Goal: Task Accomplishment & Management: Complete application form

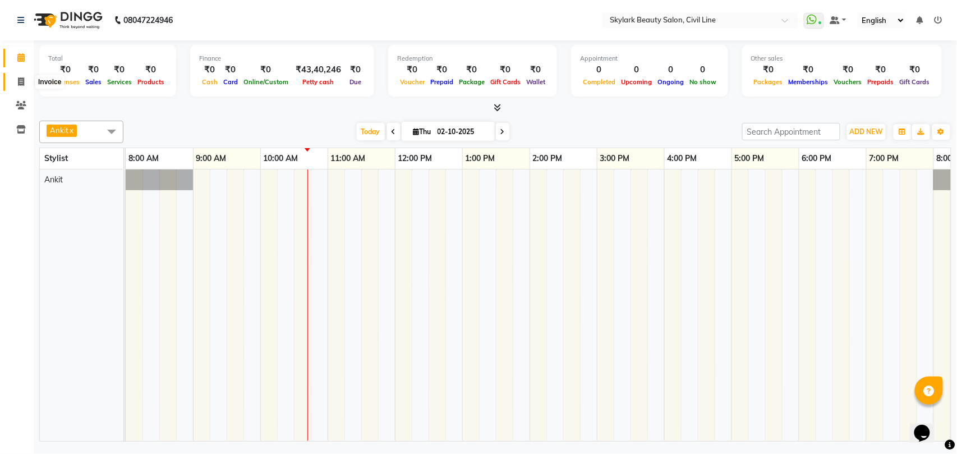
click at [21, 77] on icon at bounding box center [21, 81] width 6 height 8
select select "4588"
select select "service"
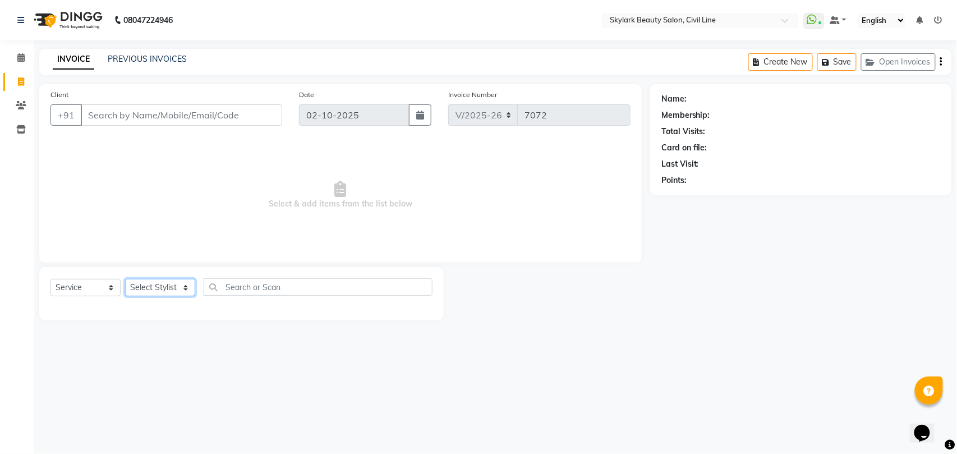
click at [166, 286] on select "Select Stylist [PERSON_NAME] [PERSON_NAME] [PERSON_NAME] WASU" at bounding box center [160, 287] width 70 height 17
select select "28120"
click at [125, 279] on select "Select Stylist [PERSON_NAME] [PERSON_NAME] [PERSON_NAME] WASU" at bounding box center [160, 287] width 70 height 17
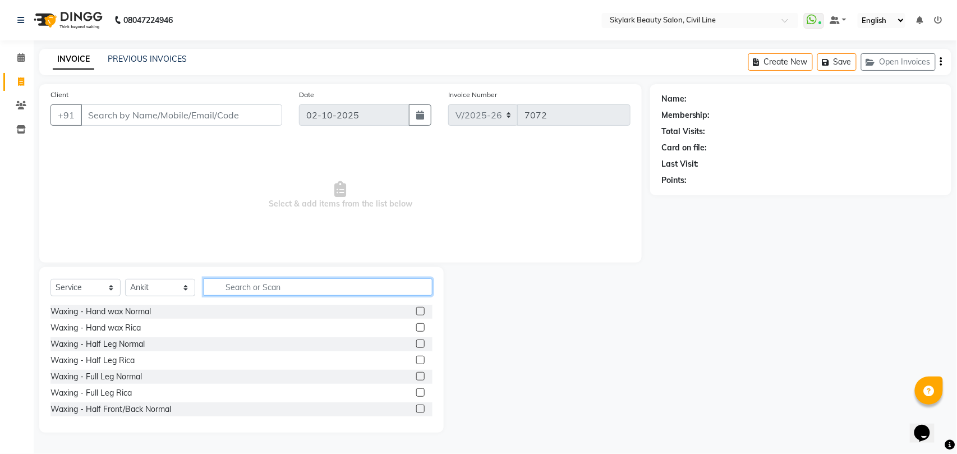
click at [243, 283] on input "text" at bounding box center [318, 286] width 229 height 17
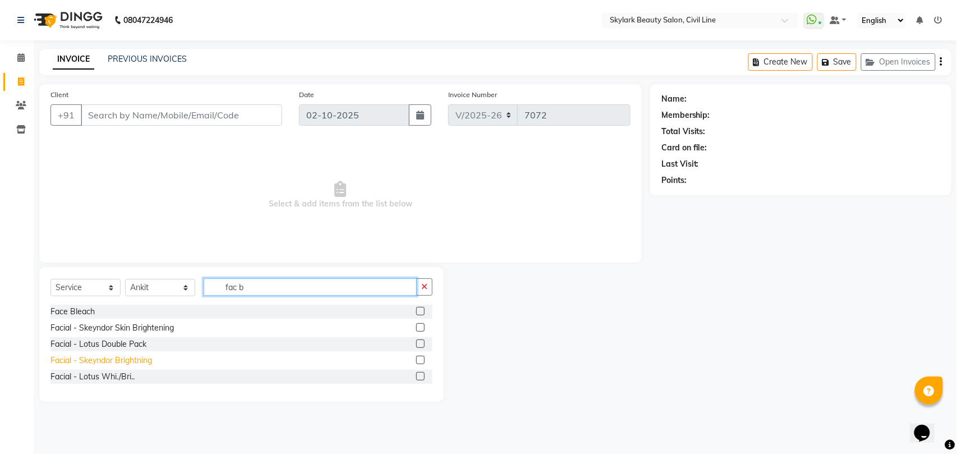
type input "fac b"
click at [133, 363] on div "Facial - Skeyndor Brightning" at bounding box center [102, 361] width 102 height 12
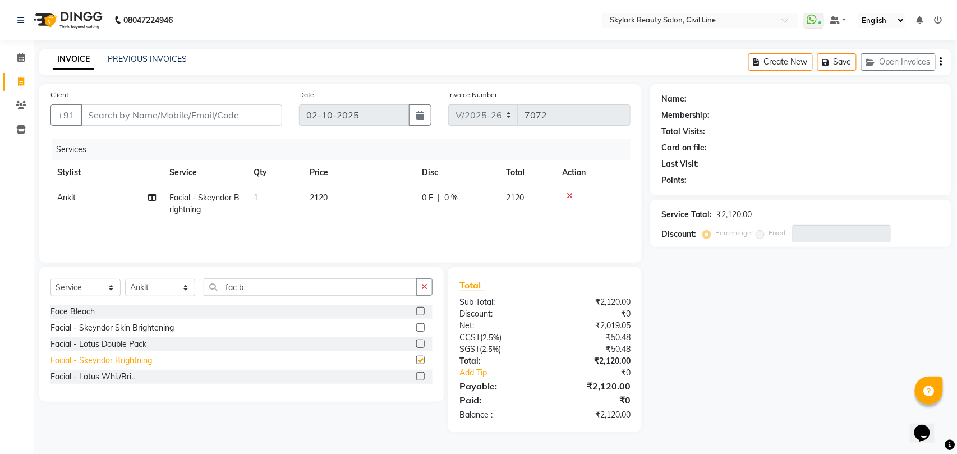
checkbox input "false"
click at [429, 284] on button "button" at bounding box center [424, 286] width 16 height 17
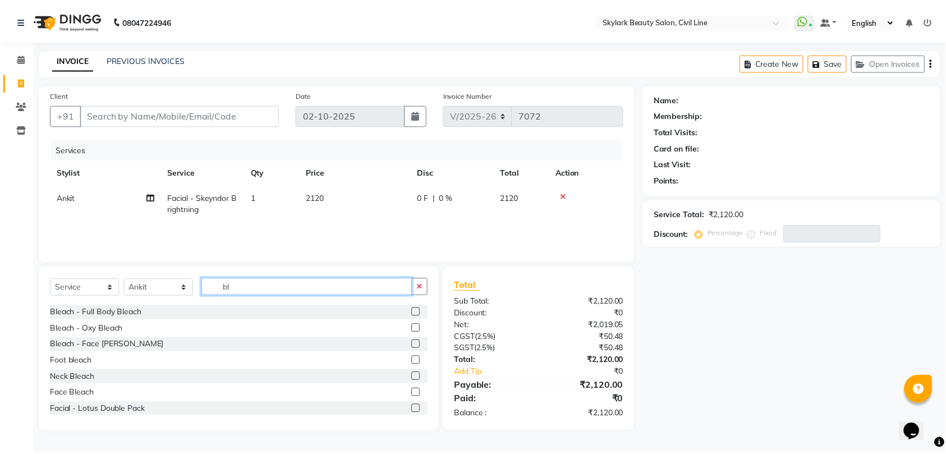
scroll to position [131, 0]
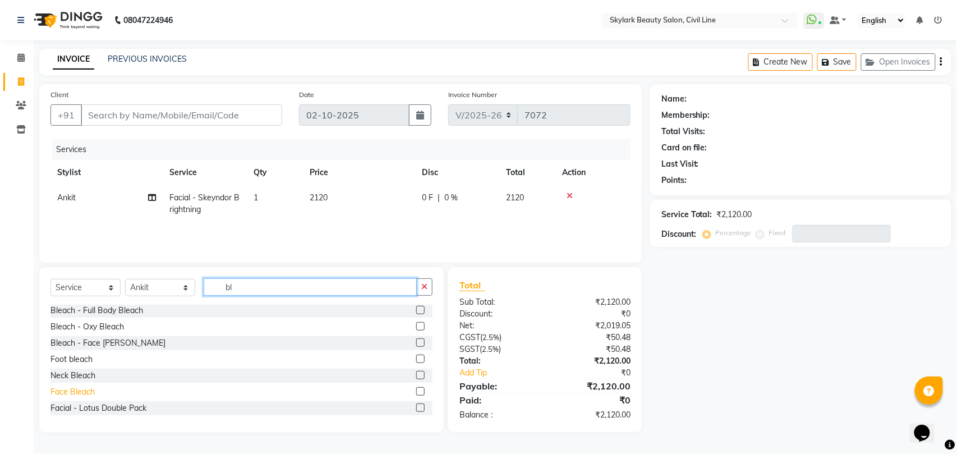
type input "bl"
click at [77, 393] on div "Face Bleach" at bounding box center [73, 392] width 44 height 12
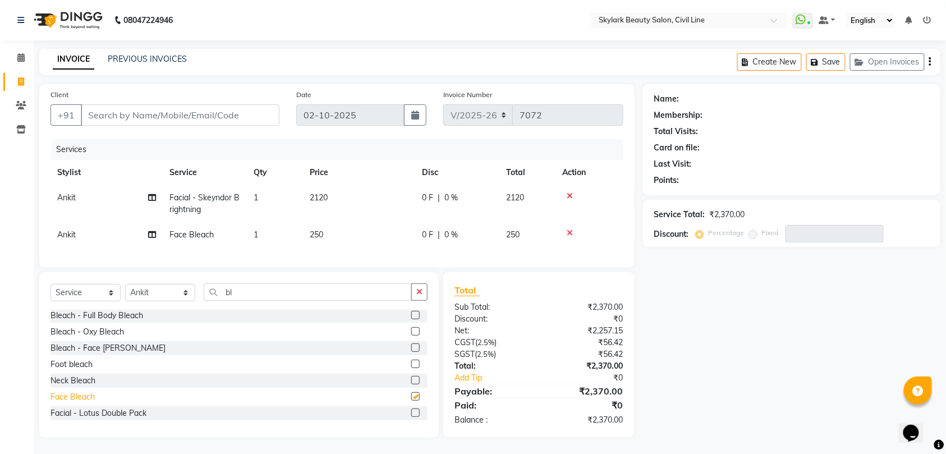
checkbox input "false"
click at [86, 387] on div "Neck Bleach" at bounding box center [73, 381] width 45 height 12
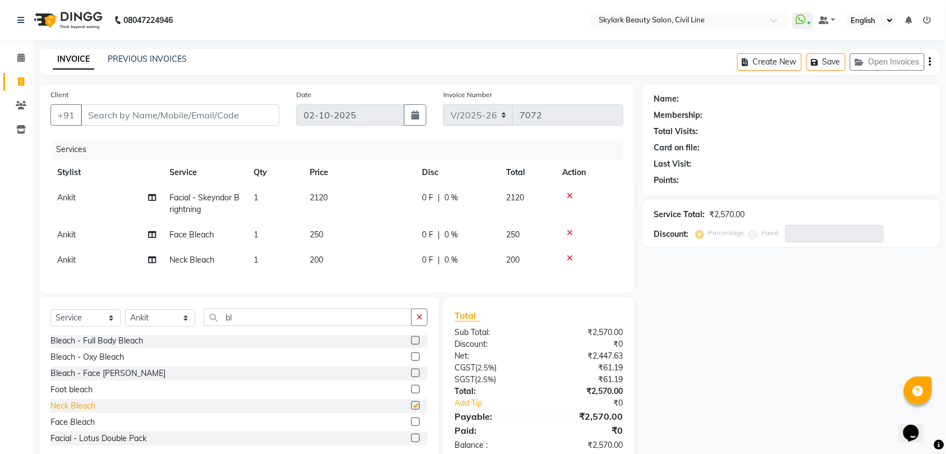
checkbox input "false"
click at [315, 326] on input "bl" at bounding box center [308, 317] width 208 height 17
type input "b"
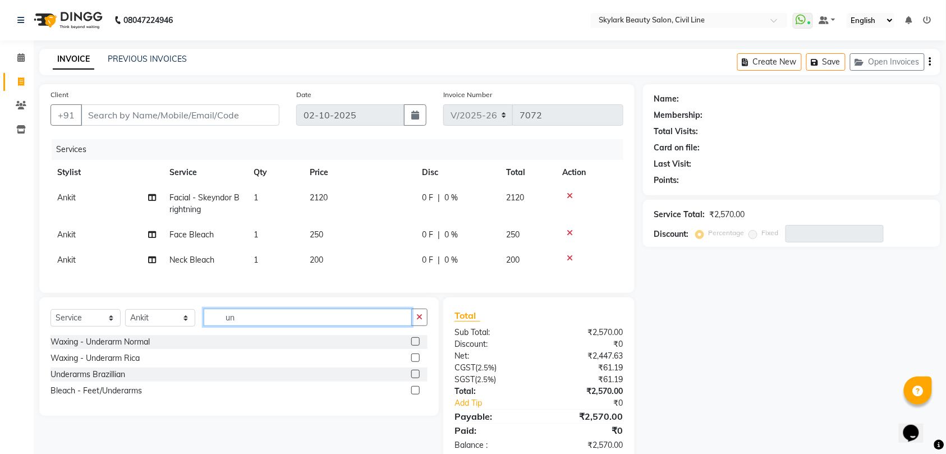
scroll to position [0, 0]
type input "un"
click at [121, 364] on div "Waxing - Underarm Rica" at bounding box center [95, 358] width 89 height 12
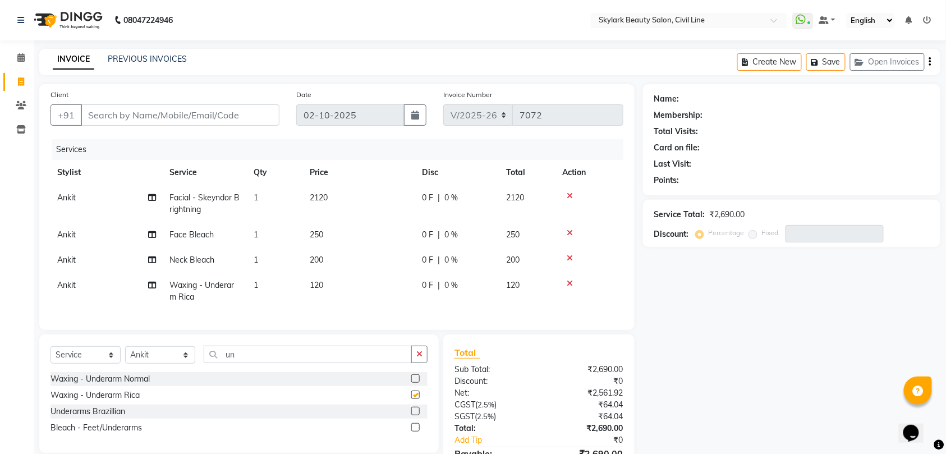
checkbox input "false"
click at [261, 360] on input "un" at bounding box center [308, 354] width 208 height 17
type input "u"
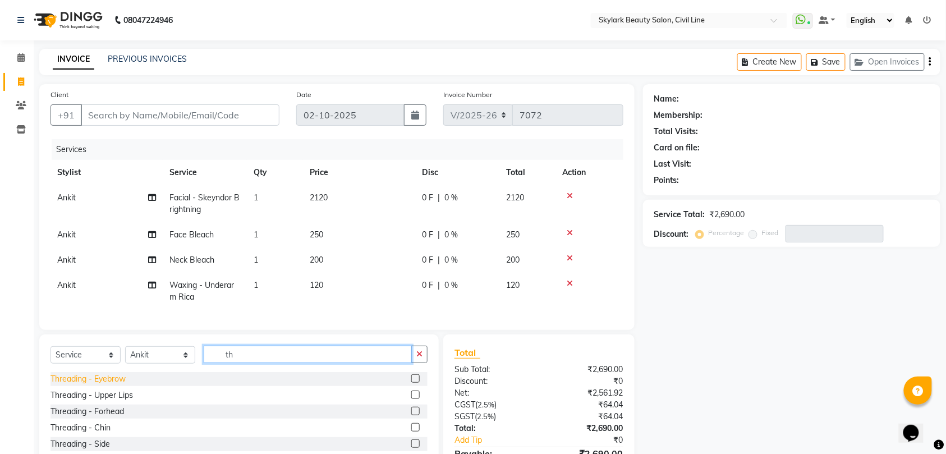
type input "th"
click at [110, 385] on div "Threading - Eyebrow" at bounding box center [88, 379] width 75 height 12
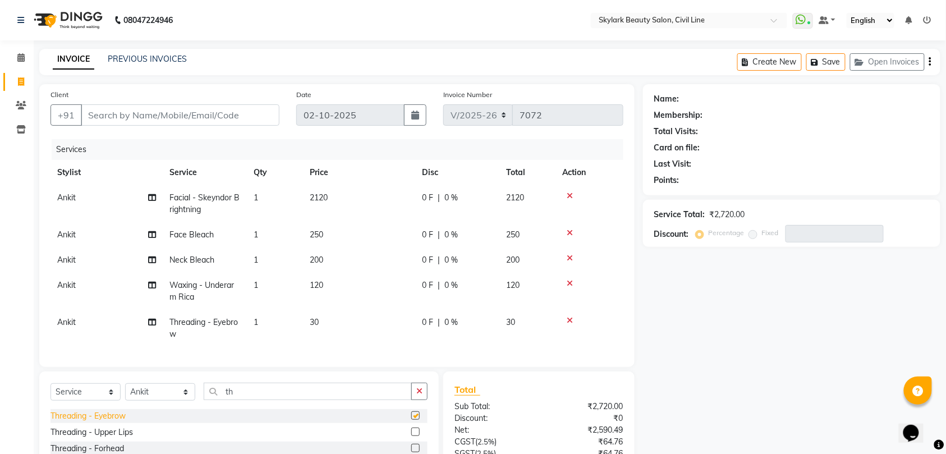
checkbox input "false"
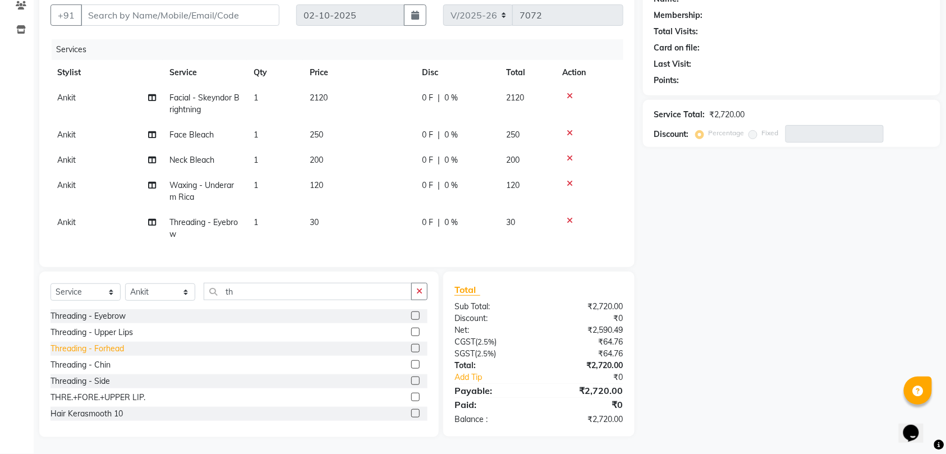
click at [100, 348] on div "Threading - Forhead" at bounding box center [88, 349] width 74 height 12
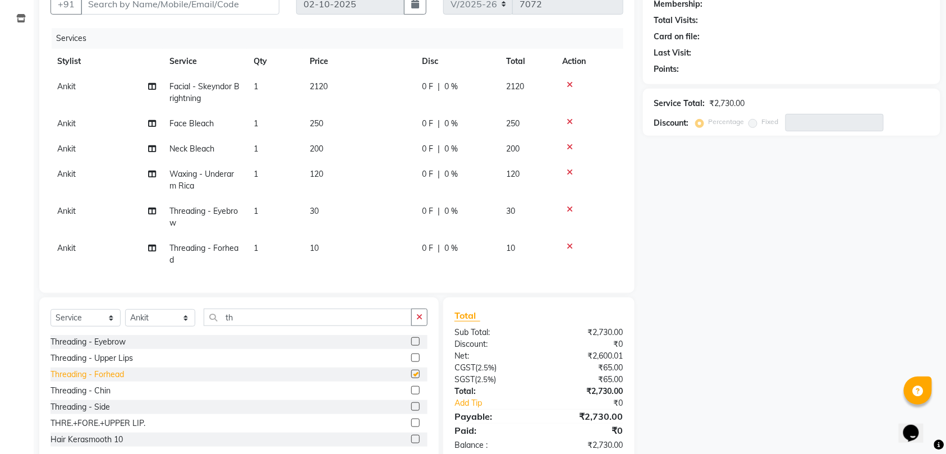
checkbox input "false"
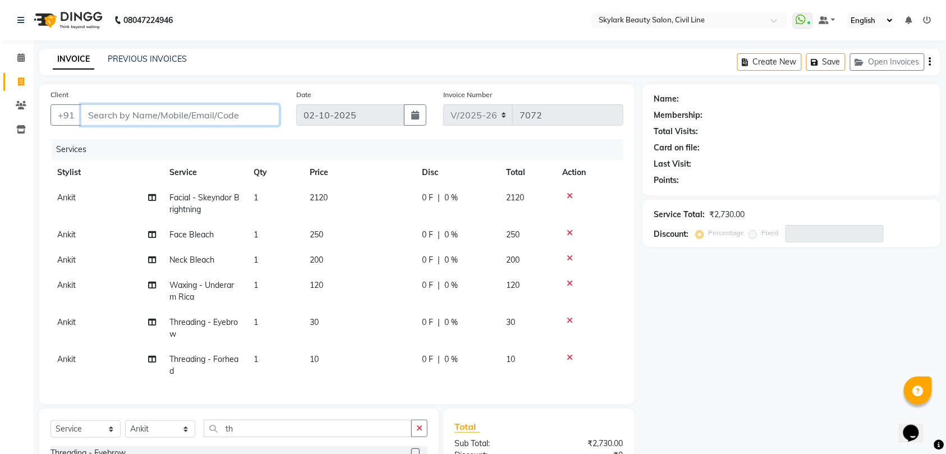
click at [236, 113] on input "Client" at bounding box center [180, 114] width 199 height 21
type input "9"
type input "0"
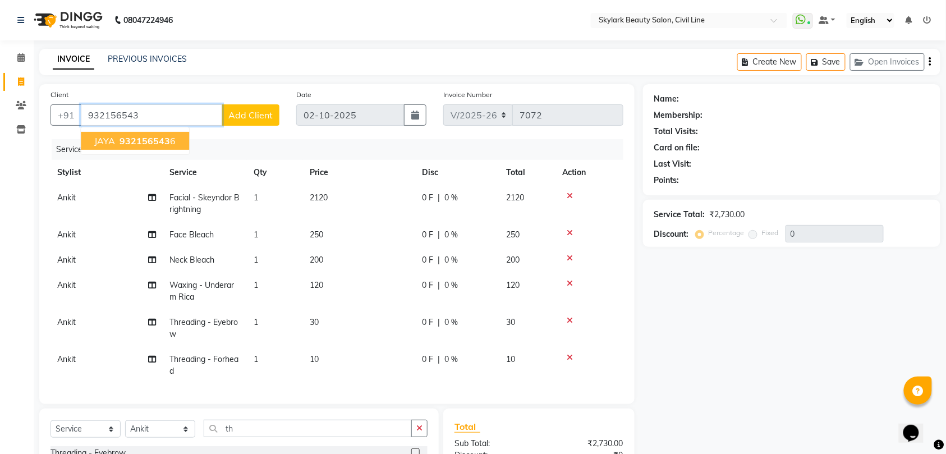
click at [142, 138] on span "932156543" at bounding box center [145, 140] width 51 height 11
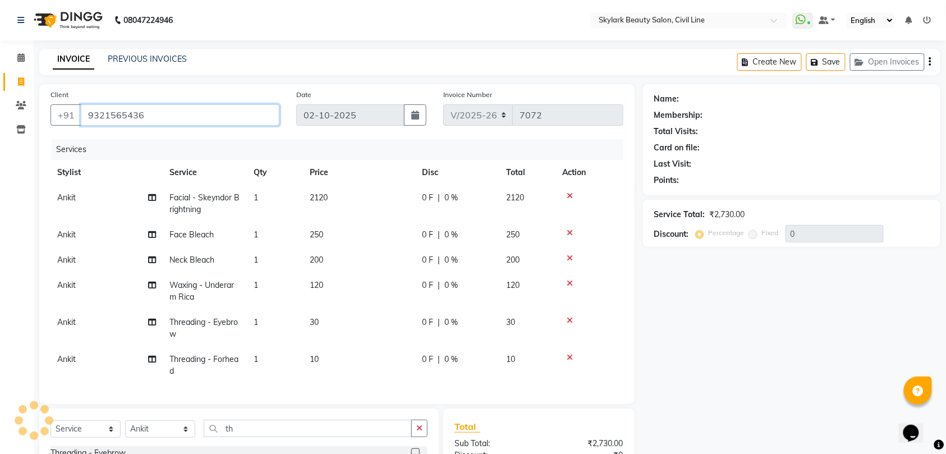
type input "9321565436"
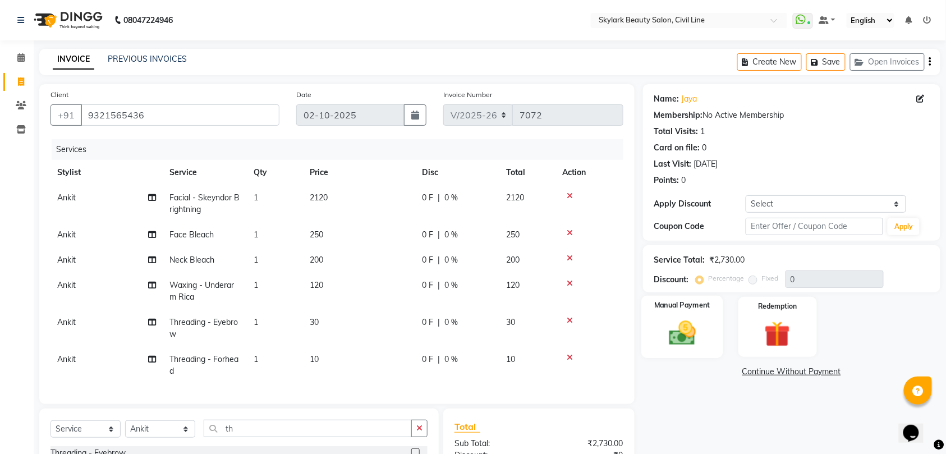
click at [678, 335] on img at bounding box center [683, 333] width 44 height 31
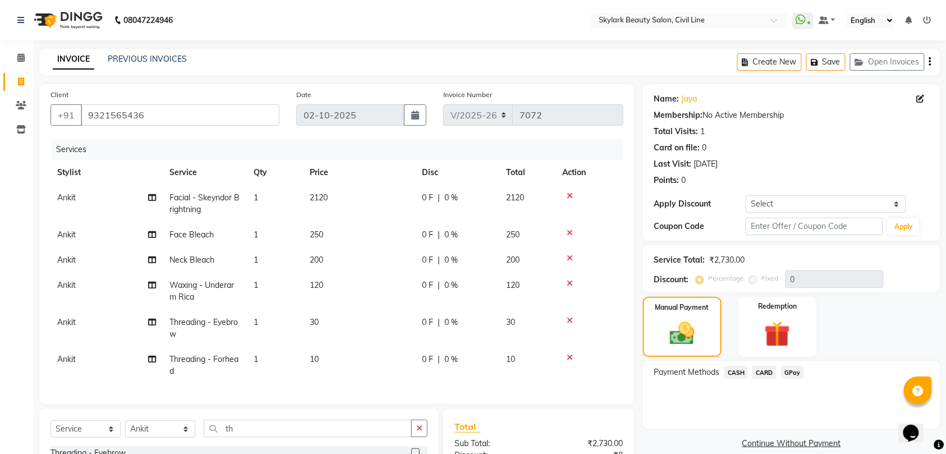
click at [794, 373] on span "GPay" at bounding box center [792, 372] width 23 height 13
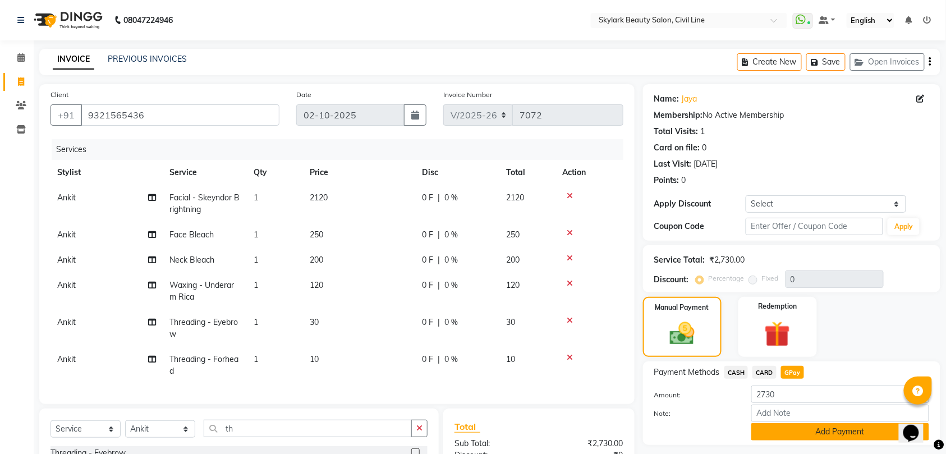
click at [847, 425] on button "Add Payment" at bounding box center [840, 431] width 178 height 17
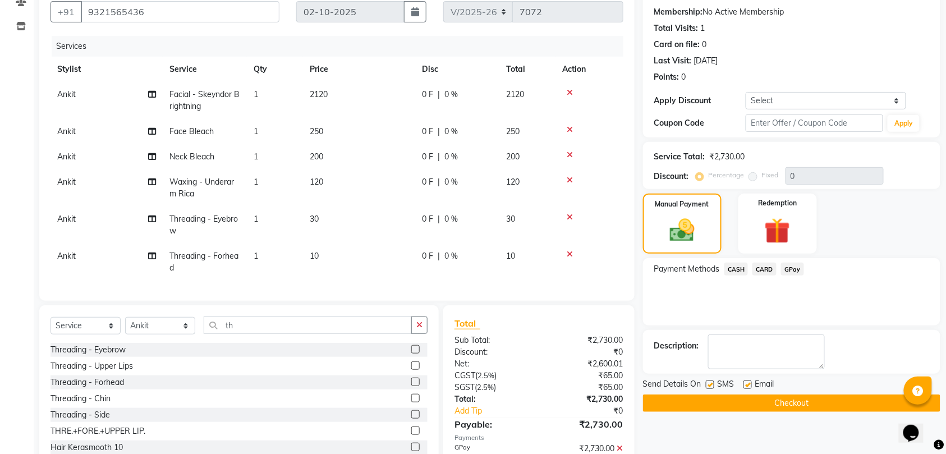
scroll to position [171, 0]
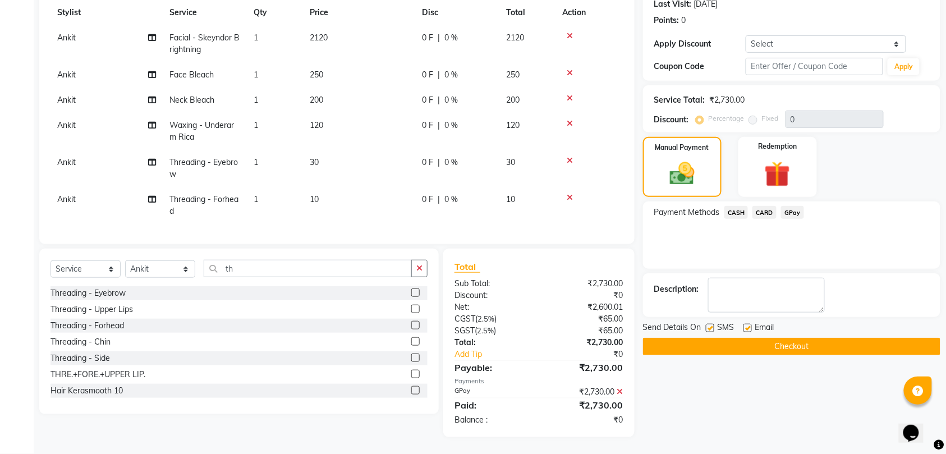
click at [800, 338] on button "Checkout" at bounding box center [791, 346] width 297 height 17
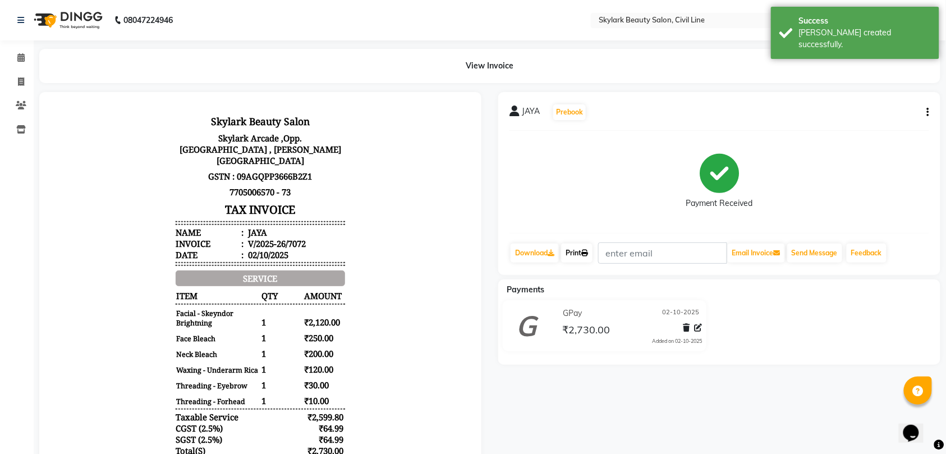
click at [584, 253] on link "Print" at bounding box center [576, 253] width 31 height 19
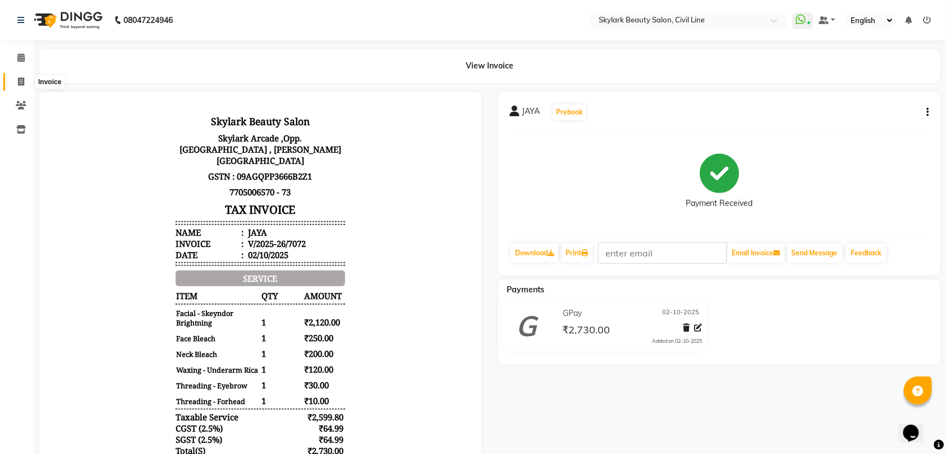
click at [21, 82] on icon at bounding box center [21, 81] width 6 height 8
select select "service"
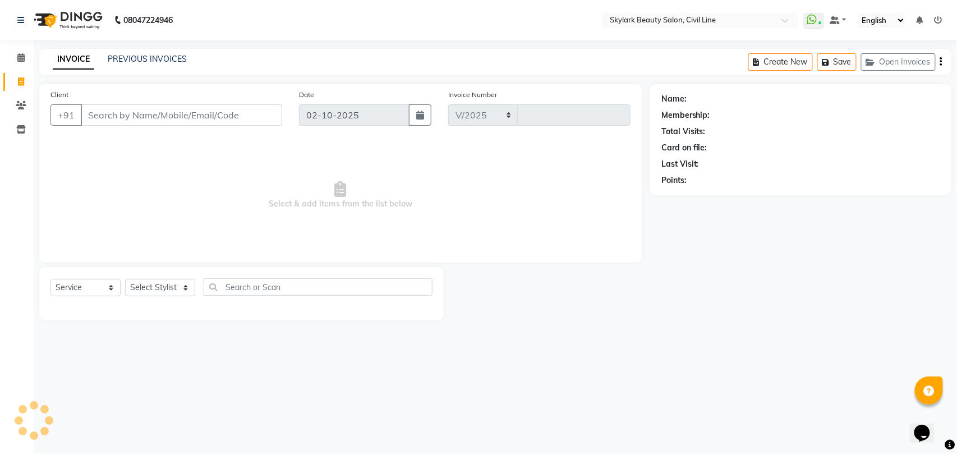
select select "4588"
type input "7073"
click at [19, 58] on icon at bounding box center [20, 57] width 7 height 8
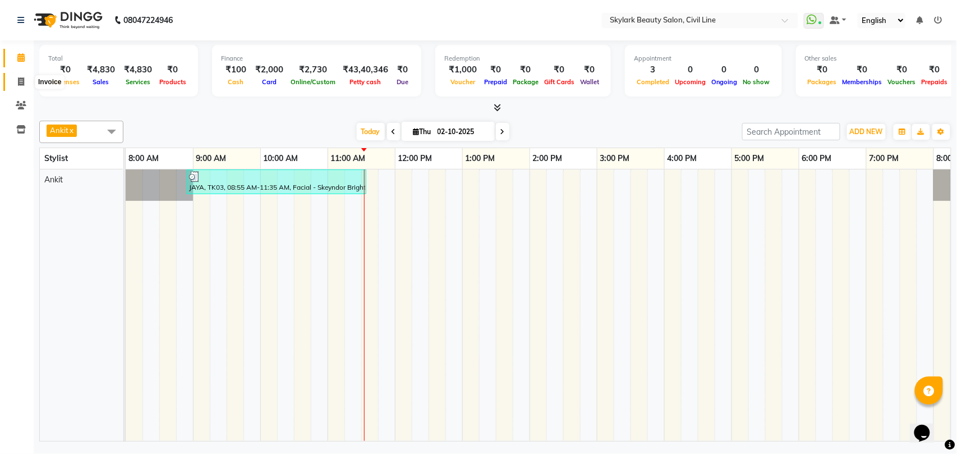
click at [21, 80] on icon at bounding box center [21, 81] width 6 height 8
select select "service"
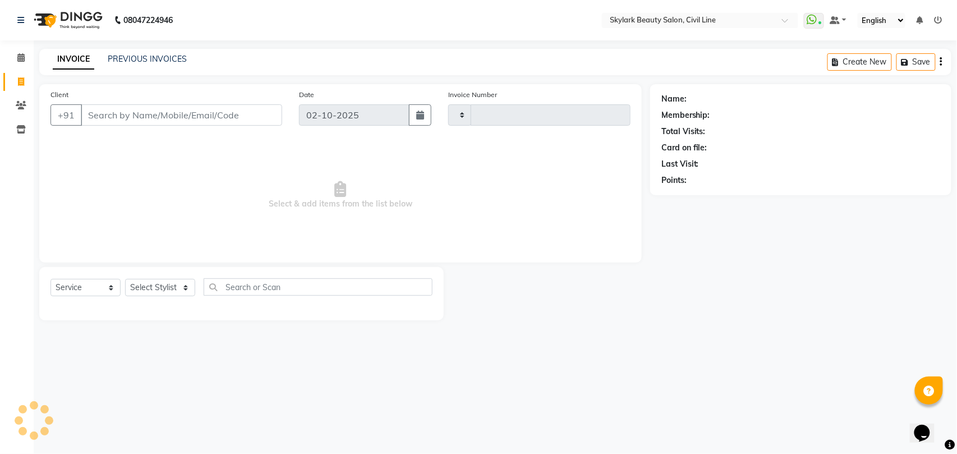
type input "7074"
select select "4588"
click at [160, 57] on link "PREVIOUS INVOICES" at bounding box center [147, 59] width 79 height 10
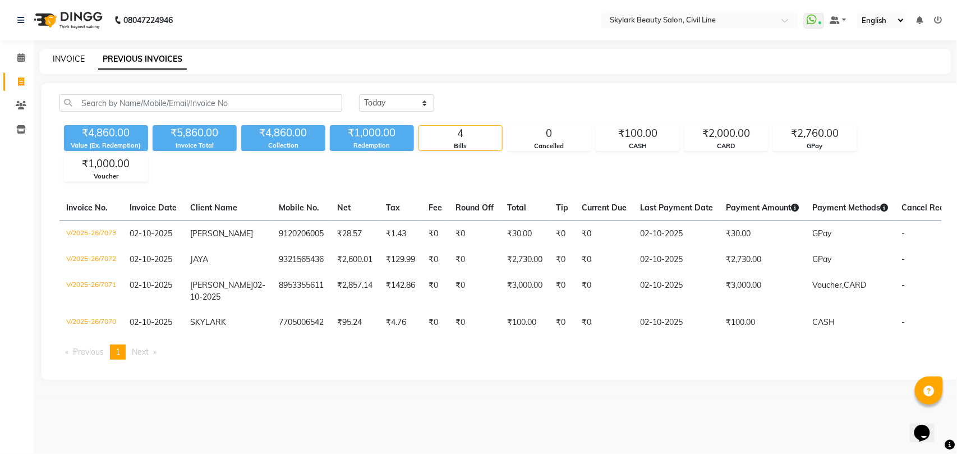
click at [68, 59] on link "INVOICE" at bounding box center [69, 59] width 32 height 10
select select "service"
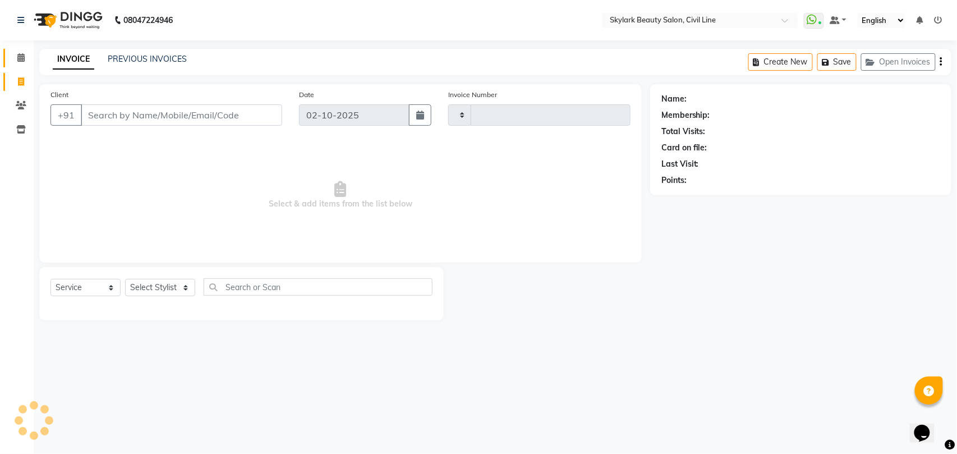
click at [19, 57] on icon at bounding box center [20, 57] width 7 height 8
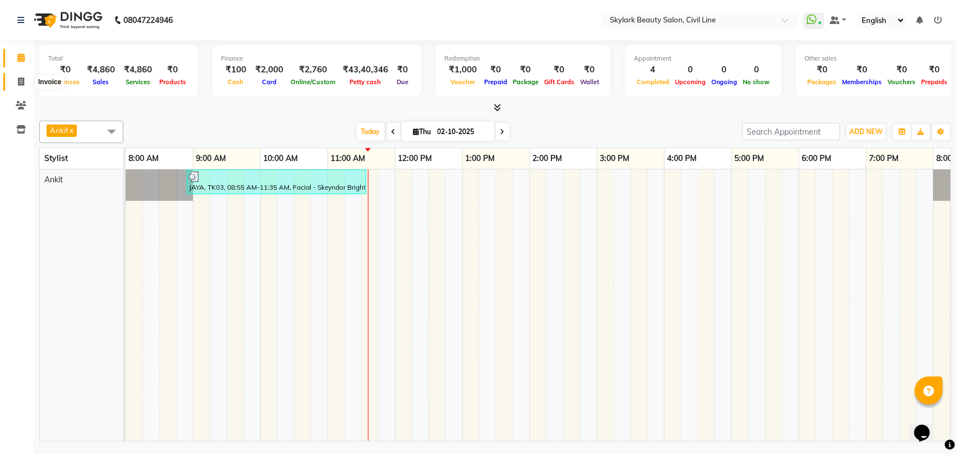
click at [20, 83] on icon at bounding box center [21, 81] width 6 height 8
select select "4588"
select select "service"
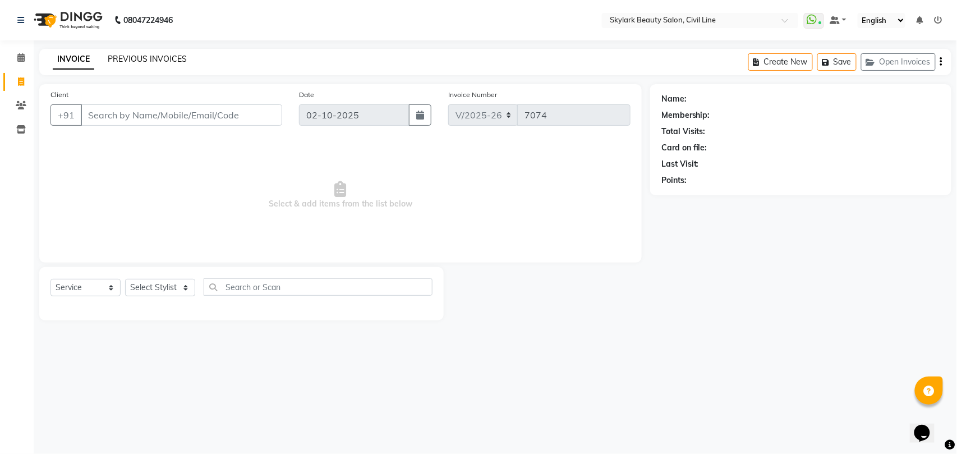
click at [156, 54] on link "PREVIOUS INVOICES" at bounding box center [147, 59] width 79 height 10
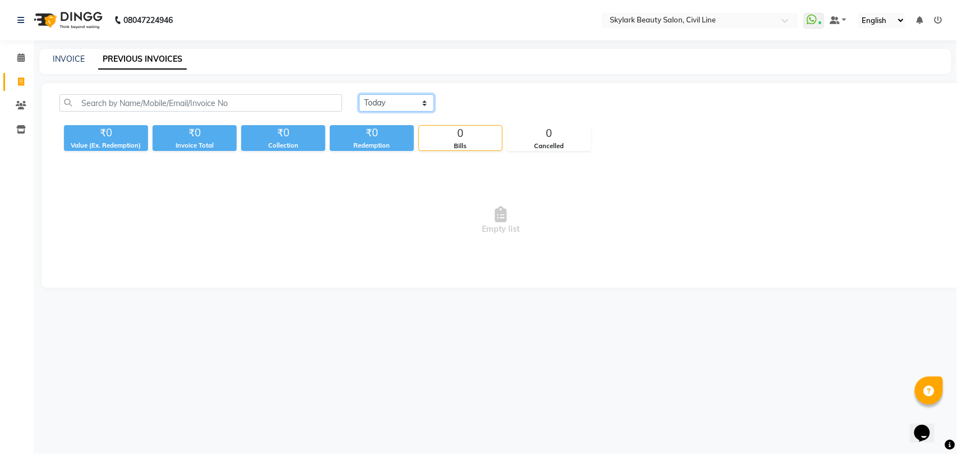
click at [398, 102] on select "[DATE] [DATE] Custom Range" at bounding box center [396, 102] width 75 height 17
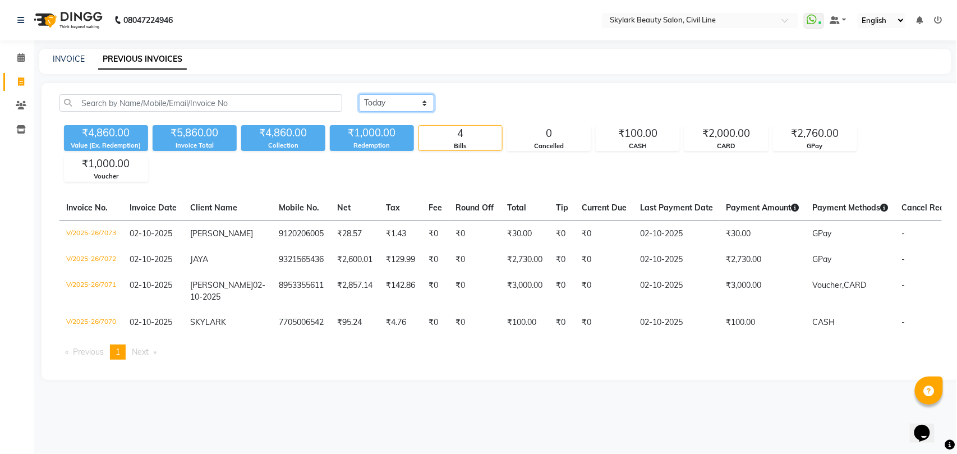
click at [389, 98] on select "[DATE] [DATE] Custom Range" at bounding box center [396, 102] width 75 height 17
click at [73, 59] on link "INVOICE" at bounding box center [69, 59] width 32 height 10
select select "service"
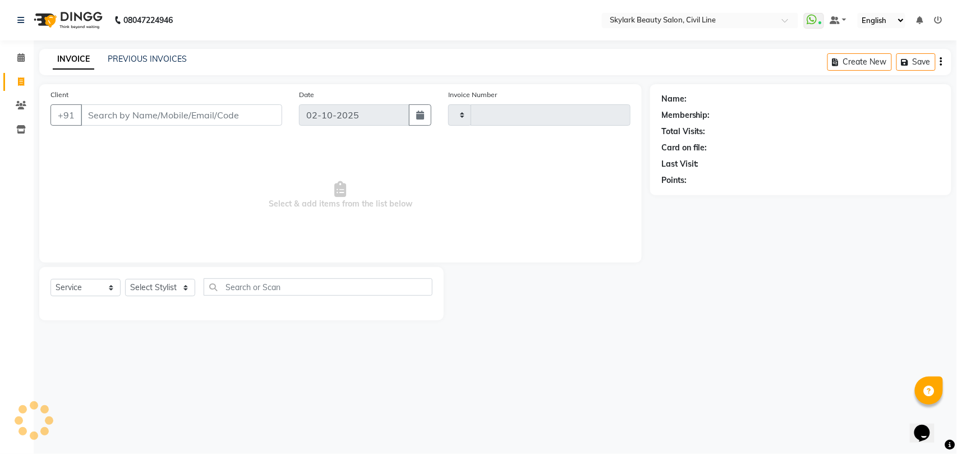
type input "7074"
select select "4588"
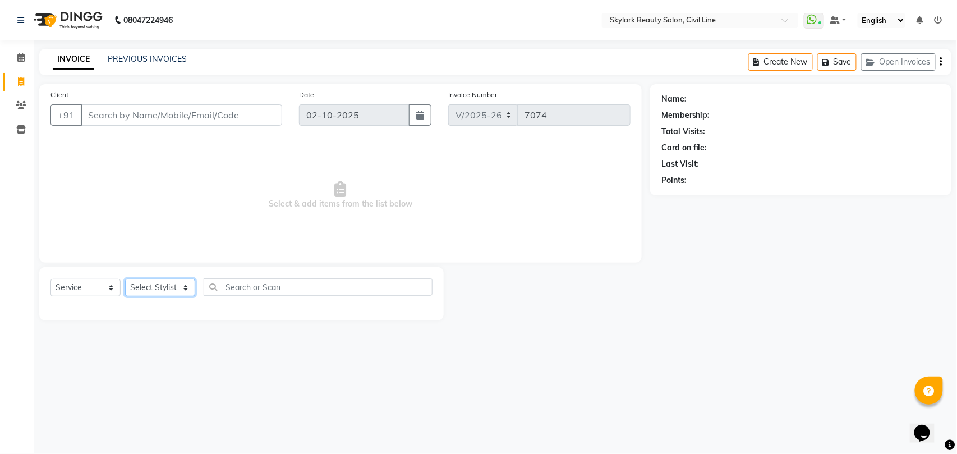
click at [160, 290] on select "Select Stylist [PERSON_NAME] [PERSON_NAME] [PERSON_NAME] WASU" at bounding box center [160, 287] width 70 height 17
select select "28120"
click at [125, 279] on select "Select Stylist [PERSON_NAME] [PERSON_NAME] [PERSON_NAME] WASU" at bounding box center [160, 287] width 70 height 17
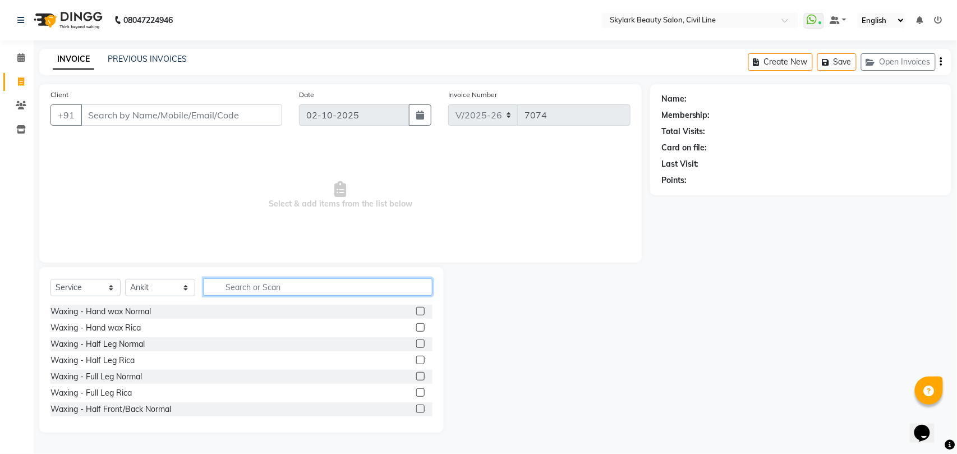
click at [304, 285] on input "text" at bounding box center [318, 286] width 229 height 17
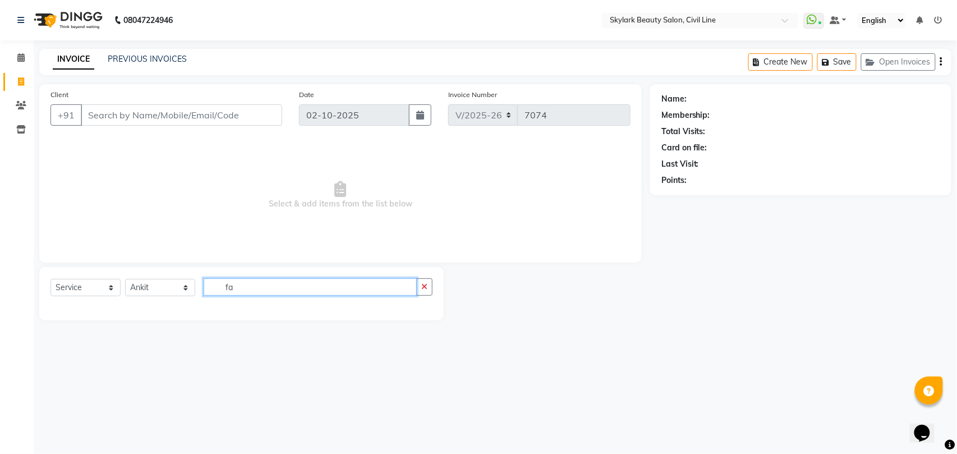
type input "f"
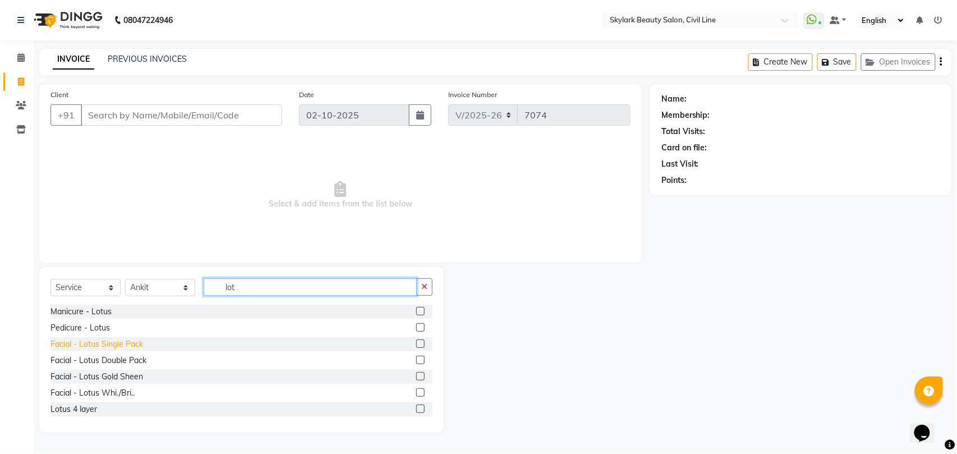
type input "lot"
click at [131, 346] on div "Facial - Lotus Single Pack" at bounding box center [97, 344] width 93 height 12
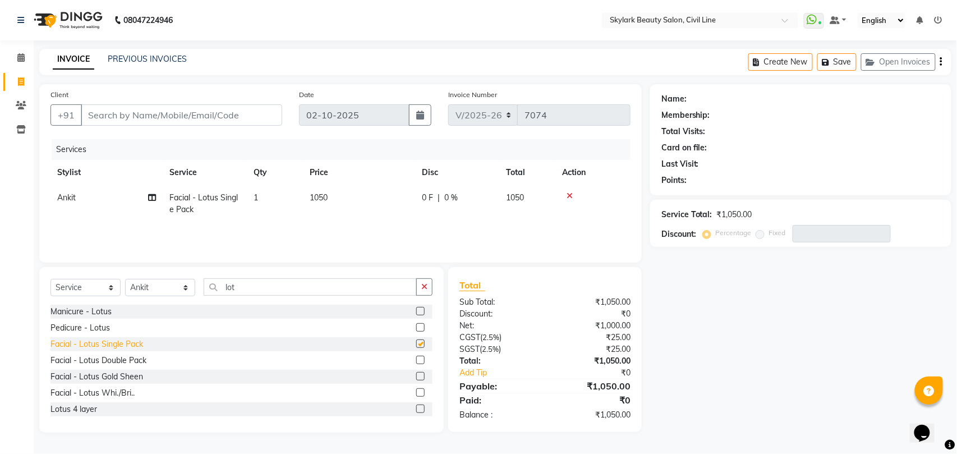
checkbox input "false"
click at [424, 286] on icon "button" at bounding box center [424, 287] width 6 height 8
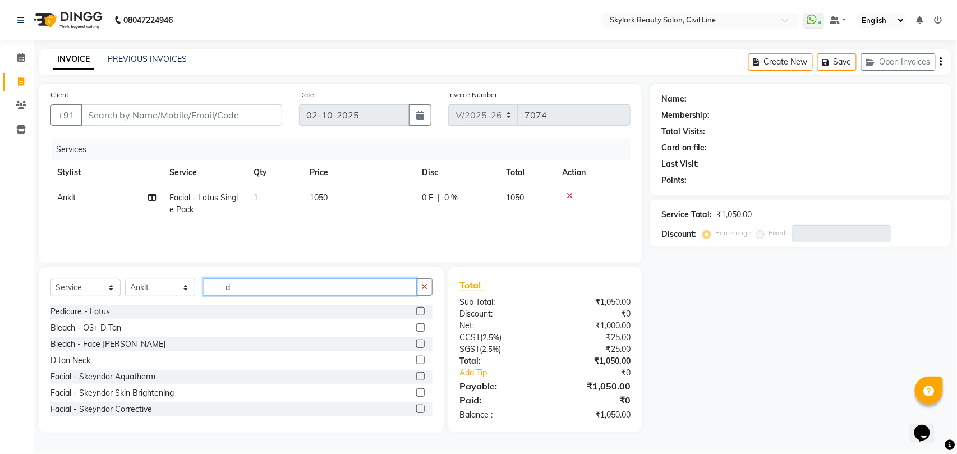
type input "d"
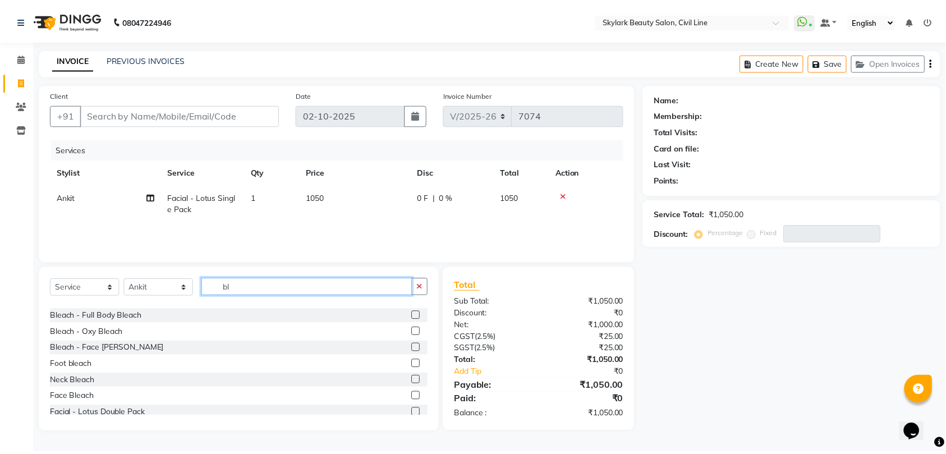
scroll to position [131, 0]
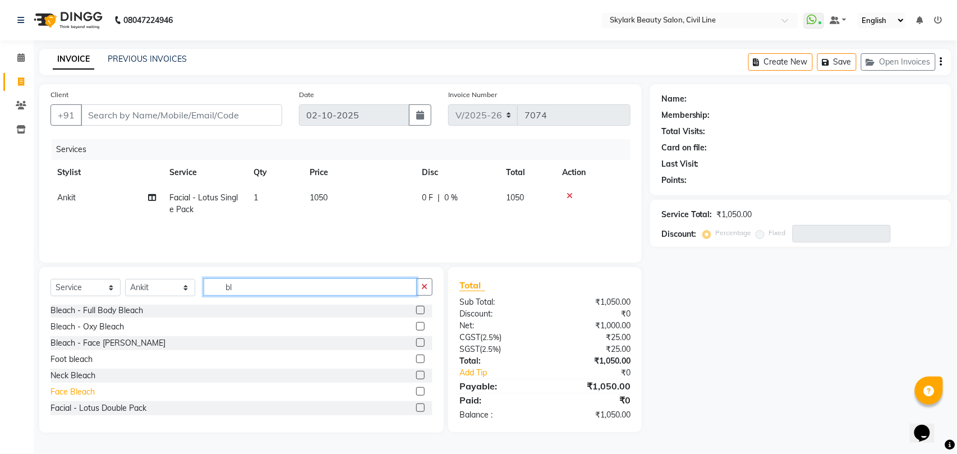
type input "bl"
click at [86, 391] on div "Face Bleach" at bounding box center [73, 392] width 44 height 12
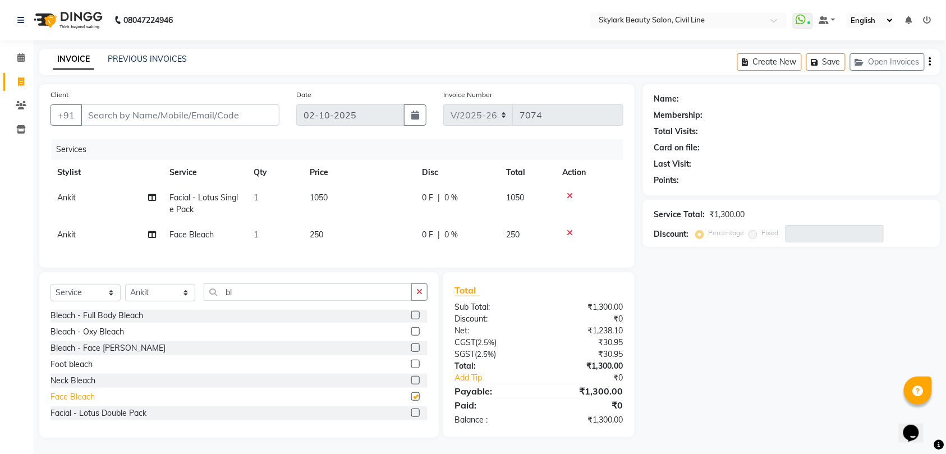
checkbox input "false"
click at [217, 116] on input "Client" at bounding box center [180, 114] width 199 height 21
type input "9"
type input "0"
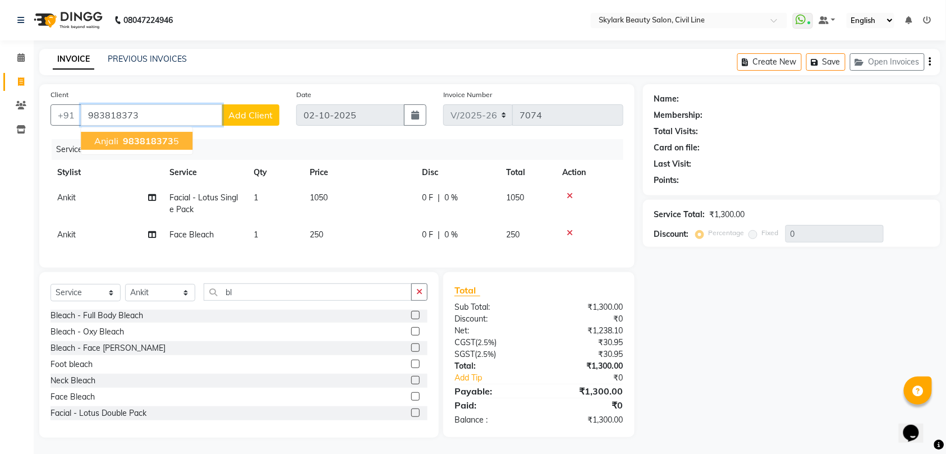
click at [160, 140] on span "983818373" at bounding box center [148, 140] width 51 height 11
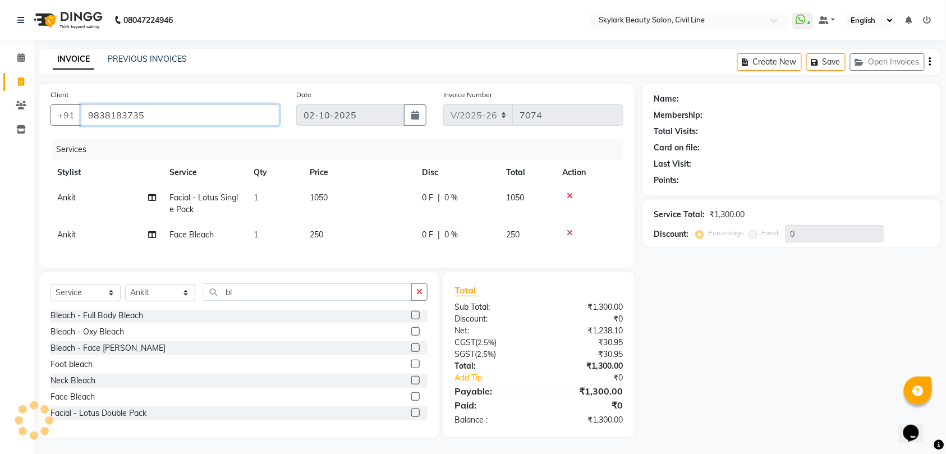
type input "9838183735"
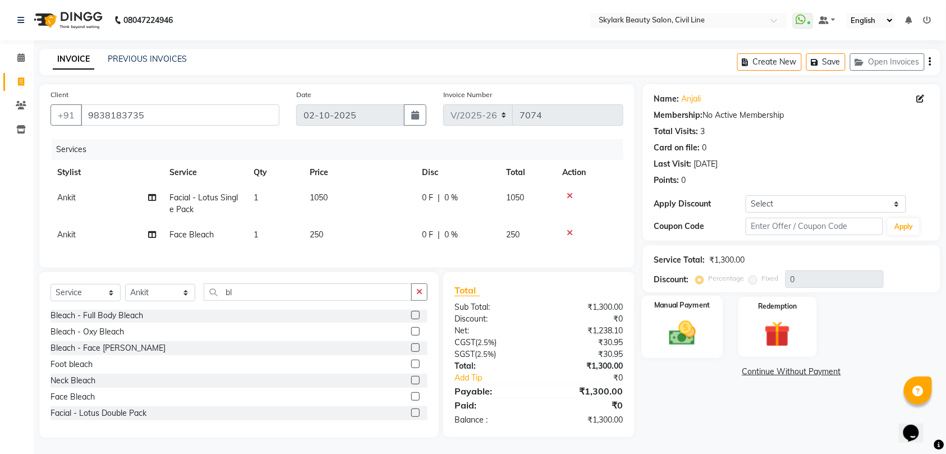
click at [688, 340] on img at bounding box center [683, 333] width 44 height 31
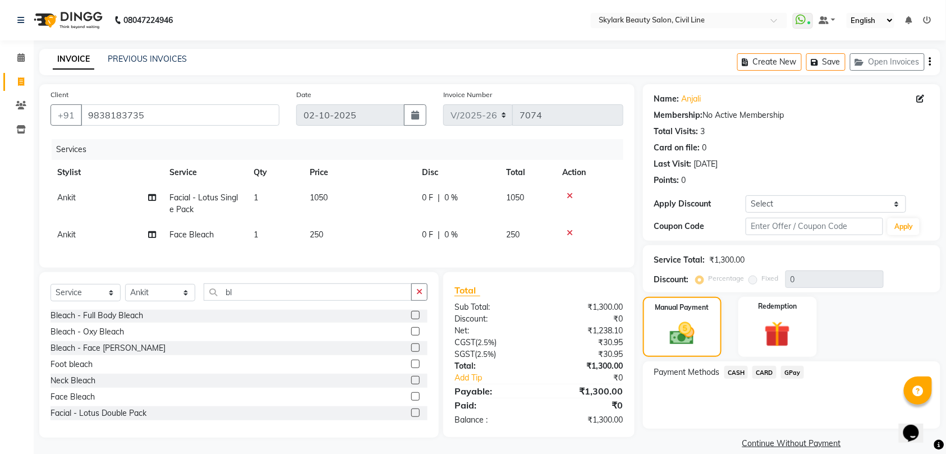
click at [791, 371] on span "GPay" at bounding box center [792, 372] width 23 height 13
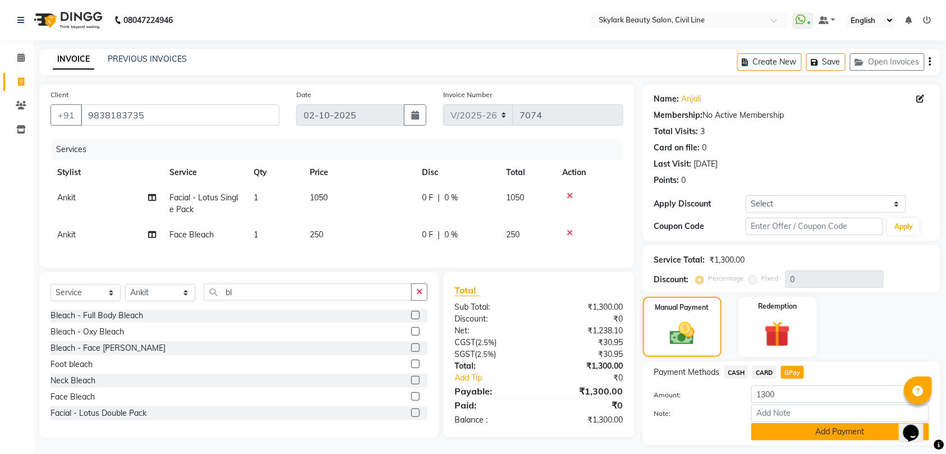
click at [827, 432] on button "Add Payment" at bounding box center [840, 431] width 178 height 17
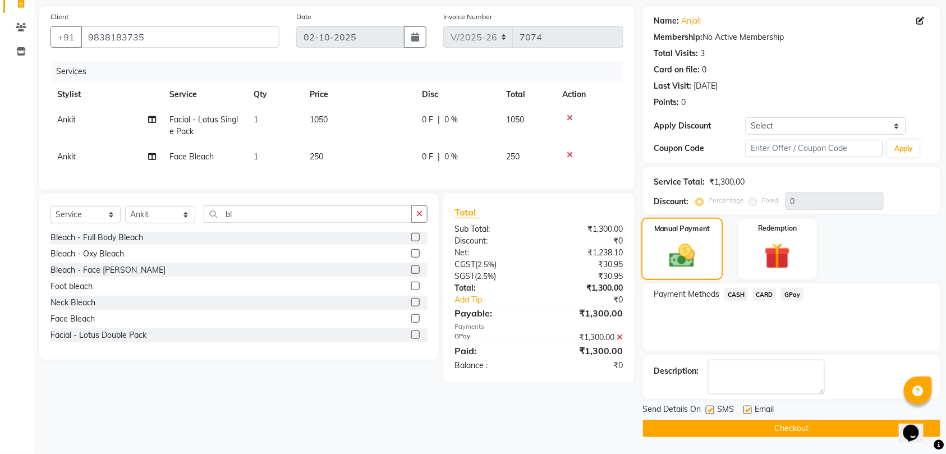
scroll to position [4, 0]
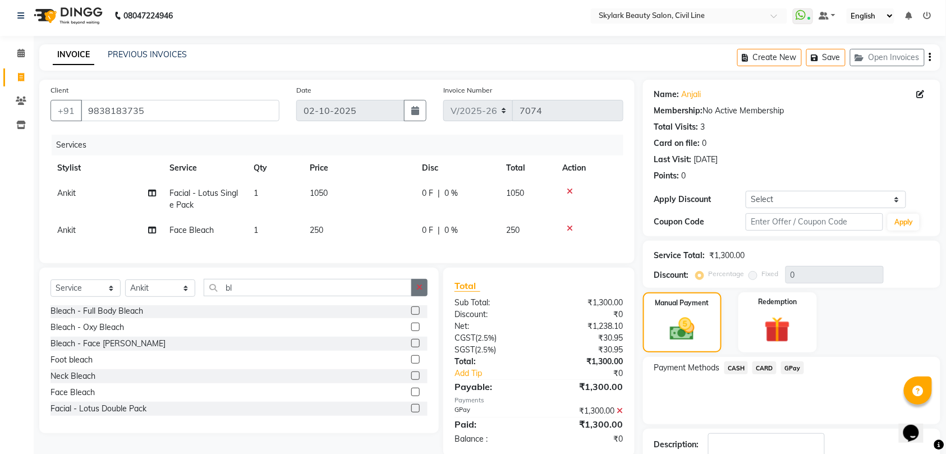
click at [421, 291] on icon "button" at bounding box center [419, 287] width 6 height 8
click at [620, 415] on icon at bounding box center [620, 411] width 6 height 8
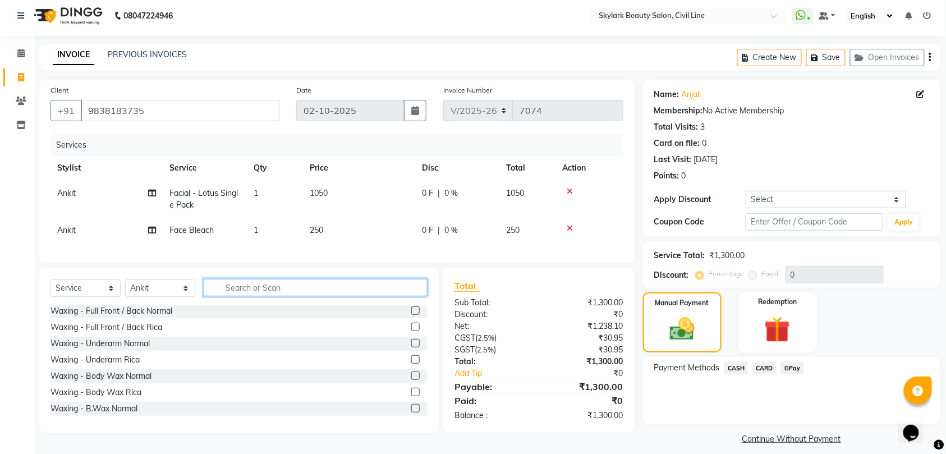
click at [395, 296] on input "text" at bounding box center [316, 287] width 224 height 17
type input "lot"
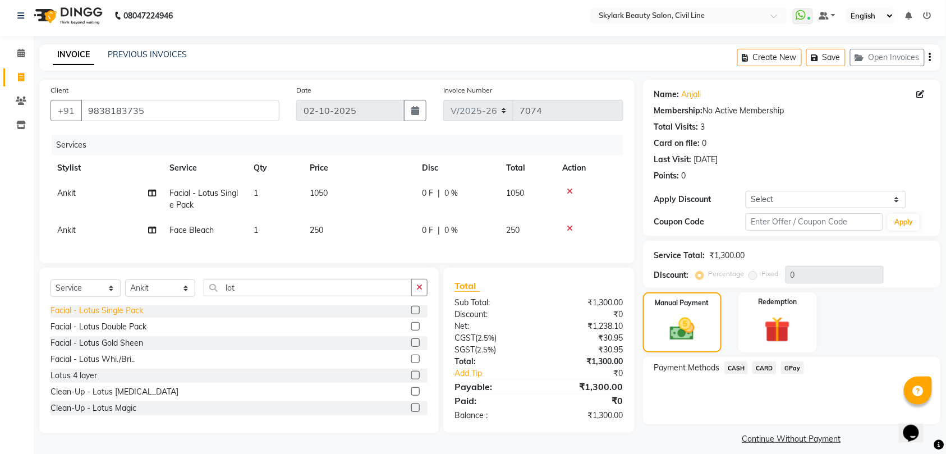
click at [102, 317] on div "Facial - Lotus Single Pack" at bounding box center [97, 311] width 93 height 12
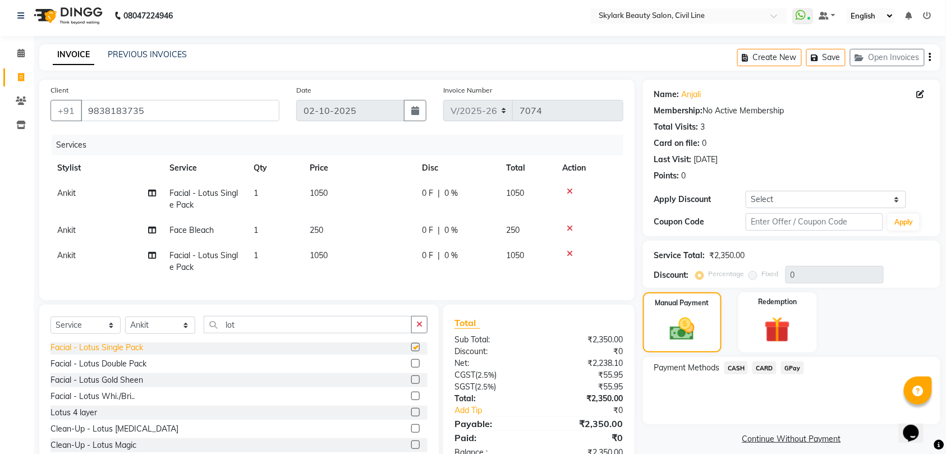
checkbox input "false"
click at [791, 369] on span "GPay" at bounding box center [792, 367] width 23 height 13
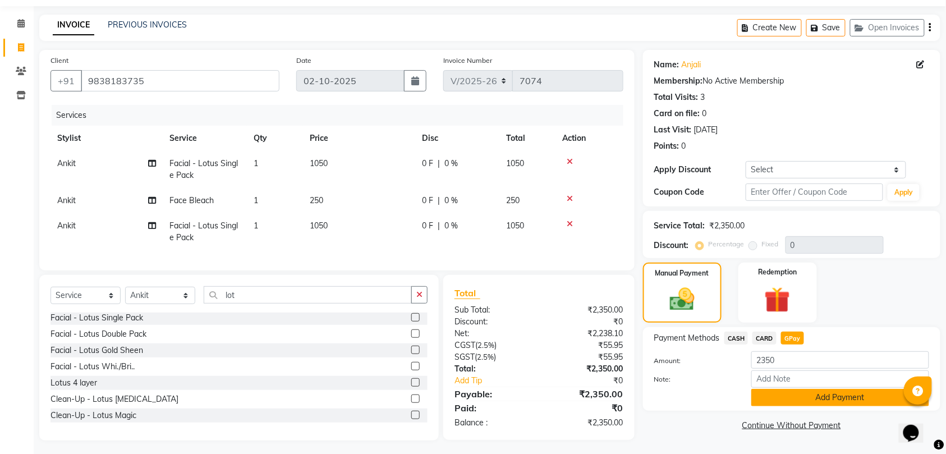
scroll to position [49, 0]
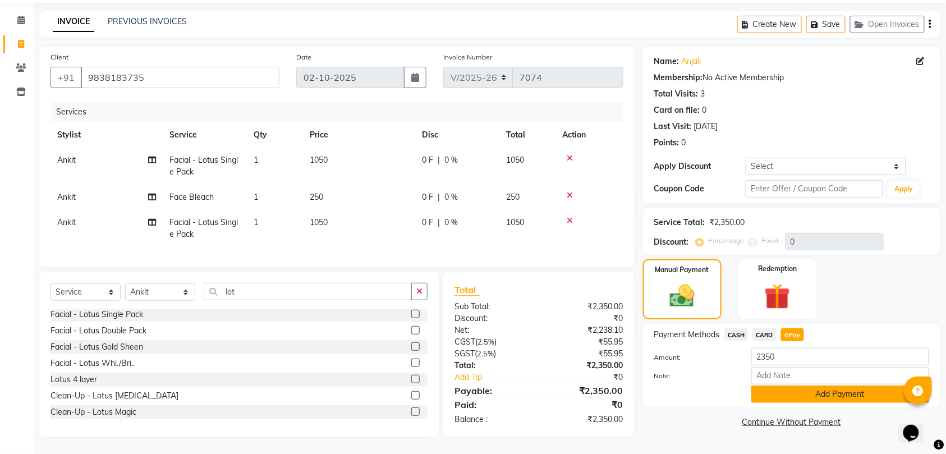
click at [826, 386] on button "Add Payment" at bounding box center [840, 394] width 178 height 17
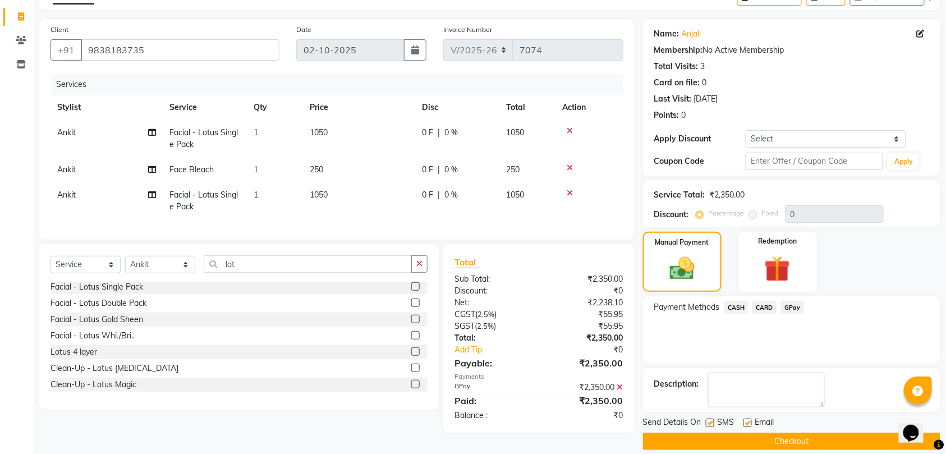
scroll to position [79, 0]
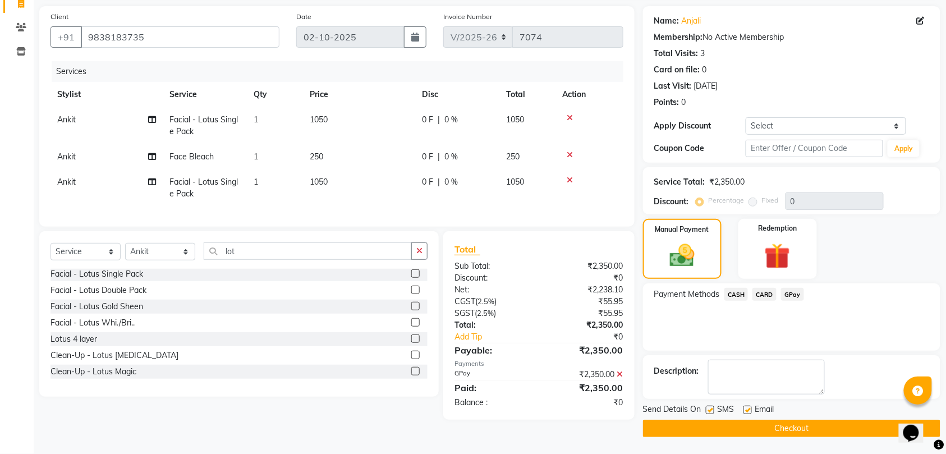
click at [806, 427] on button "Checkout" at bounding box center [791, 428] width 297 height 17
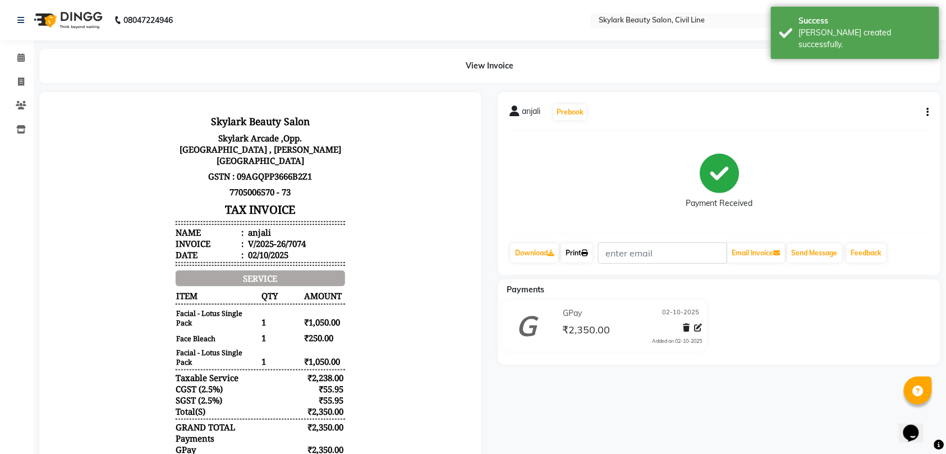
click at [578, 255] on link "Print" at bounding box center [576, 253] width 31 height 19
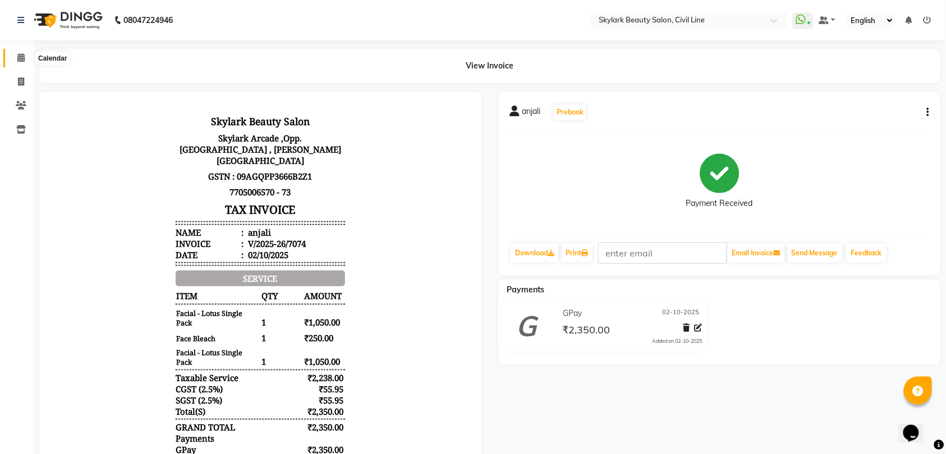
click at [19, 57] on icon at bounding box center [20, 57] width 7 height 8
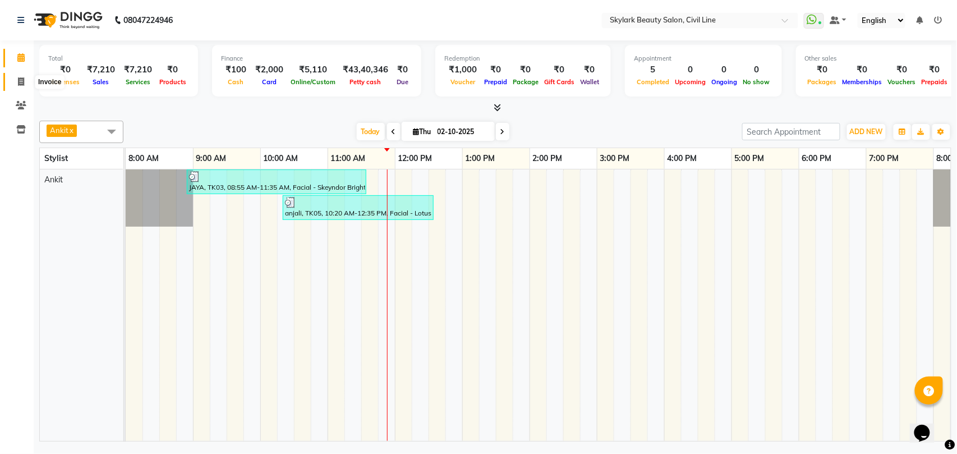
click at [20, 80] on icon at bounding box center [21, 81] width 6 height 8
select select "service"
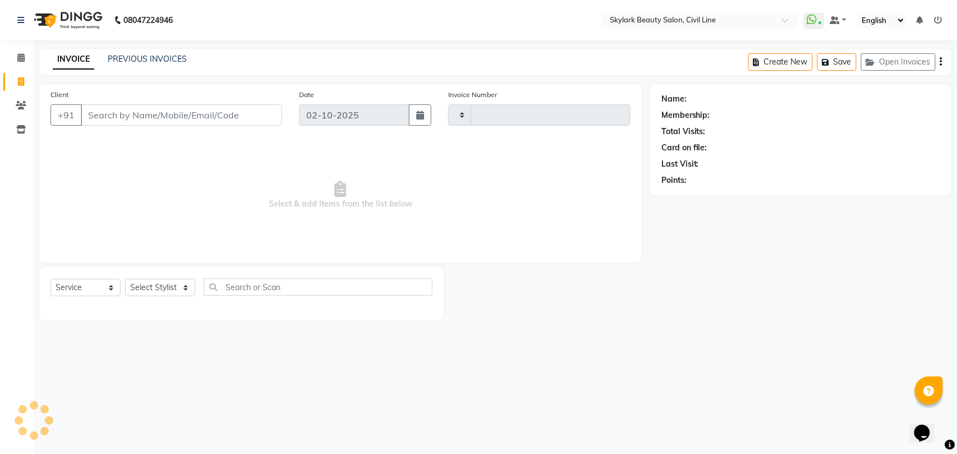
type input "7075"
select select "4588"
click at [158, 285] on select "Select Stylist [PERSON_NAME] [PERSON_NAME] [PERSON_NAME] WASU" at bounding box center [160, 287] width 70 height 17
select select "28120"
click at [125, 279] on select "Select Stylist [PERSON_NAME] [PERSON_NAME] [PERSON_NAME] WASU" at bounding box center [160, 287] width 70 height 17
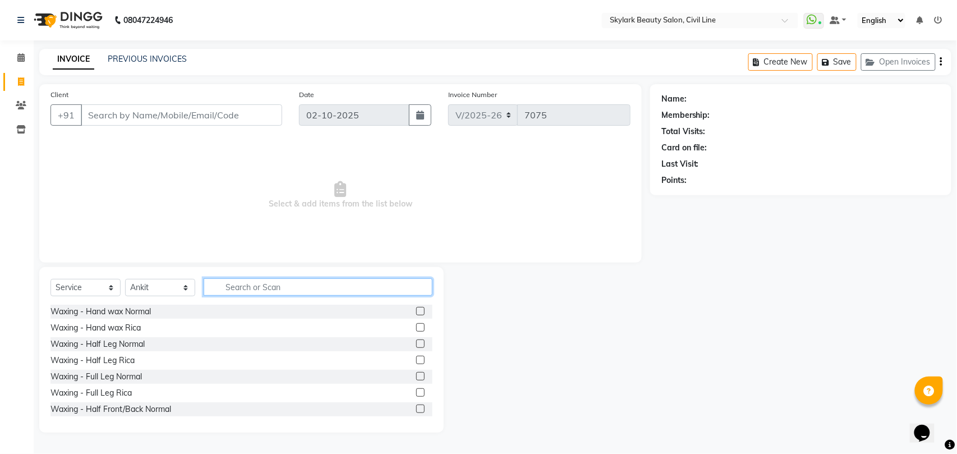
click at [256, 287] on input "text" at bounding box center [318, 286] width 229 height 17
type input "up"
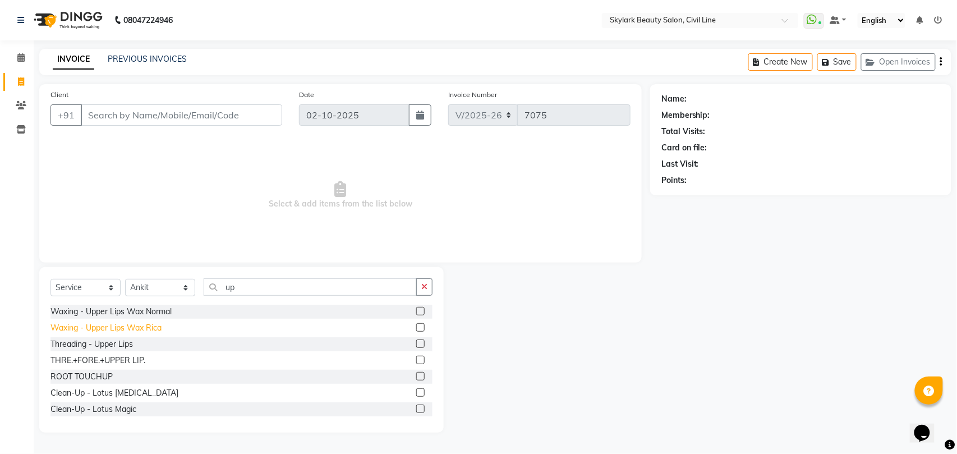
click at [135, 323] on div "Waxing - Upper Lips Wax Rica" at bounding box center [106, 328] width 111 height 12
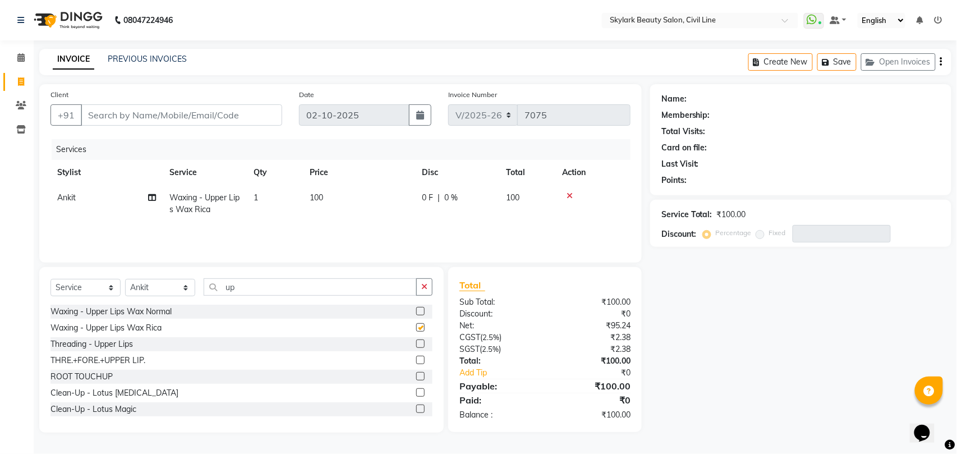
checkbox input "false"
click at [420, 285] on button "button" at bounding box center [424, 286] width 16 height 17
click at [570, 194] on icon at bounding box center [570, 196] width 6 height 8
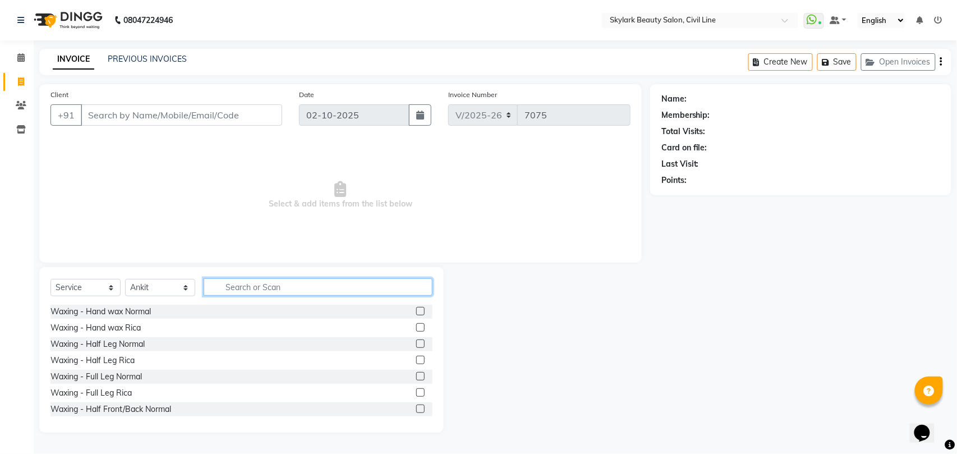
click at [270, 290] on input "text" at bounding box center [318, 286] width 229 height 17
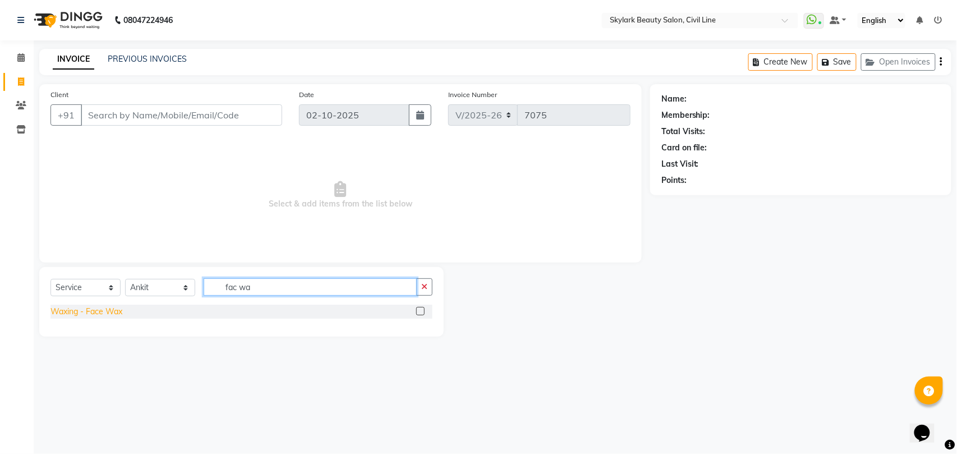
type input "fac wa"
click at [113, 311] on div "Waxing - Face Wax" at bounding box center [87, 312] width 72 height 12
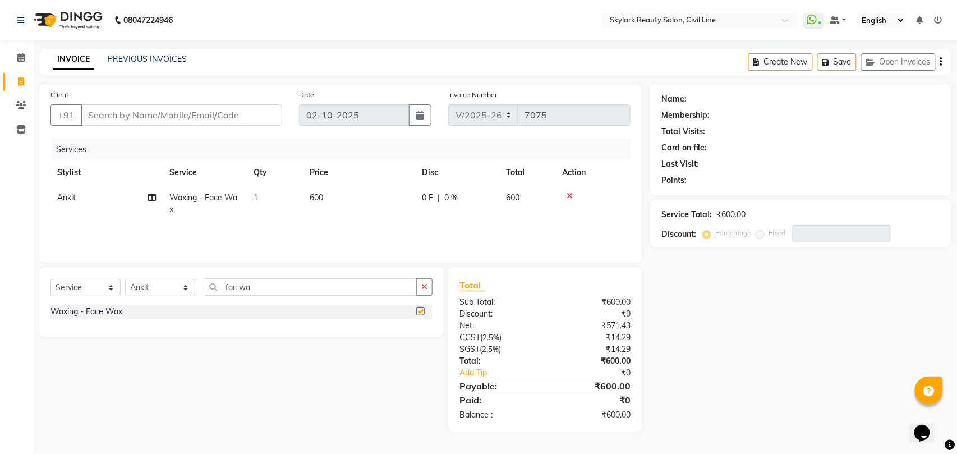
checkbox input "false"
click at [324, 195] on td "600" at bounding box center [359, 203] width 112 height 37
select select "28120"
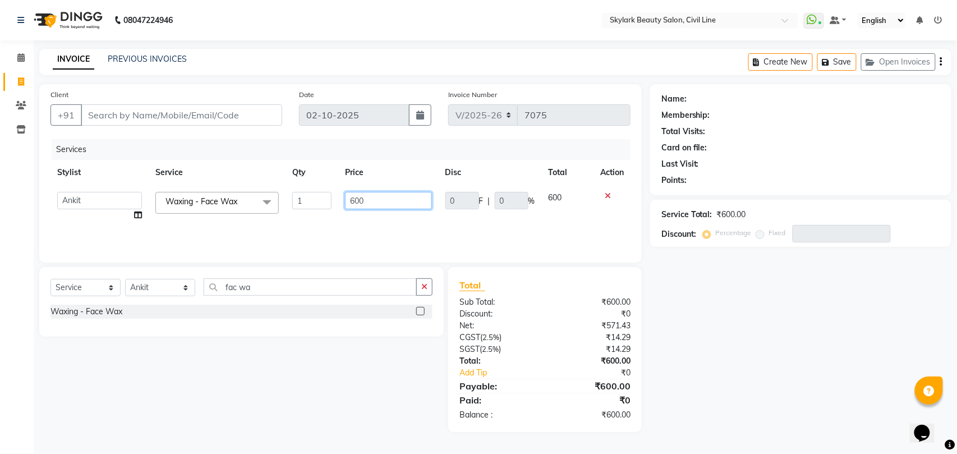
click at [386, 204] on input "600" at bounding box center [388, 200] width 86 height 17
type input "6"
type input "500"
click at [356, 228] on div "Services Stylist Service Qty Price Disc Total Action [PERSON_NAME] [PERSON_NAME…" at bounding box center [341, 195] width 580 height 112
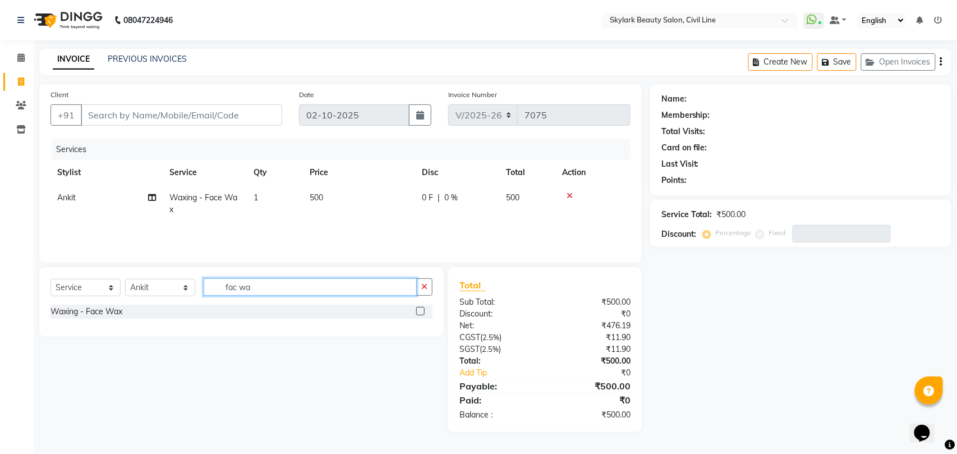
click at [322, 284] on input "fac wa" at bounding box center [310, 286] width 213 height 17
type input "f"
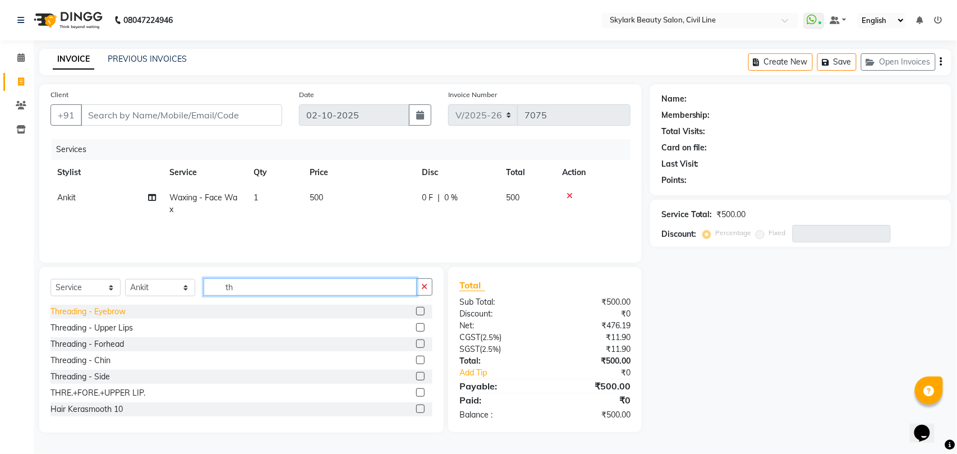
type input "th"
click at [107, 313] on div "Threading - Eyebrow" at bounding box center [88, 312] width 75 height 12
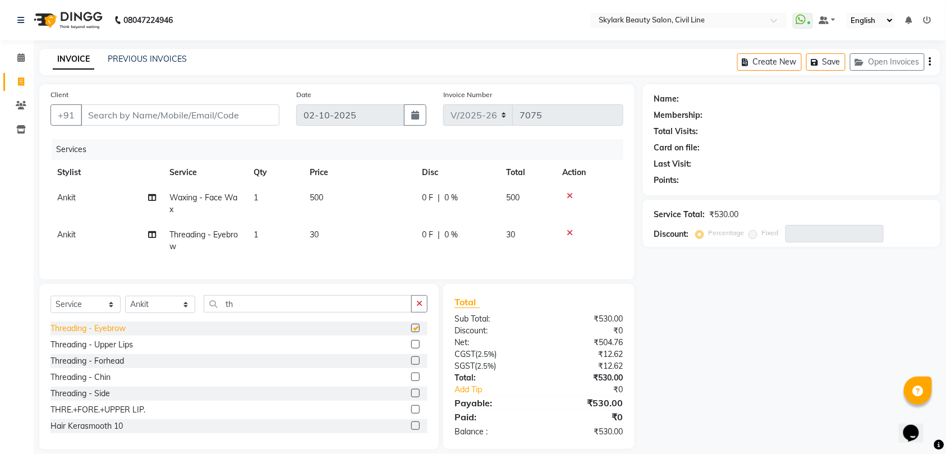
checkbox input "false"
click at [221, 113] on input "Client" at bounding box center [180, 114] width 199 height 21
type input "9"
type input "0"
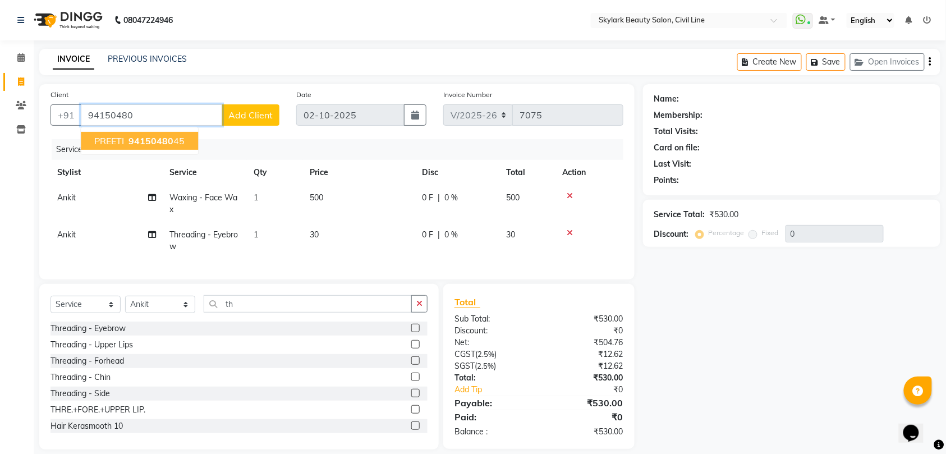
click at [126, 141] on button "PREETI 94150480 45" at bounding box center [139, 141] width 117 height 18
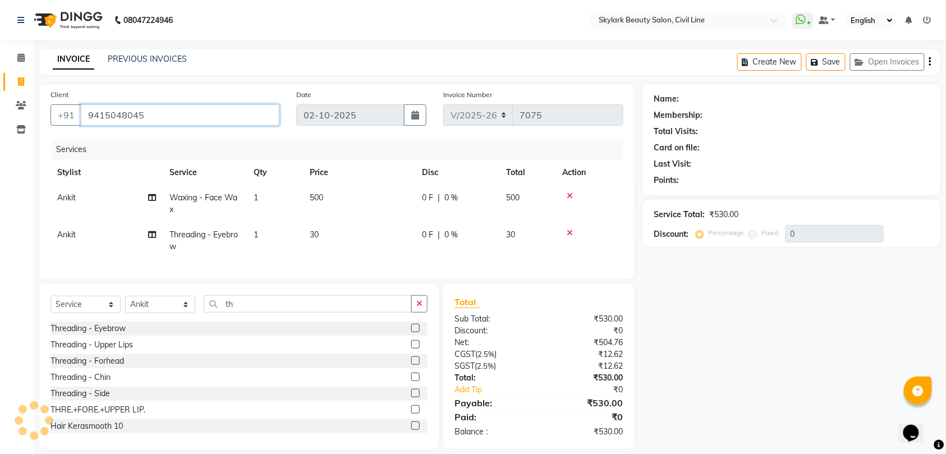
type input "9415048045"
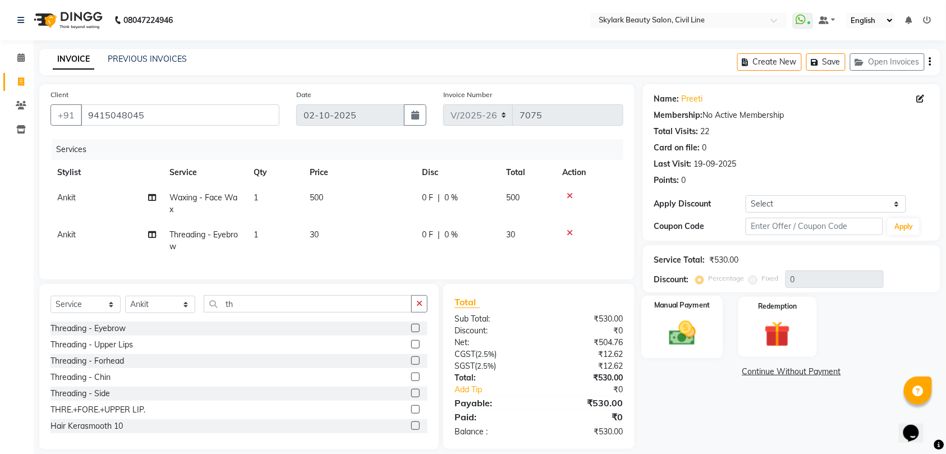
click at [676, 340] on img at bounding box center [683, 333] width 44 height 31
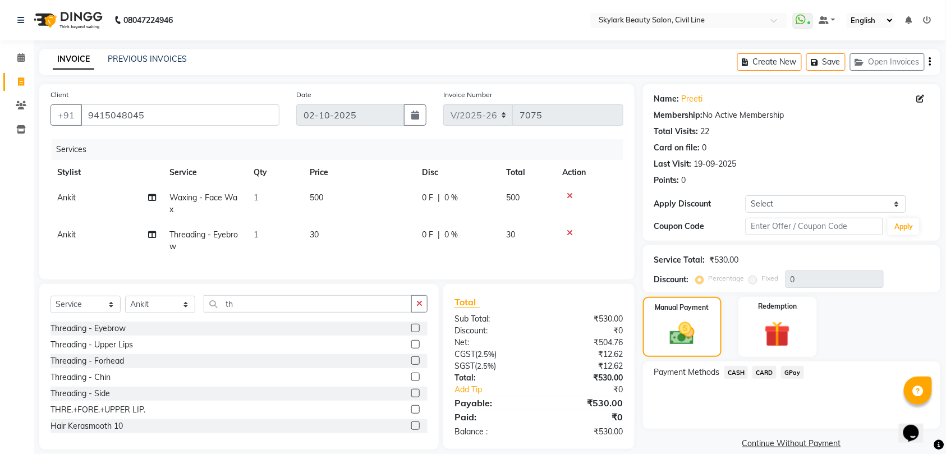
click at [735, 370] on span "CASH" at bounding box center [737, 372] width 24 height 13
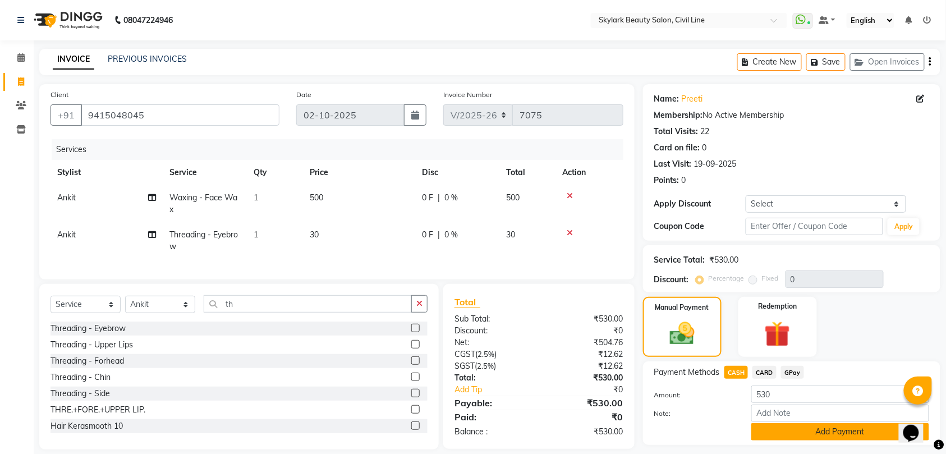
click at [813, 429] on button "Add Payment" at bounding box center [840, 431] width 178 height 17
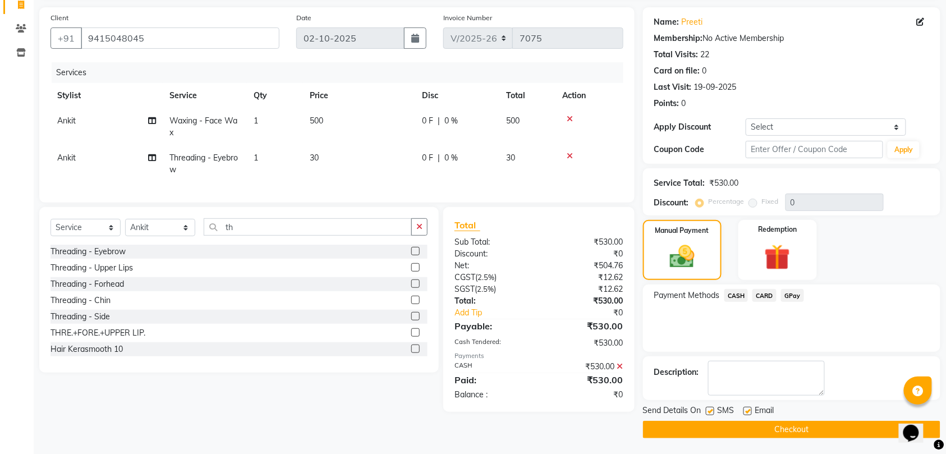
scroll to position [79, 0]
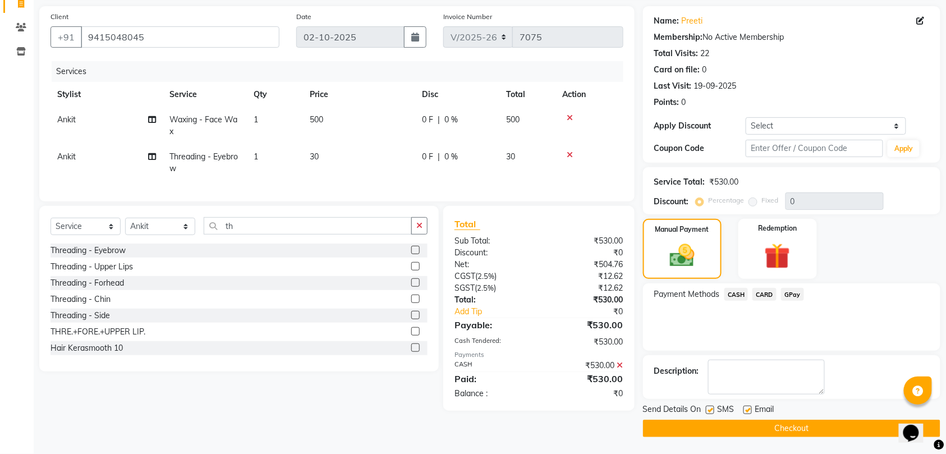
click at [809, 429] on button "Checkout" at bounding box center [791, 428] width 297 height 17
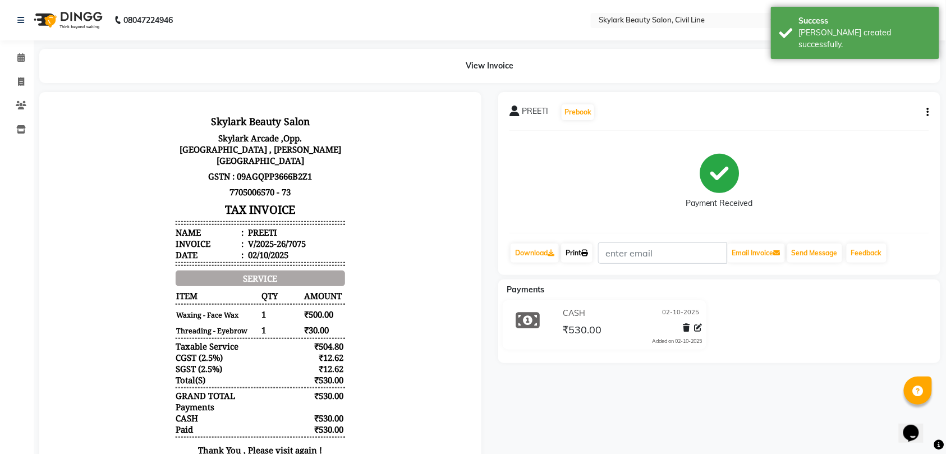
click at [579, 254] on link "Print" at bounding box center [576, 253] width 31 height 19
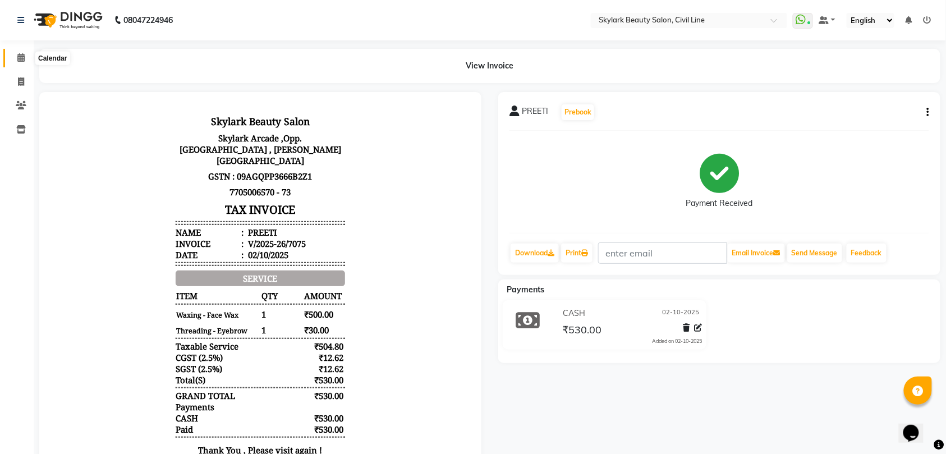
click at [19, 57] on icon at bounding box center [20, 57] width 7 height 8
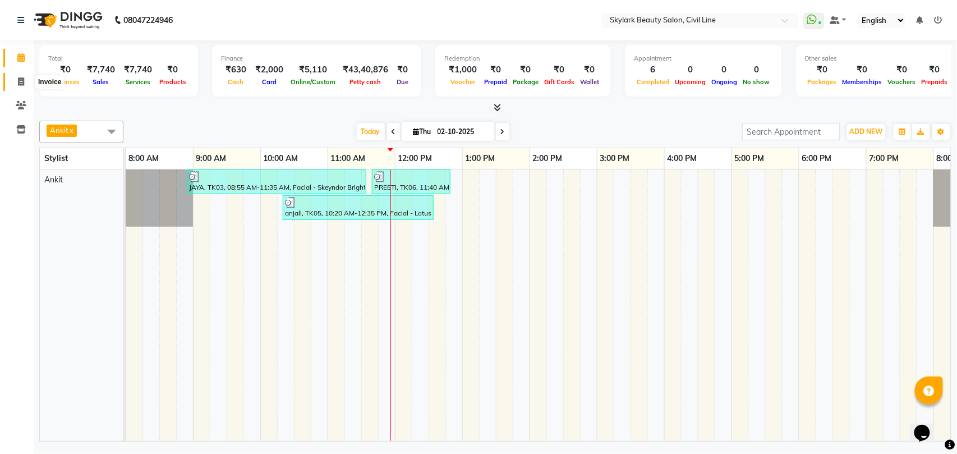
click at [20, 80] on icon at bounding box center [21, 81] width 6 height 8
select select "service"
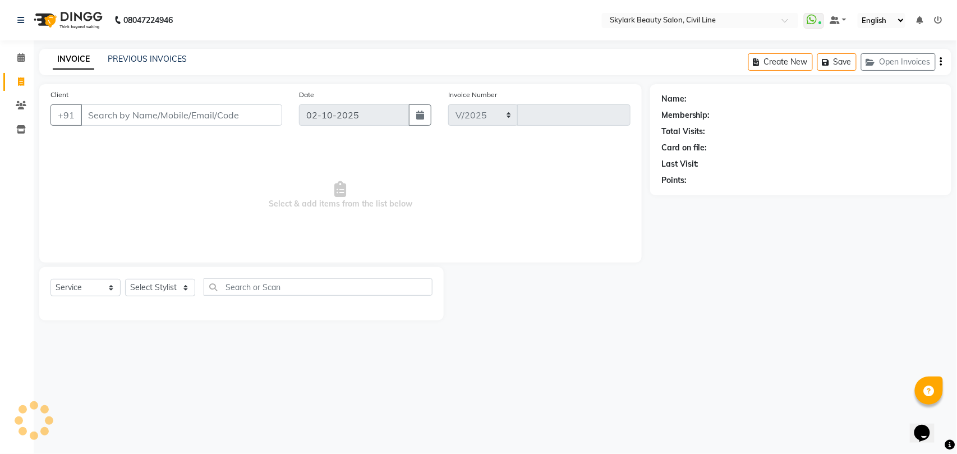
select select "4588"
type input "7076"
click at [165, 295] on select "Select Stylist [PERSON_NAME] [PERSON_NAME] [PERSON_NAME] WASU" at bounding box center [160, 287] width 70 height 17
select select "28120"
click at [125, 279] on select "Select Stylist [PERSON_NAME] [PERSON_NAME] [PERSON_NAME] WASU" at bounding box center [160, 287] width 70 height 17
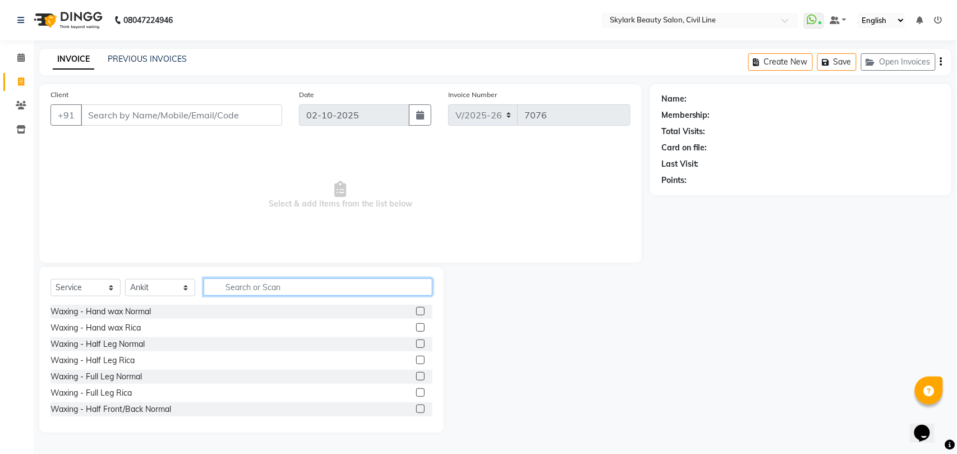
click at [232, 291] on input "text" at bounding box center [318, 286] width 229 height 17
type input "th"
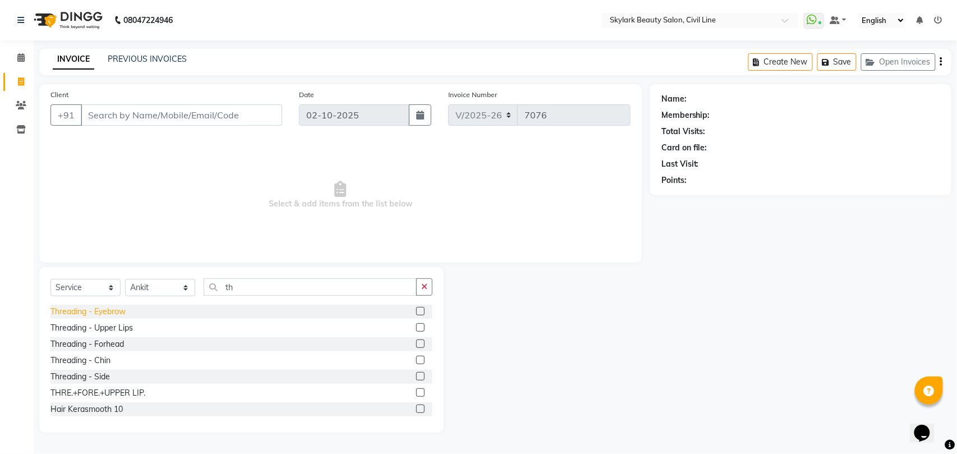
click at [111, 310] on div "Threading - Eyebrow" at bounding box center [88, 312] width 75 height 12
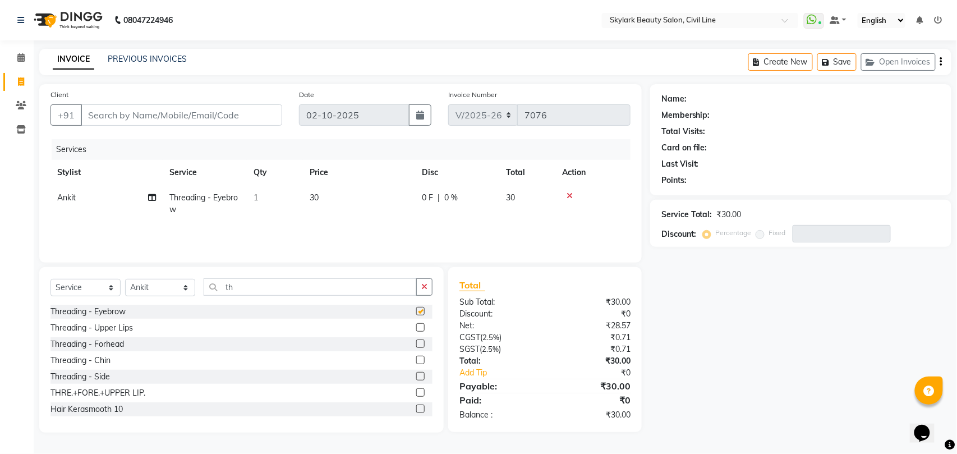
checkbox input "false"
click at [288, 285] on input "th" at bounding box center [310, 286] width 213 height 17
type input "t"
click at [128, 329] on div "Waxing - Hand wax Rica" at bounding box center [96, 328] width 90 height 12
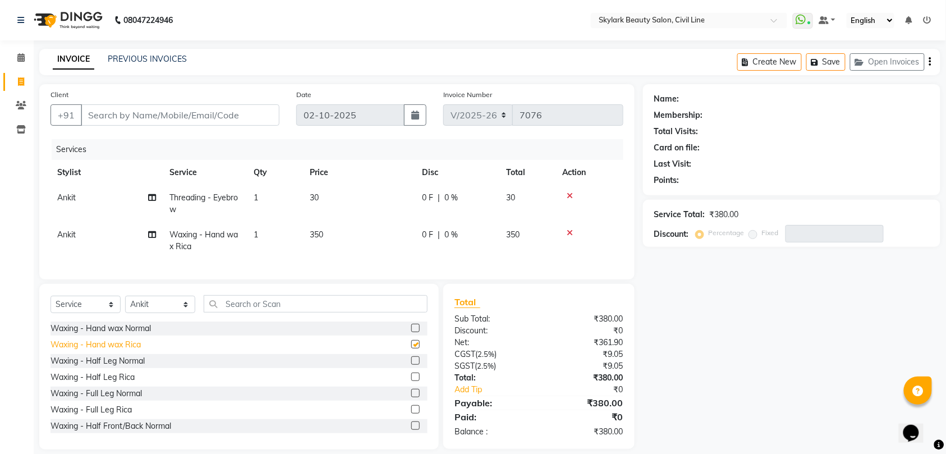
checkbox input "false"
click at [108, 416] on div "Waxing - Full Leg Rica" at bounding box center [91, 410] width 81 height 12
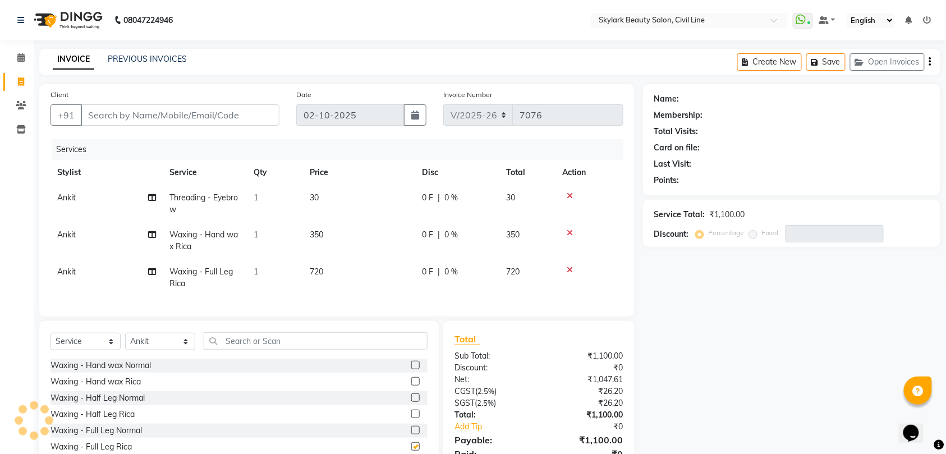
checkbox input "false"
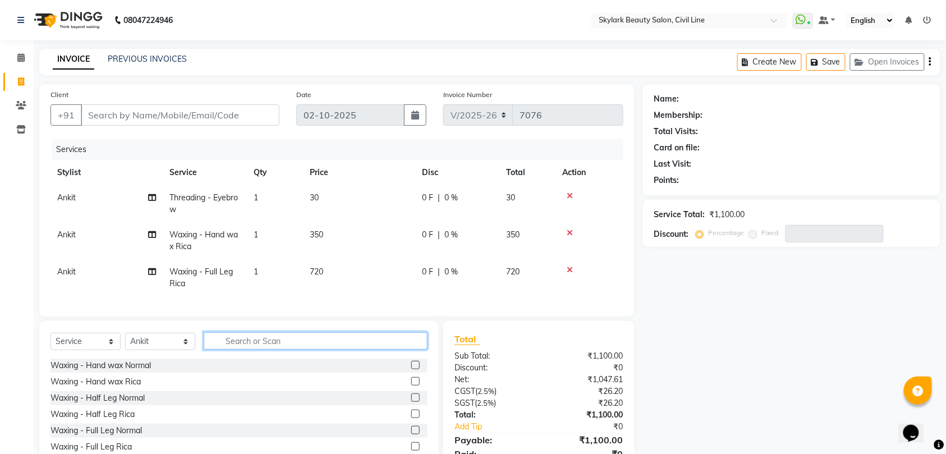
click at [245, 350] on input "text" at bounding box center [316, 340] width 224 height 17
type input "up"
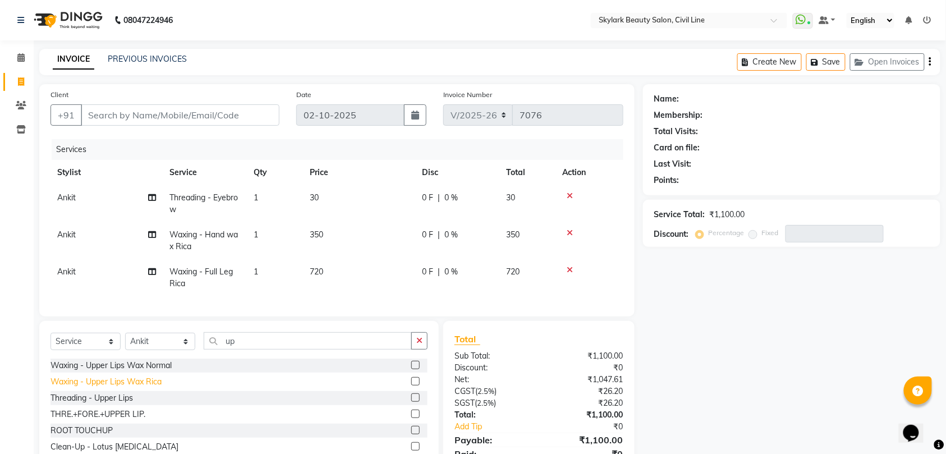
click at [121, 388] on div "Waxing - Upper Lips Wax Rica" at bounding box center [106, 382] width 111 height 12
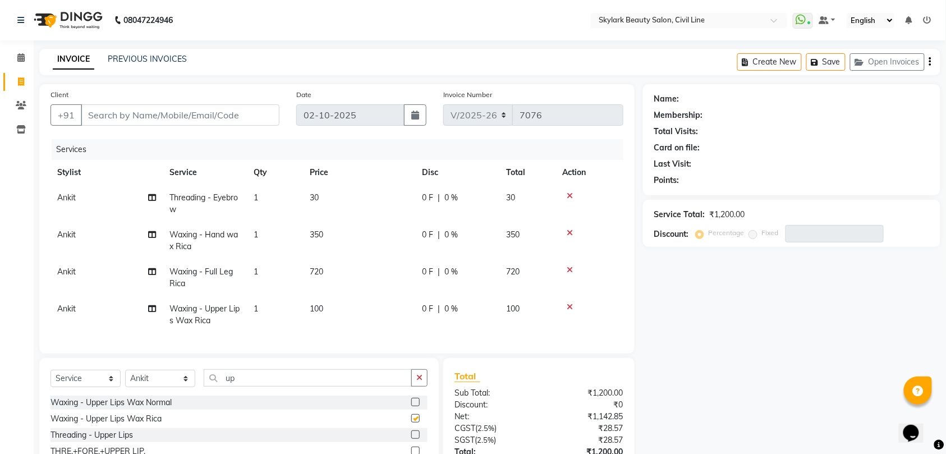
checkbox input "false"
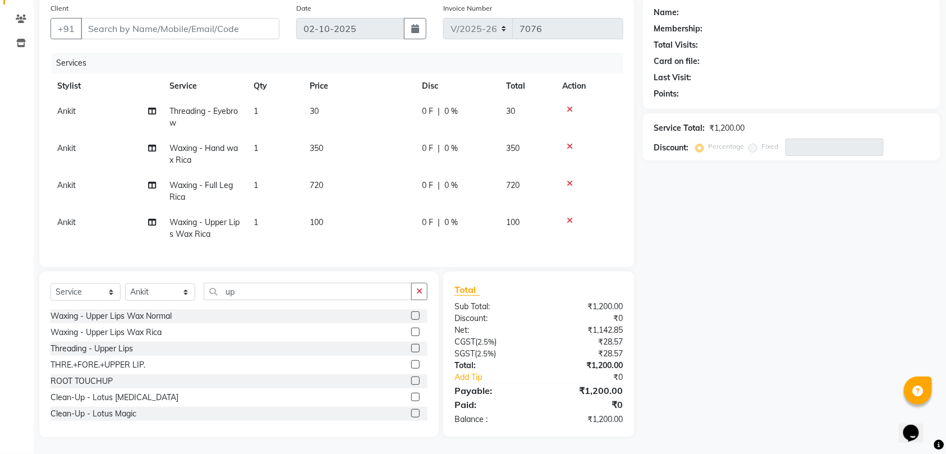
scroll to position [98, 0]
click at [310, 287] on input "up" at bounding box center [308, 291] width 208 height 17
type input "u"
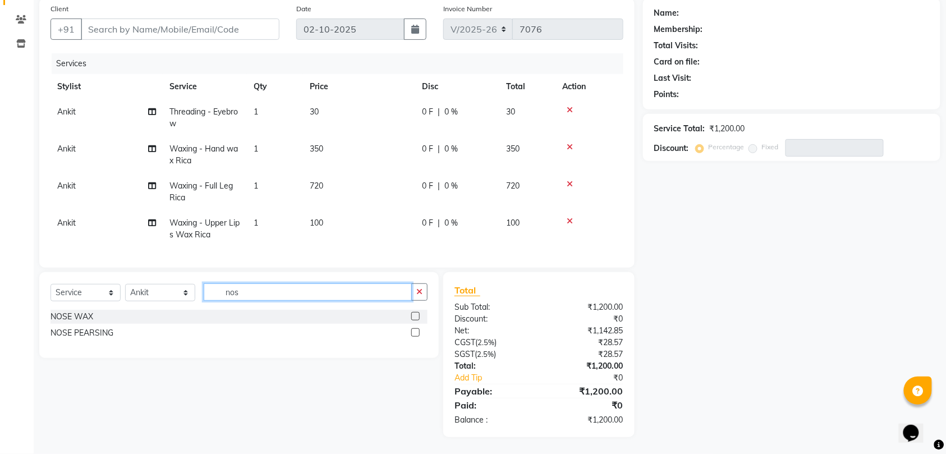
scroll to position [97, 0]
type input "nos"
click at [72, 315] on div "NOSE WAX" at bounding box center [72, 317] width 43 height 12
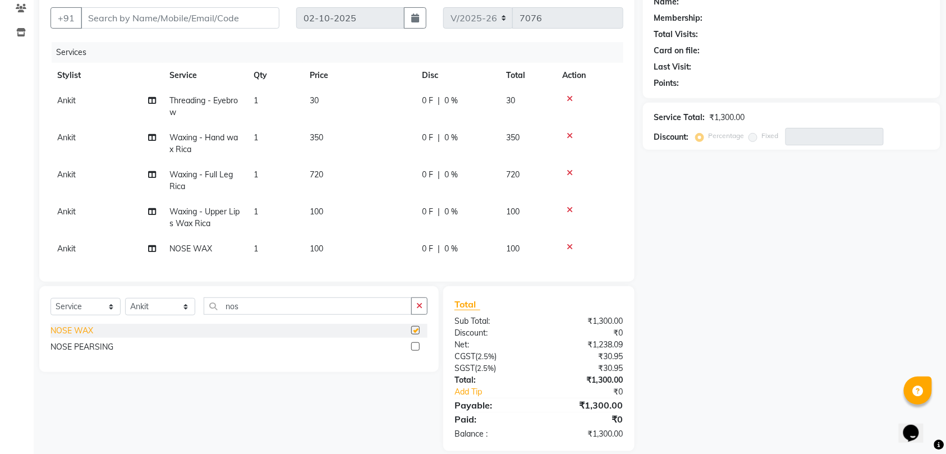
checkbox input "false"
click at [571, 171] on icon at bounding box center [570, 173] width 6 height 8
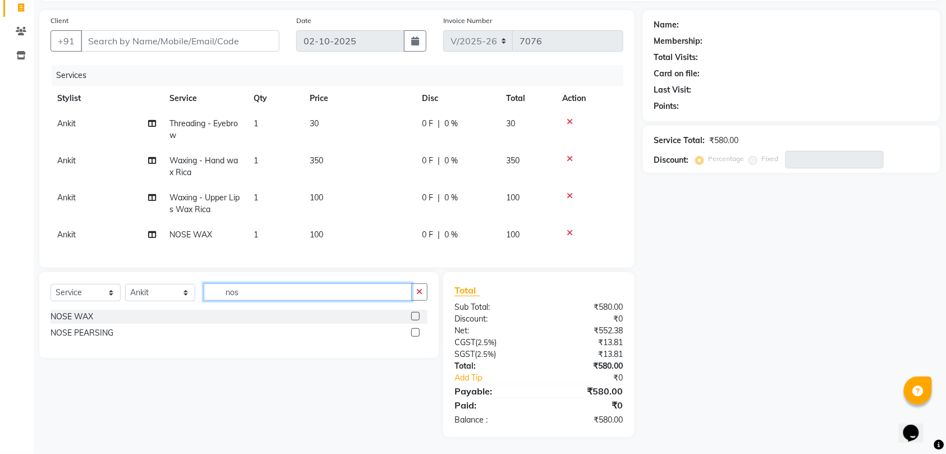
click at [364, 286] on input "nos" at bounding box center [308, 291] width 208 height 17
type input "n"
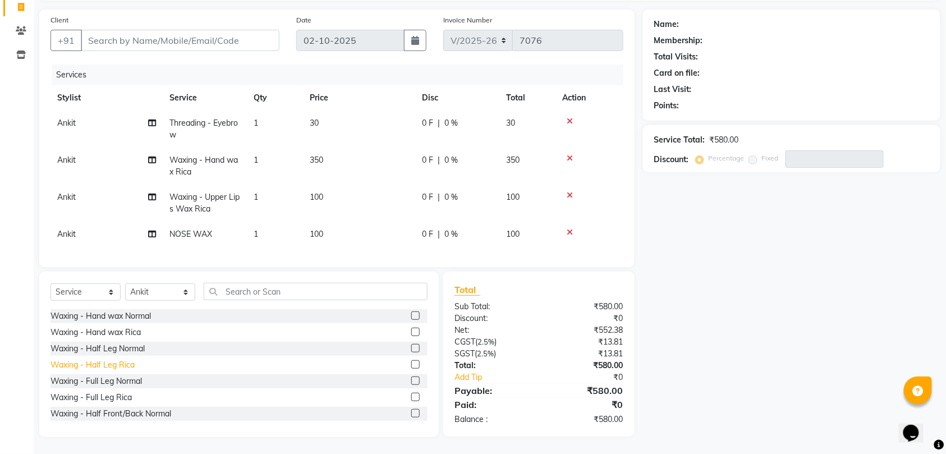
click at [104, 364] on div "Waxing - Half Leg Rica" at bounding box center [93, 365] width 84 height 12
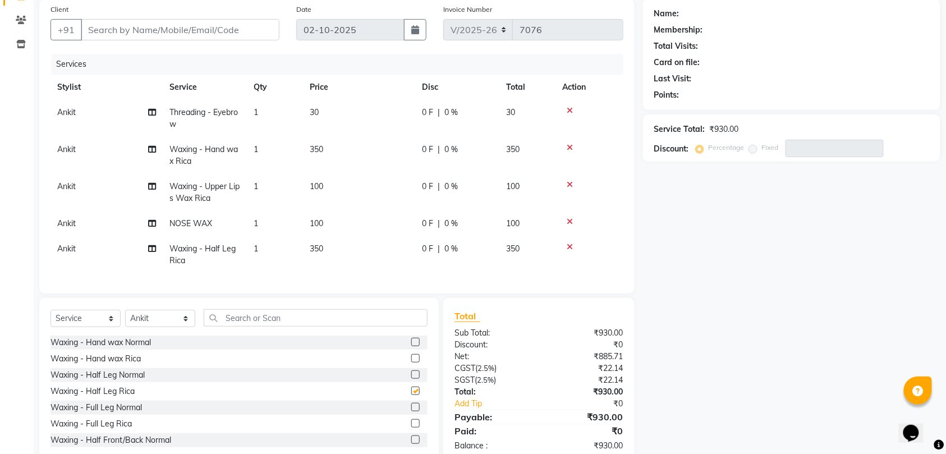
checkbox input "false"
click at [168, 30] on input "Client" at bounding box center [180, 29] width 199 height 21
type input "8"
type input "0"
type input "86"
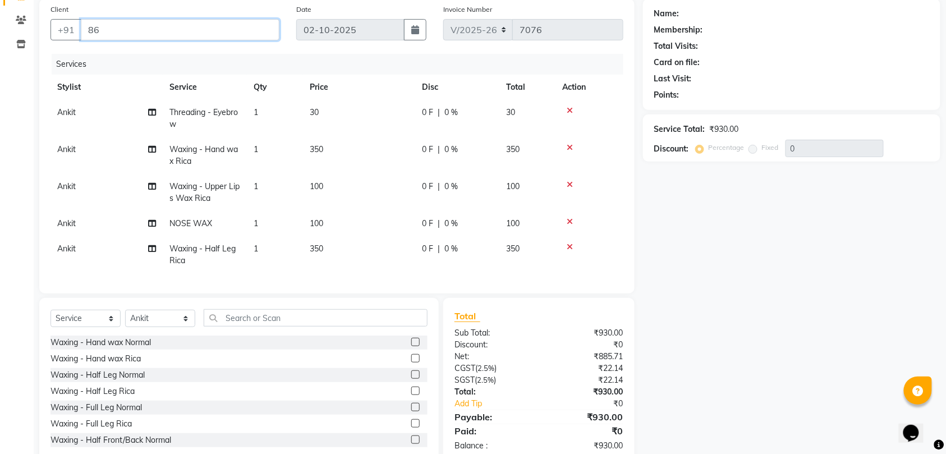
click at [166, 27] on input "86" at bounding box center [180, 29] width 199 height 21
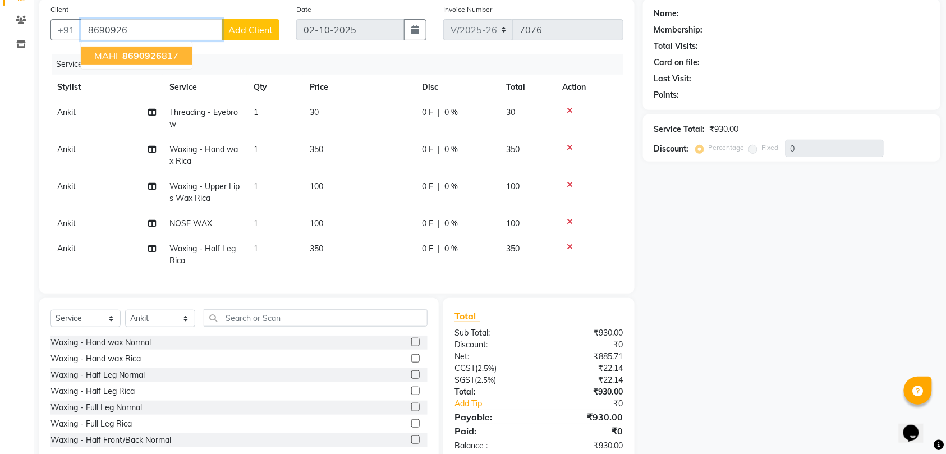
click at [144, 54] on span "8690926" at bounding box center [141, 55] width 39 height 11
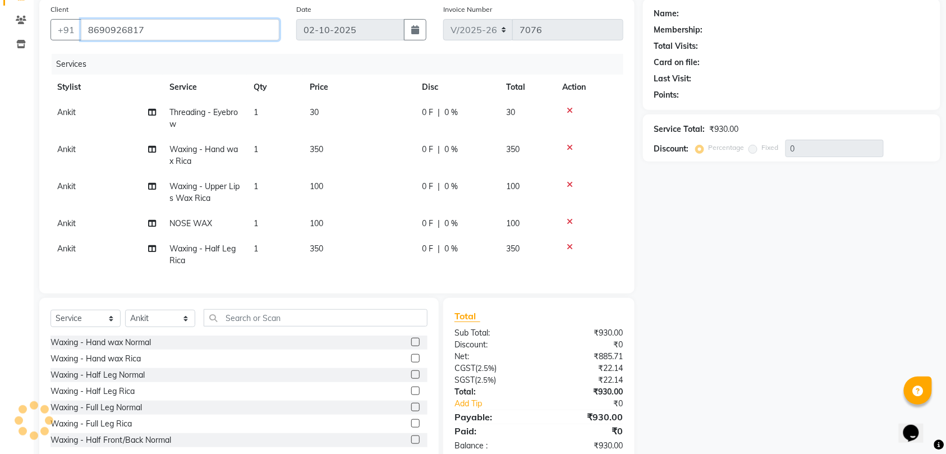
type input "8690926817"
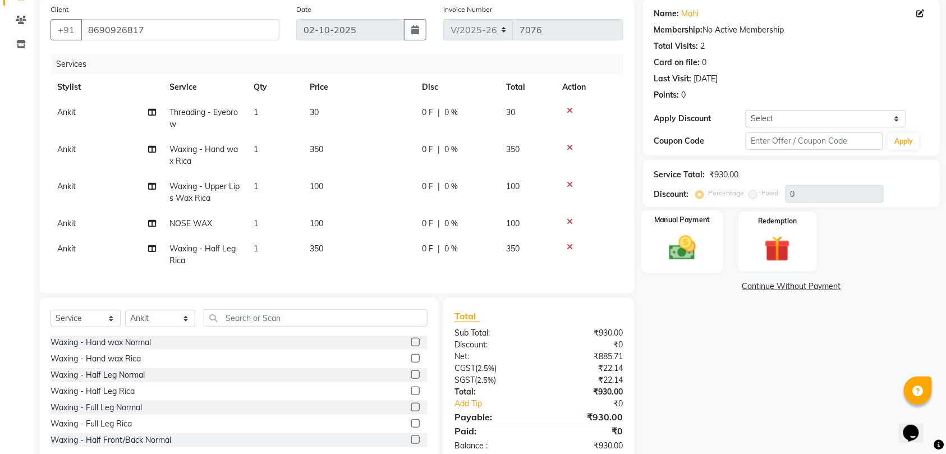
click at [687, 245] on img at bounding box center [683, 247] width 44 height 31
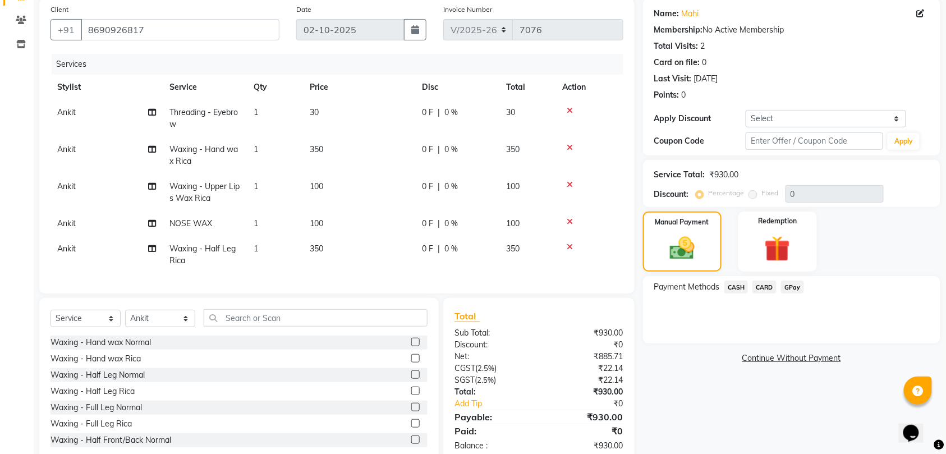
click at [791, 286] on span "GPay" at bounding box center [792, 287] width 23 height 13
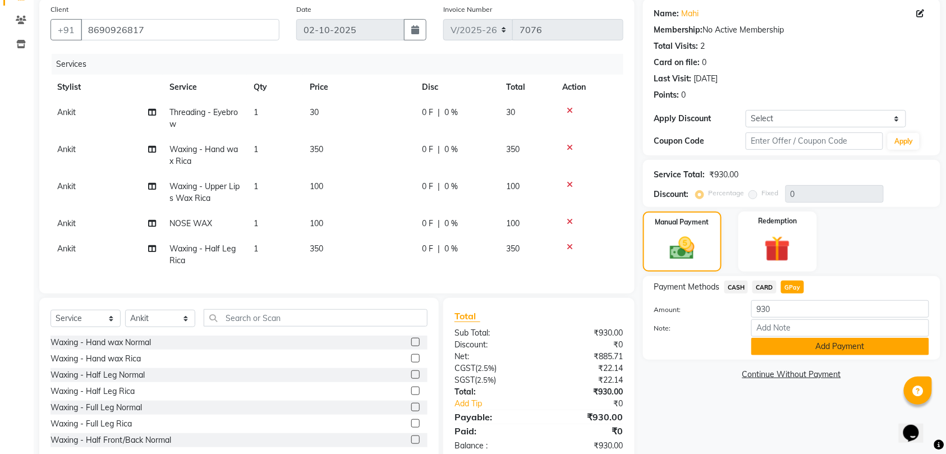
click at [832, 346] on button "Add Payment" at bounding box center [840, 346] width 178 height 17
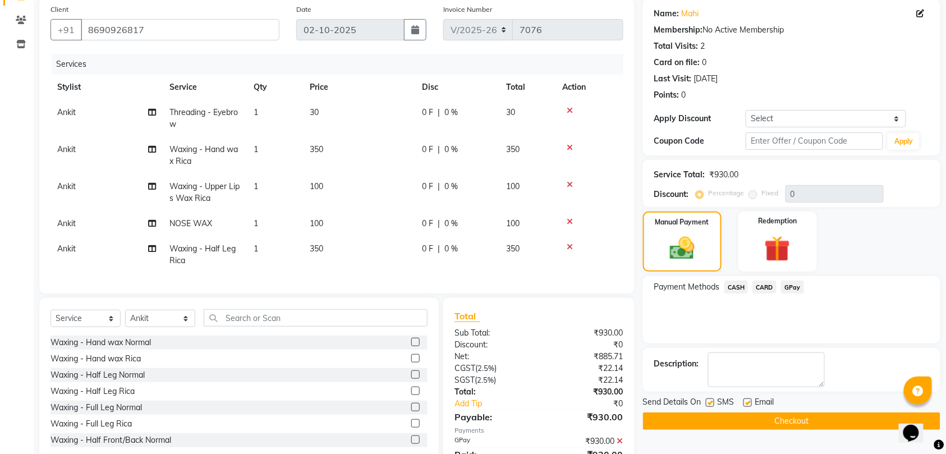
click at [789, 418] on button "Checkout" at bounding box center [791, 421] width 297 height 17
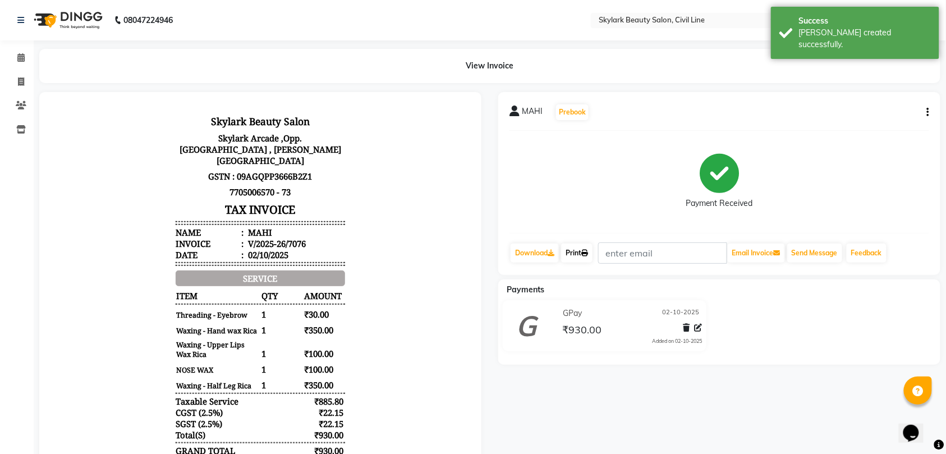
click at [580, 253] on link "Print" at bounding box center [576, 253] width 31 height 19
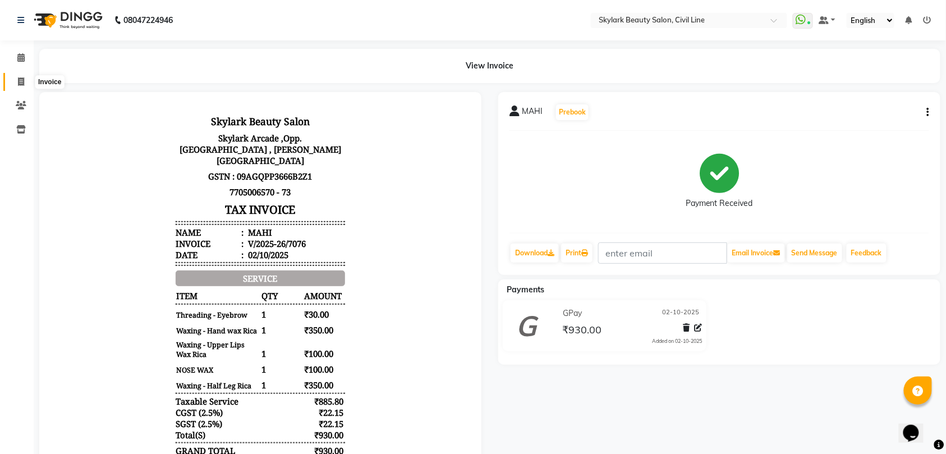
click at [22, 79] on icon at bounding box center [21, 81] width 6 height 8
select select "service"
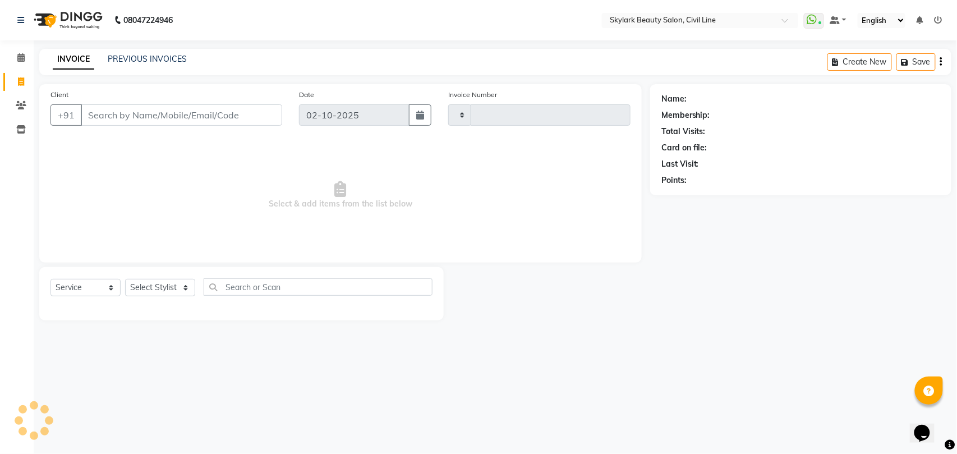
type input "7077"
select select "4588"
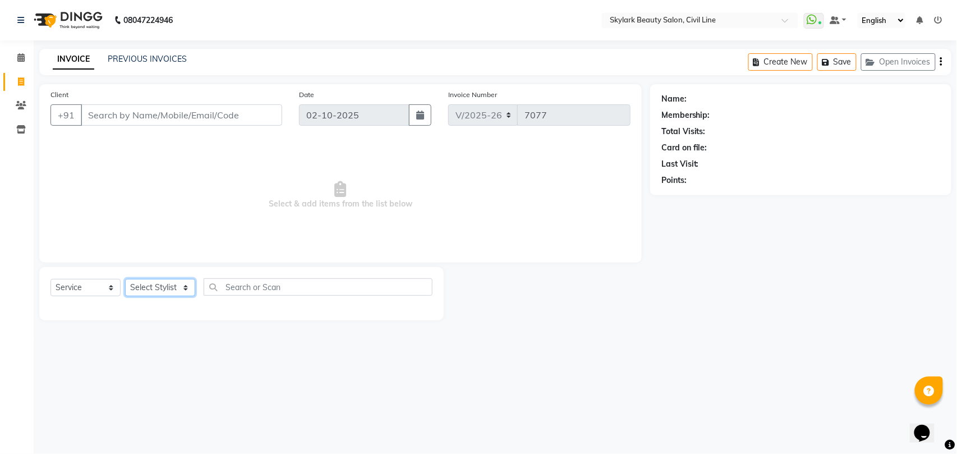
click at [153, 282] on select "Select Stylist" at bounding box center [160, 287] width 70 height 17
select select "28120"
click at [125, 279] on select "Select Stylist [PERSON_NAME] [PERSON_NAME] [PERSON_NAME] WASU" at bounding box center [160, 287] width 70 height 17
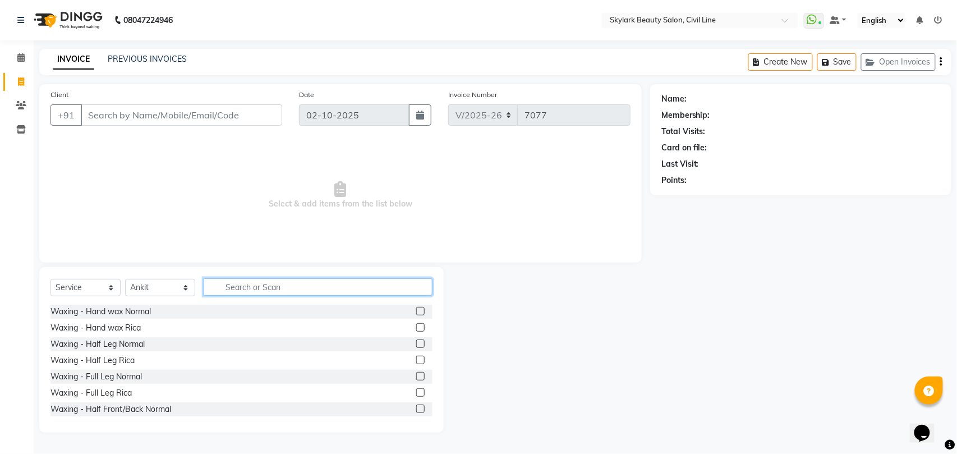
click at [278, 279] on input "text" at bounding box center [318, 286] width 229 height 17
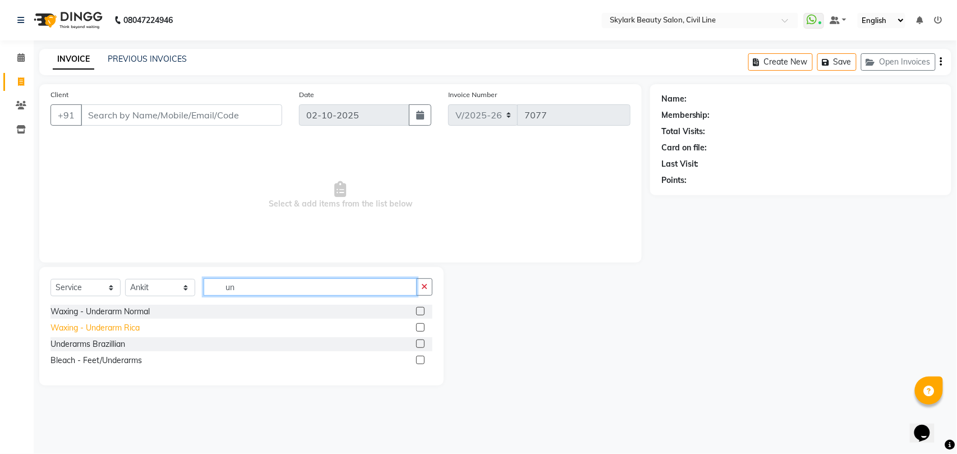
type input "un"
click at [120, 326] on div "Waxing - Underarm Rica" at bounding box center [95, 328] width 89 height 12
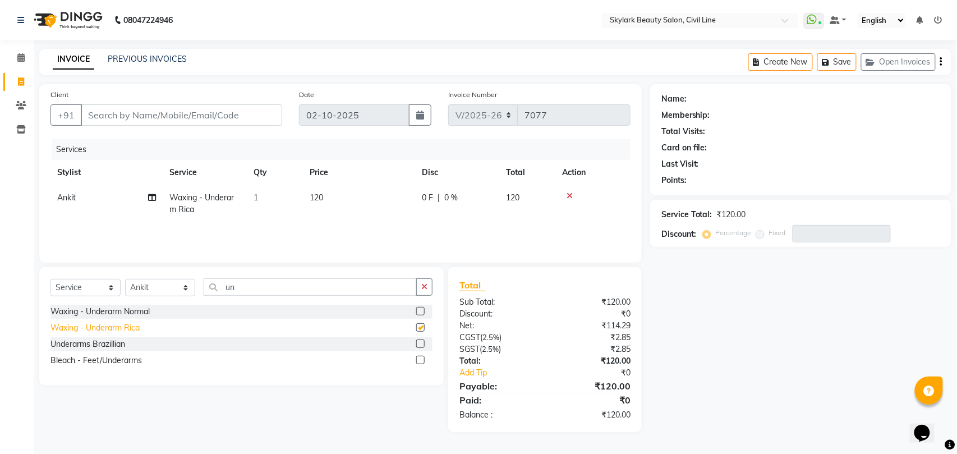
checkbox input "false"
click at [235, 113] on input "Client" at bounding box center [181, 114] width 201 height 21
type input "8"
type input "0"
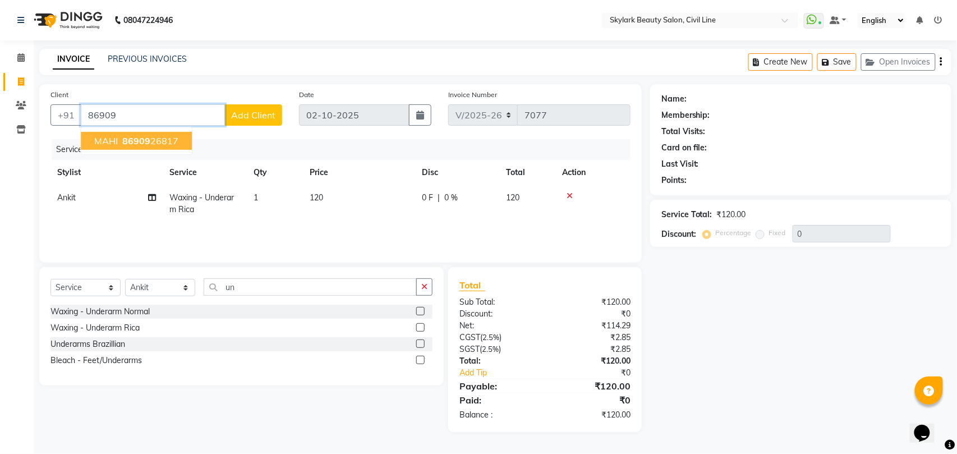
click at [140, 141] on span "86909" at bounding box center [136, 140] width 28 height 11
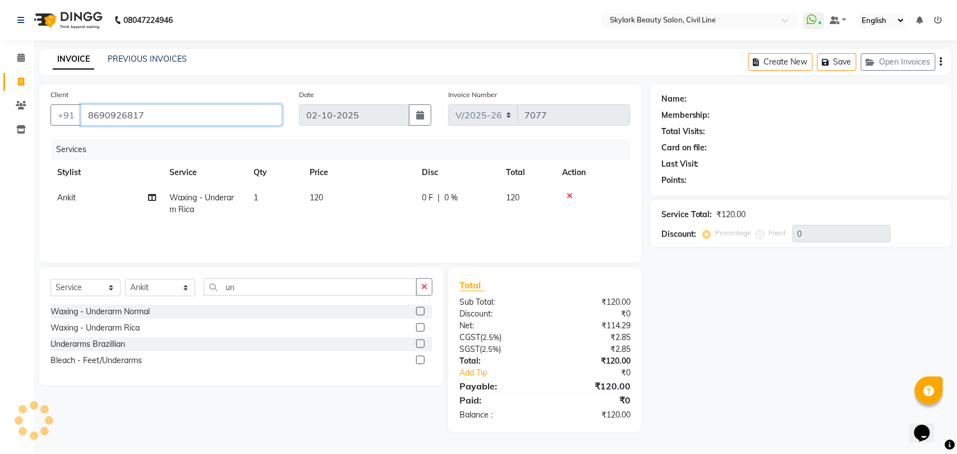
type input "8690926817"
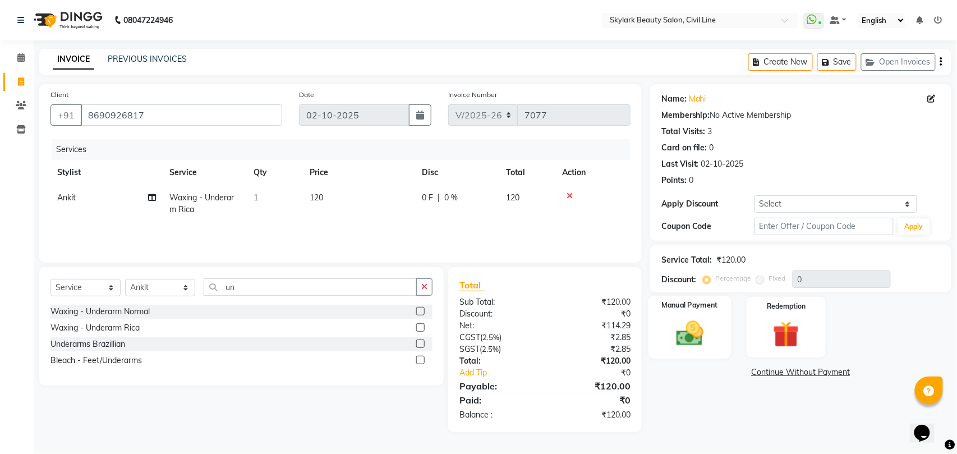
drag, startPoint x: 695, startPoint y: 318, endPoint x: 722, endPoint y: 339, distance: 34.4
click at [695, 319] on img at bounding box center [690, 333] width 44 height 31
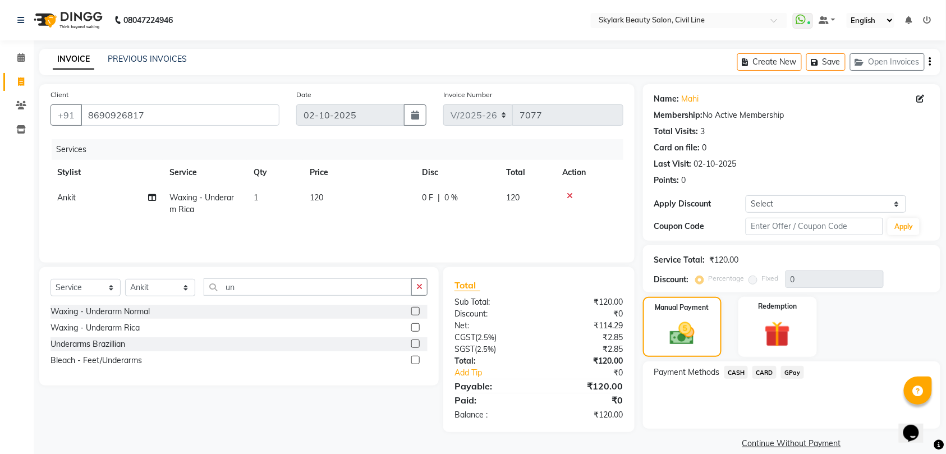
click at [795, 373] on span "GPay" at bounding box center [792, 372] width 23 height 13
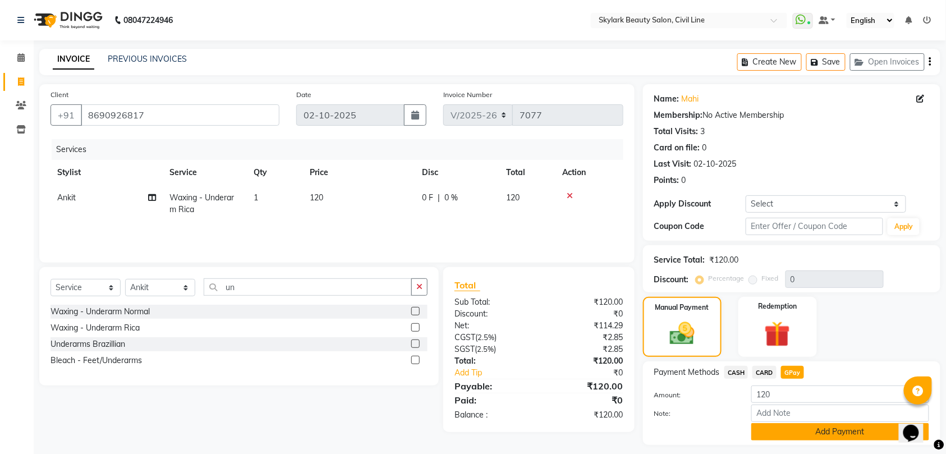
click at [827, 429] on button "Add Payment" at bounding box center [840, 431] width 178 height 17
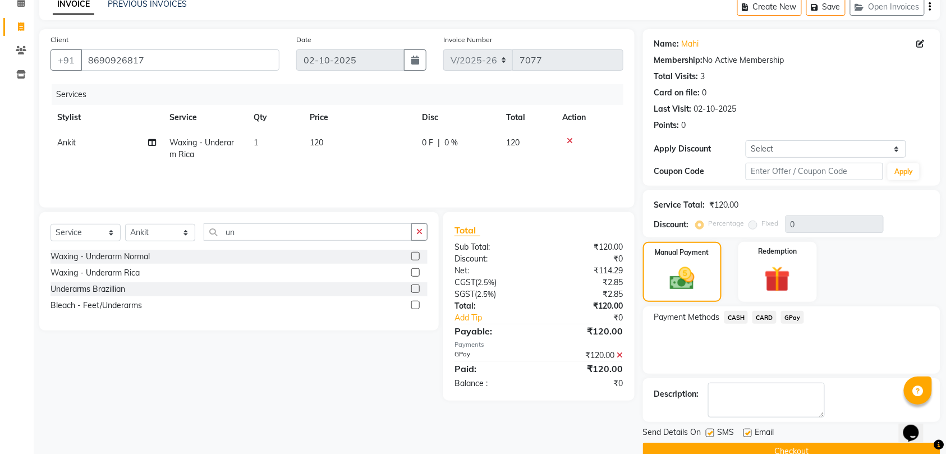
scroll to position [79, 0]
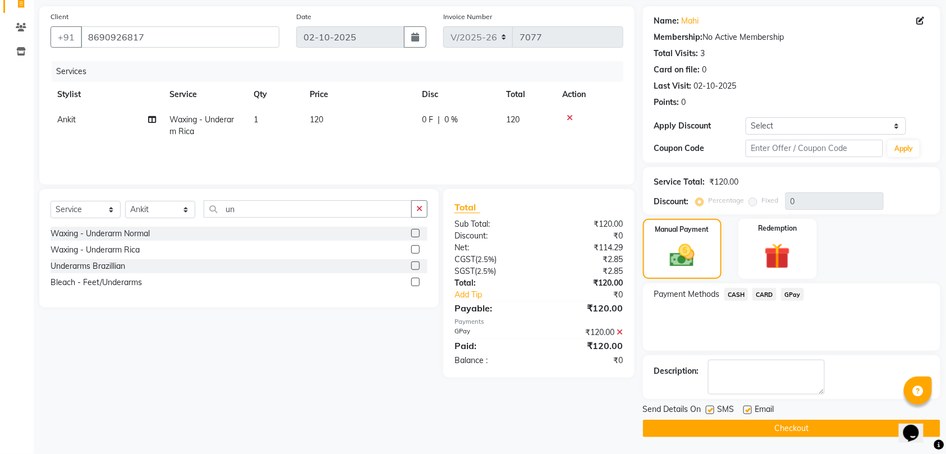
click at [817, 420] on button "Checkout" at bounding box center [791, 428] width 297 height 17
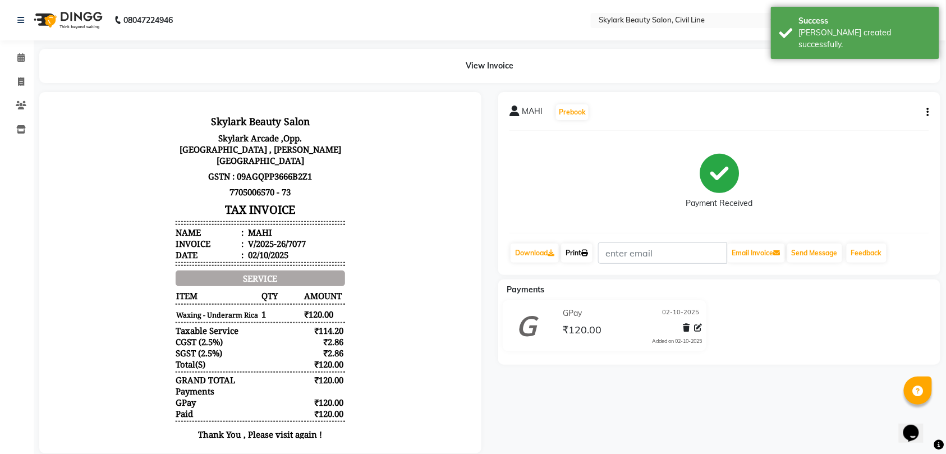
click at [578, 252] on link "Print" at bounding box center [576, 253] width 31 height 19
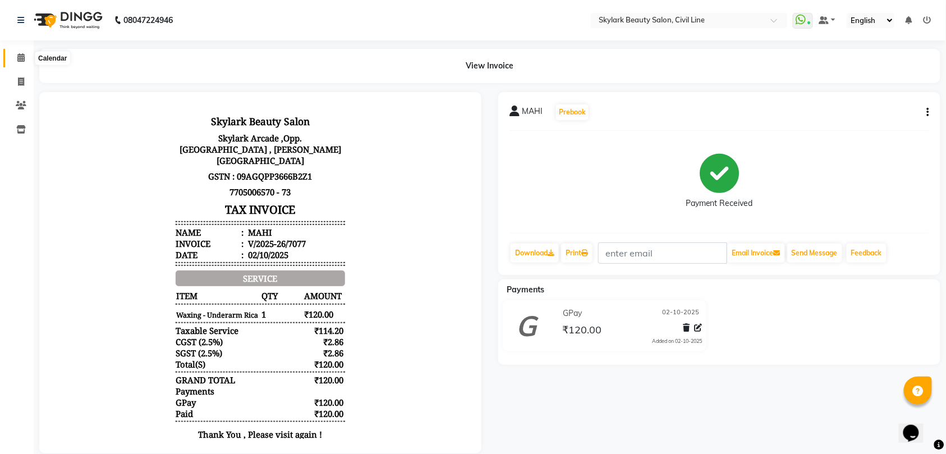
click at [22, 56] on icon at bounding box center [20, 57] width 7 height 8
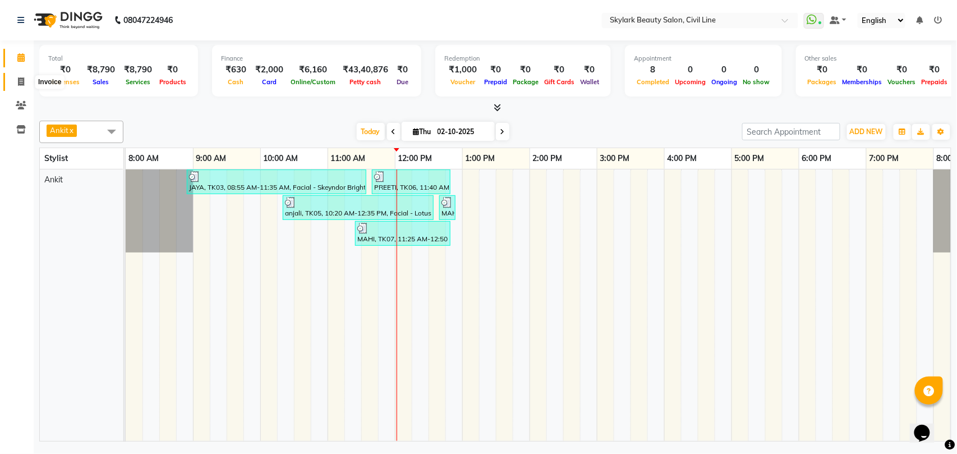
click at [19, 81] on icon at bounding box center [21, 81] width 6 height 8
select select "service"
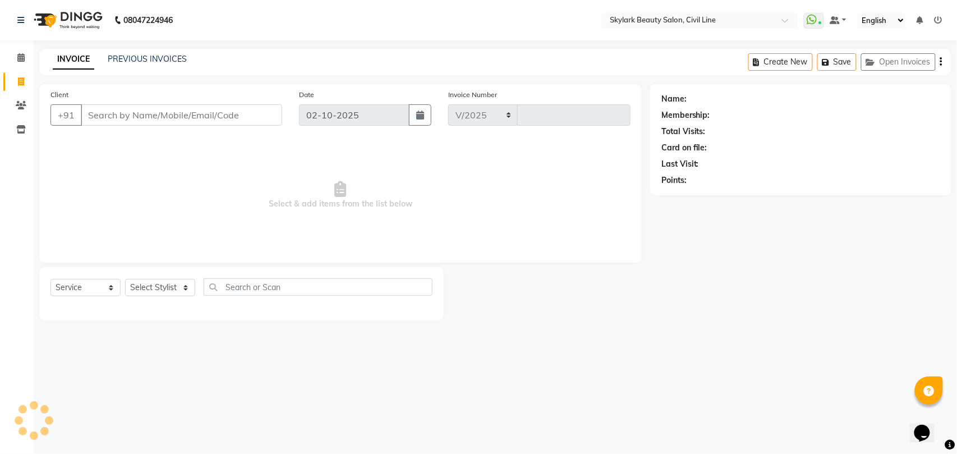
select select "4588"
type input "7078"
click at [163, 288] on select "Select Stylist" at bounding box center [160, 287] width 70 height 17
select select "28120"
click at [125, 279] on select "Select Stylist [PERSON_NAME] [PERSON_NAME] [PERSON_NAME] WASU" at bounding box center [160, 287] width 70 height 17
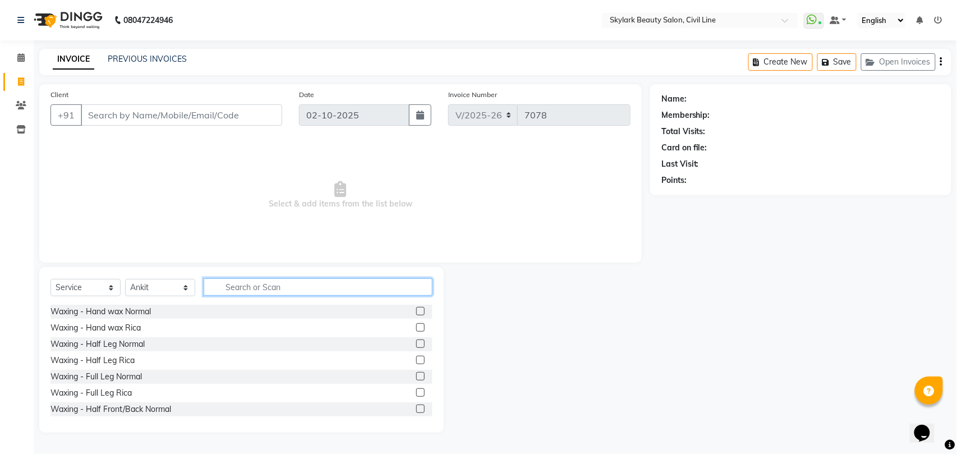
click at [244, 286] on input "text" at bounding box center [318, 286] width 229 height 17
type input "th"
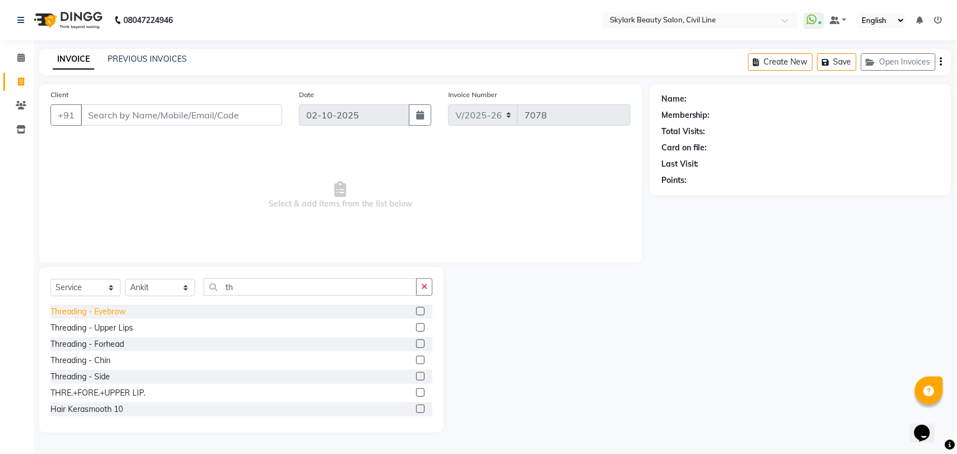
click at [113, 313] on div "Threading - Eyebrow" at bounding box center [88, 312] width 75 height 12
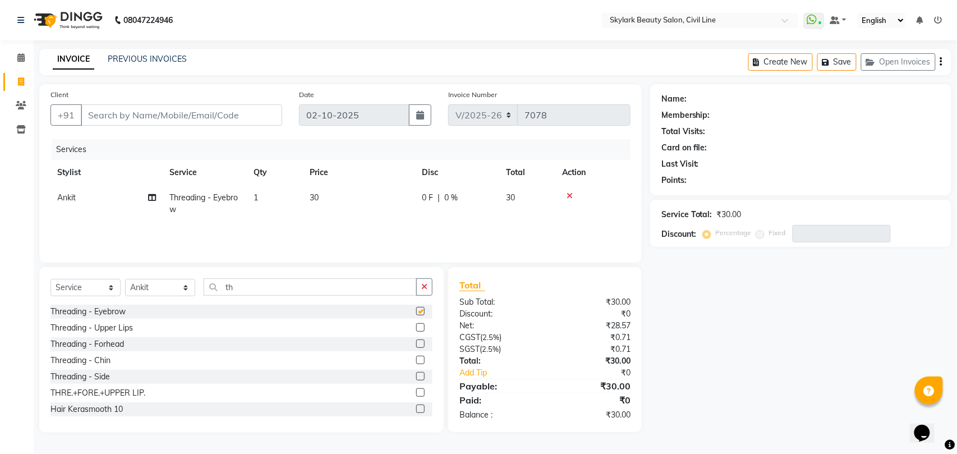
checkbox input "false"
click at [427, 286] on icon "button" at bounding box center [424, 287] width 6 height 8
click at [207, 118] on input "Client" at bounding box center [181, 114] width 201 height 21
type input "7"
type input "0"
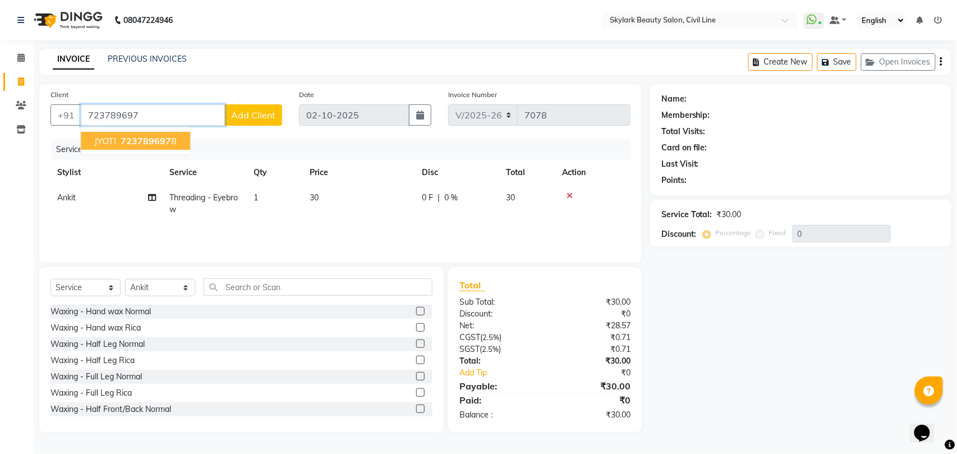
click at [157, 141] on span "723789697" at bounding box center [146, 140] width 51 height 11
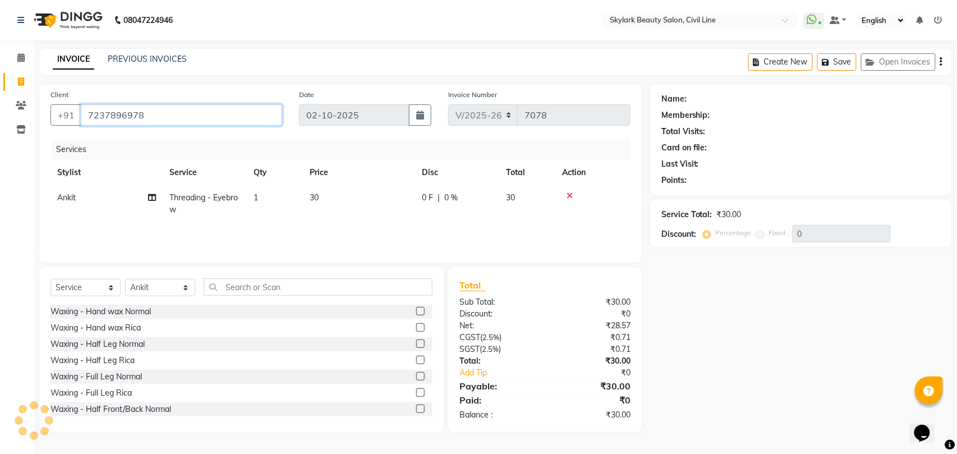
type input "7237896978"
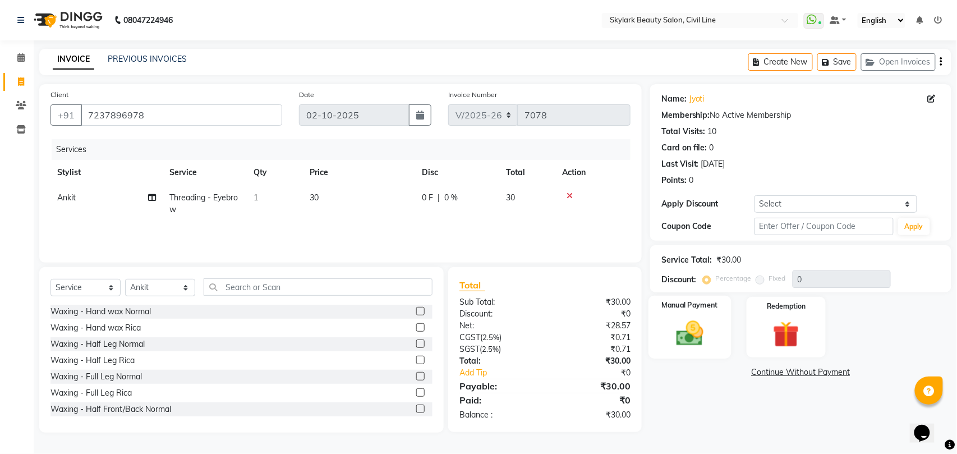
click at [696, 339] on img at bounding box center [690, 333] width 44 height 31
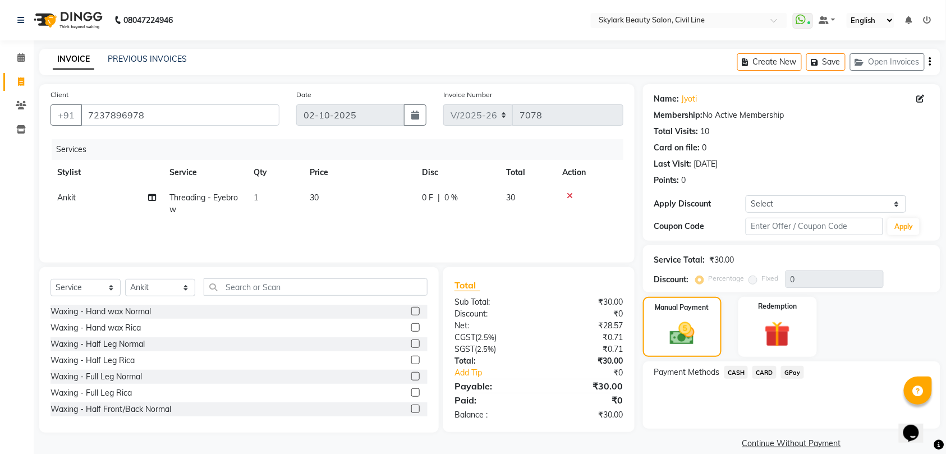
click at [739, 371] on span "CASH" at bounding box center [737, 372] width 24 height 13
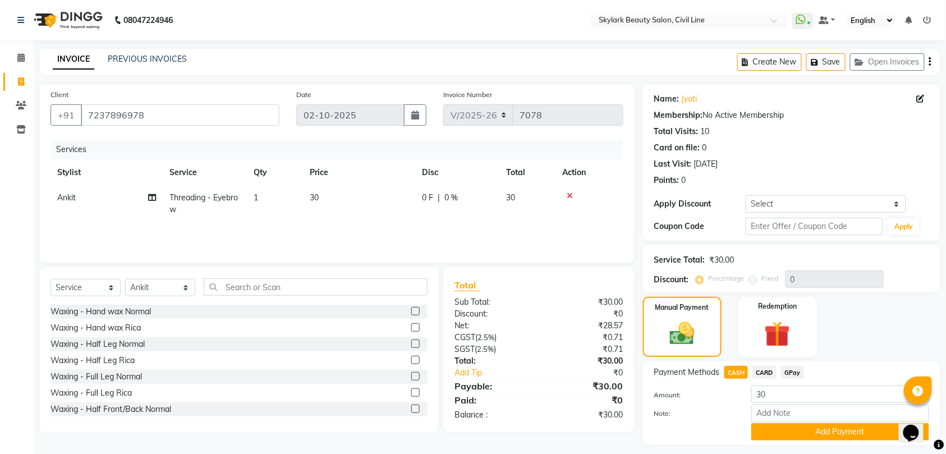
drag, startPoint x: 795, startPoint y: 430, endPoint x: 798, endPoint y: 423, distance: 8.0
click at [796, 430] on button "Add Payment" at bounding box center [840, 431] width 178 height 17
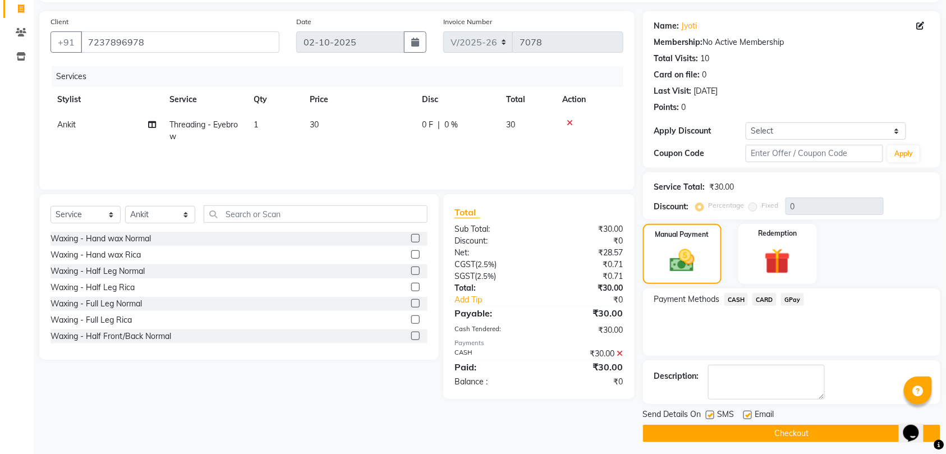
scroll to position [79, 0]
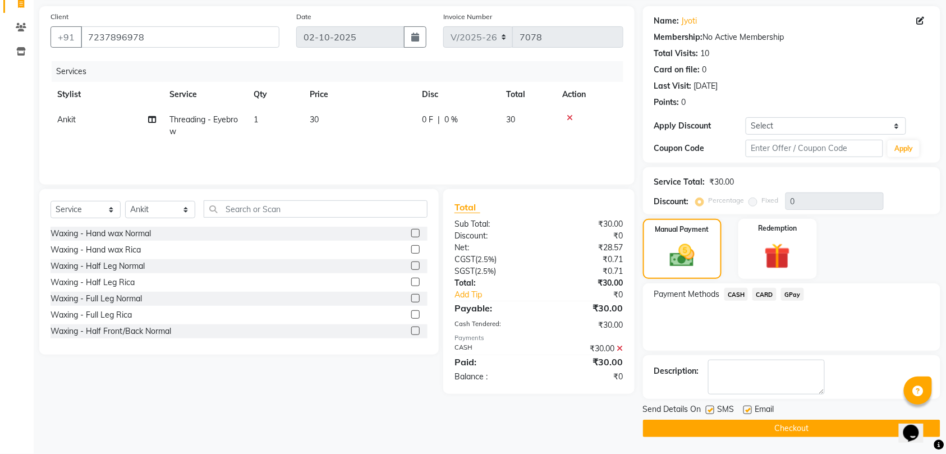
click at [791, 421] on button "Checkout" at bounding box center [791, 428] width 297 height 17
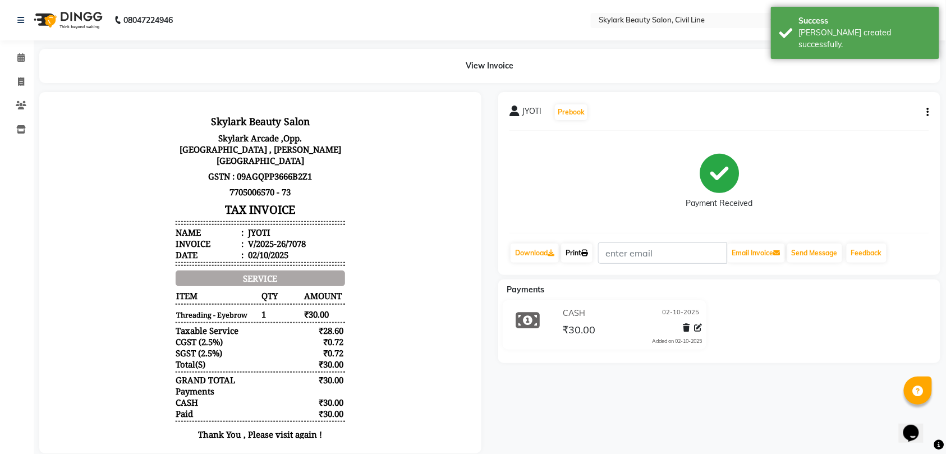
click at [579, 251] on link "Print" at bounding box center [576, 253] width 31 height 19
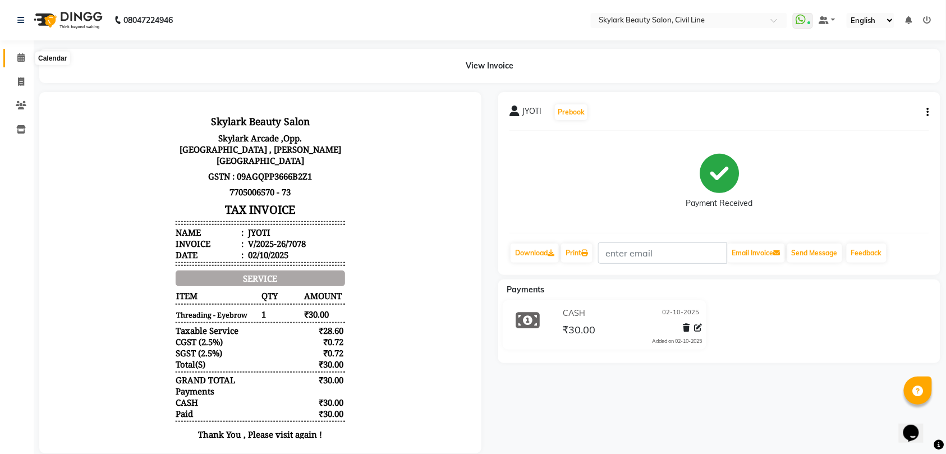
click at [19, 55] on icon at bounding box center [20, 57] width 7 height 8
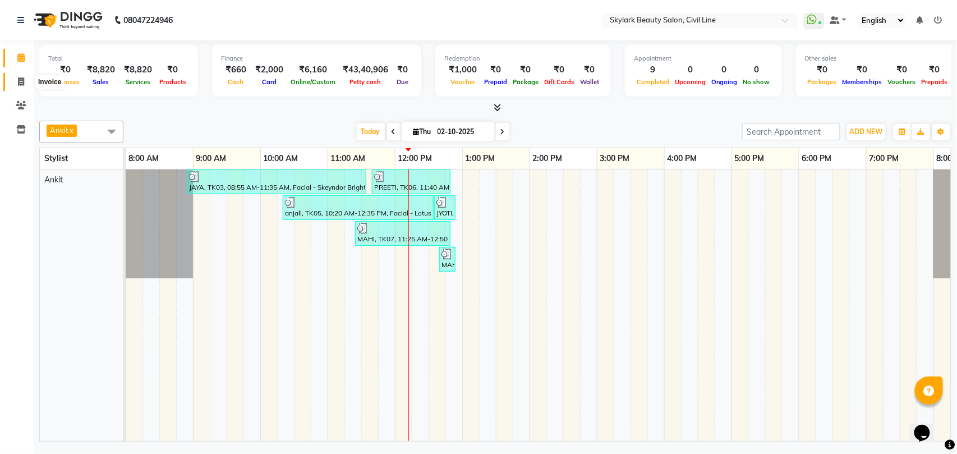
click at [21, 80] on icon at bounding box center [21, 81] width 6 height 8
select select "service"
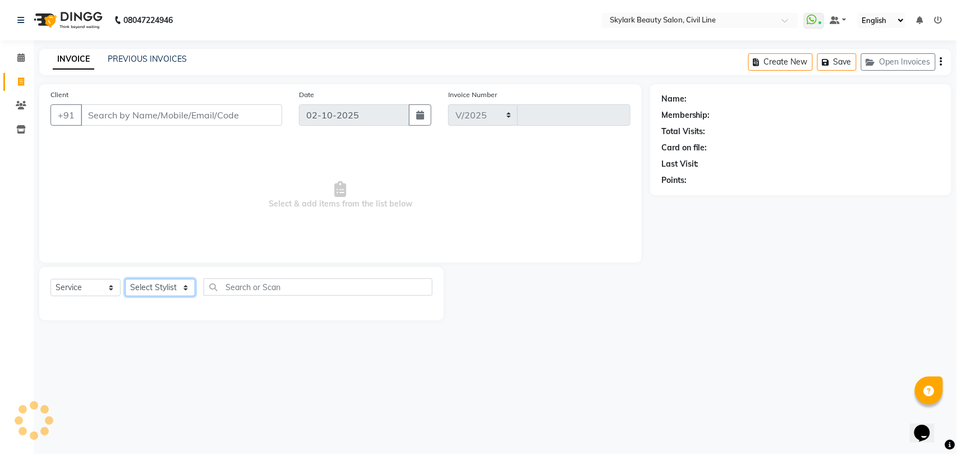
select select "4588"
type input "7079"
click at [157, 290] on select "Select Stylist" at bounding box center [160, 287] width 70 height 17
select select "28120"
click at [125, 279] on select "Select Stylist [PERSON_NAME] [PERSON_NAME] [PERSON_NAME] WASU" at bounding box center [160, 287] width 70 height 17
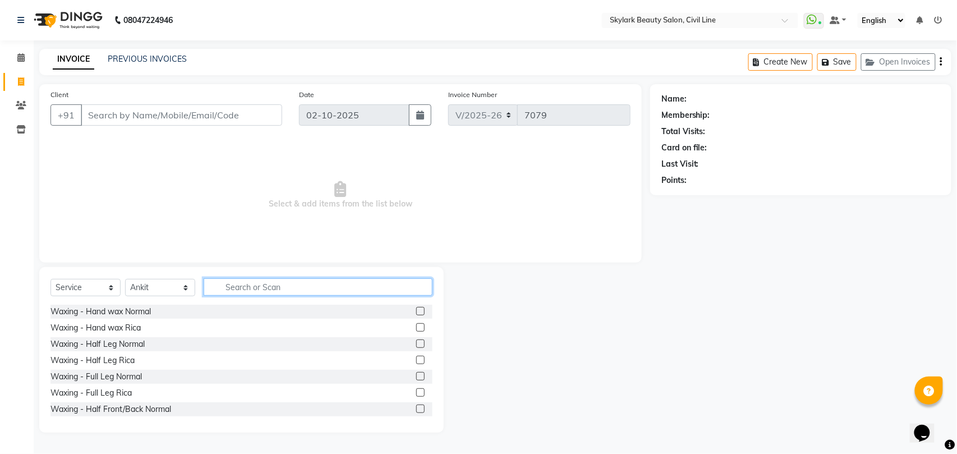
click at [266, 287] on input "text" at bounding box center [318, 286] width 229 height 17
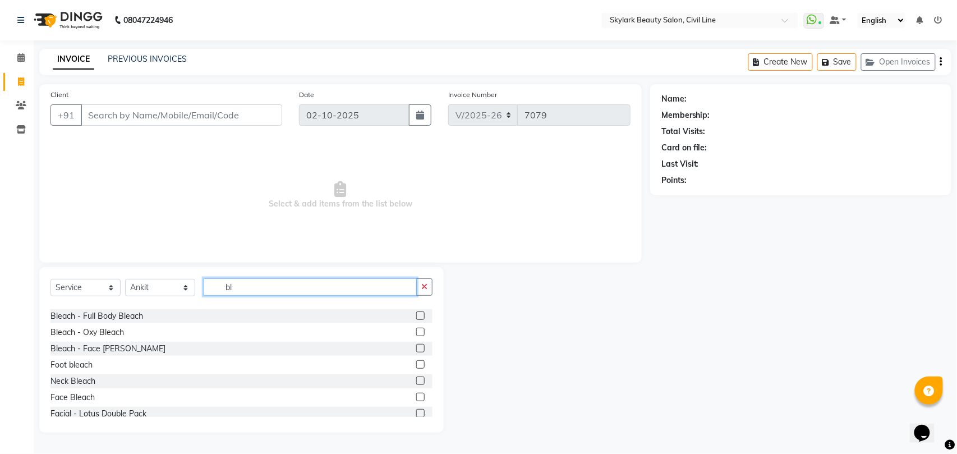
scroll to position [131, 0]
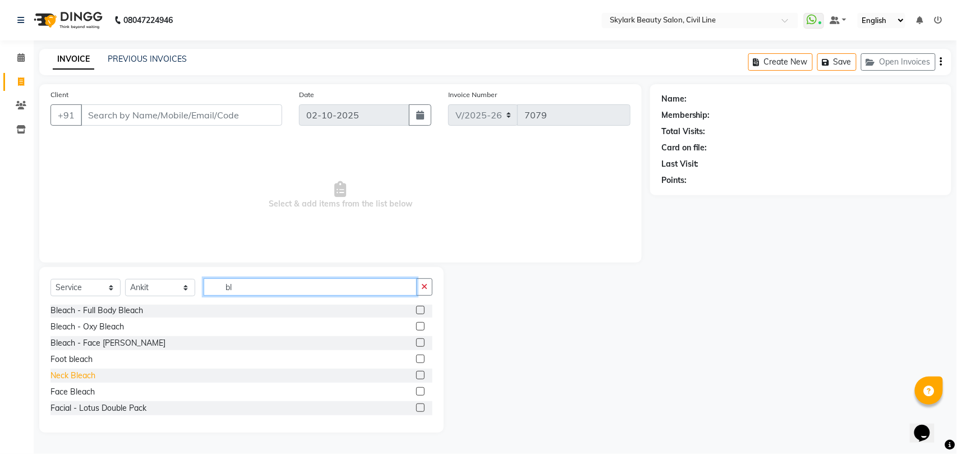
type input "bl"
click at [81, 375] on div "Neck Bleach" at bounding box center [73, 376] width 45 height 12
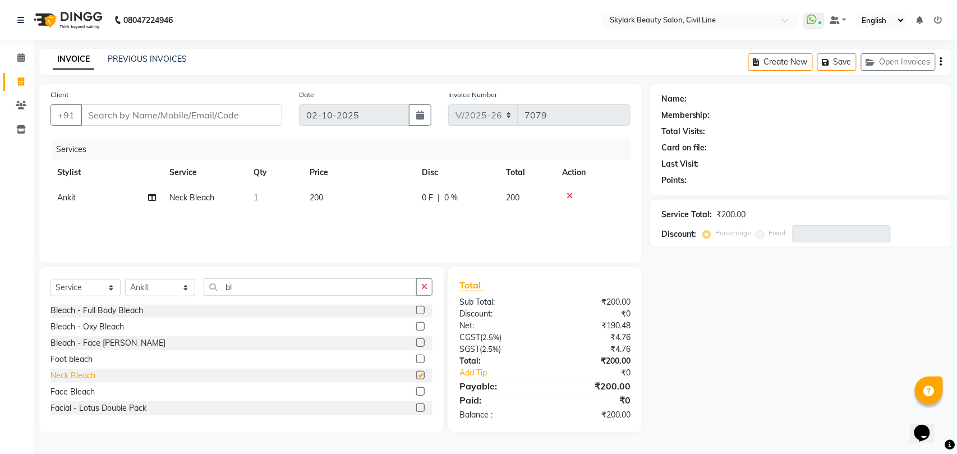
checkbox input "false"
click at [83, 393] on div "Face Bleach" at bounding box center [73, 392] width 44 height 12
checkbox input "false"
click at [425, 291] on icon "button" at bounding box center [424, 287] width 6 height 8
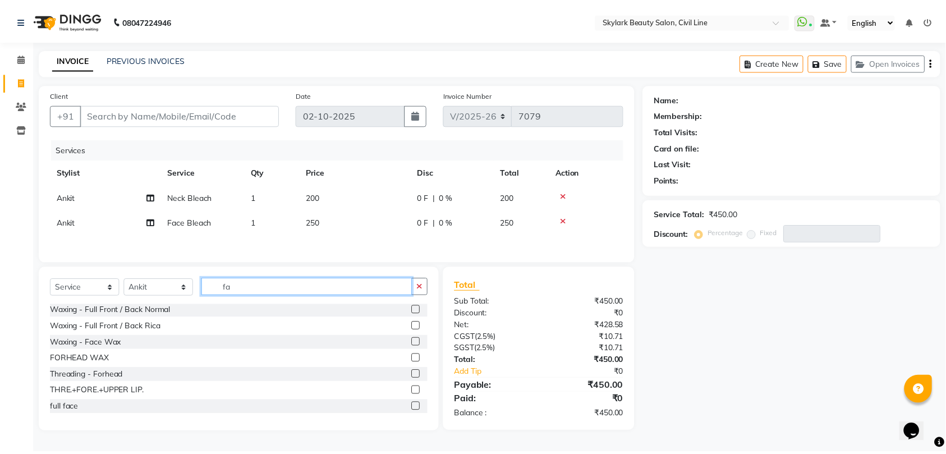
scroll to position [0, 0]
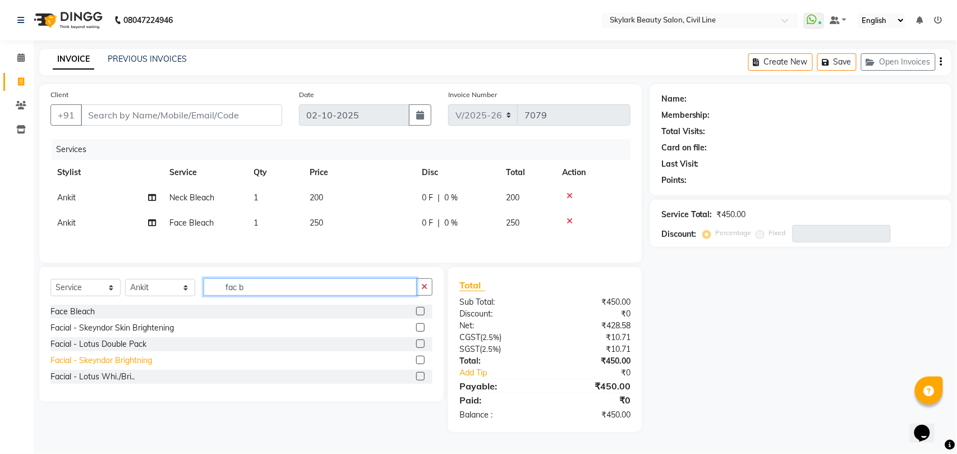
type input "fac b"
click at [128, 364] on div "Facial - Skeyndor Brightning" at bounding box center [102, 361] width 102 height 12
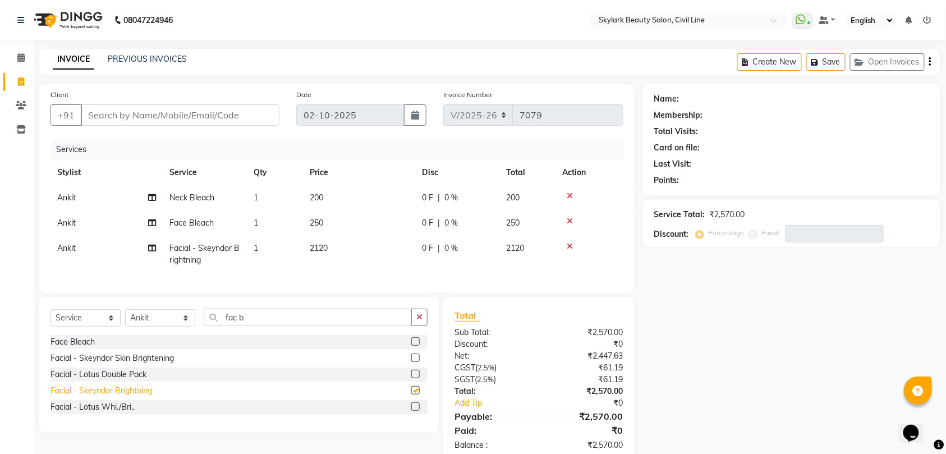
checkbox input "false"
click at [273, 326] on input "fac b" at bounding box center [308, 317] width 208 height 17
type input "f"
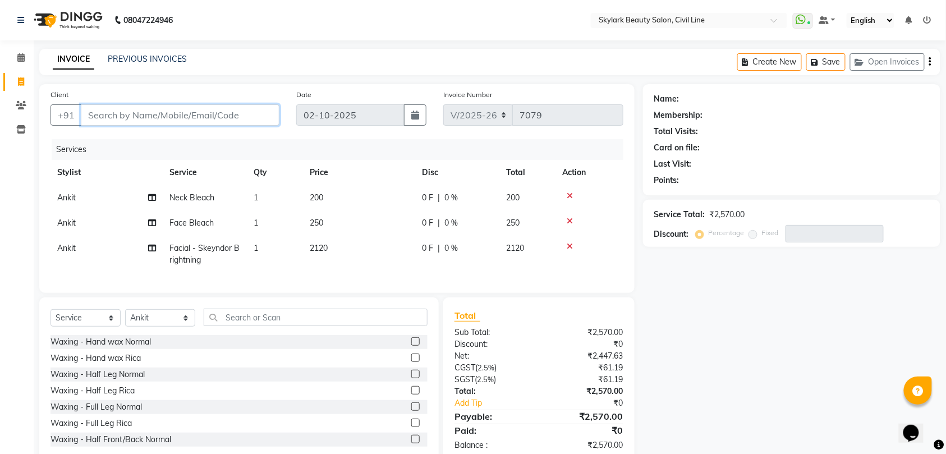
click at [233, 114] on input "Client" at bounding box center [180, 114] width 199 height 21
type input "6"
type input "0"
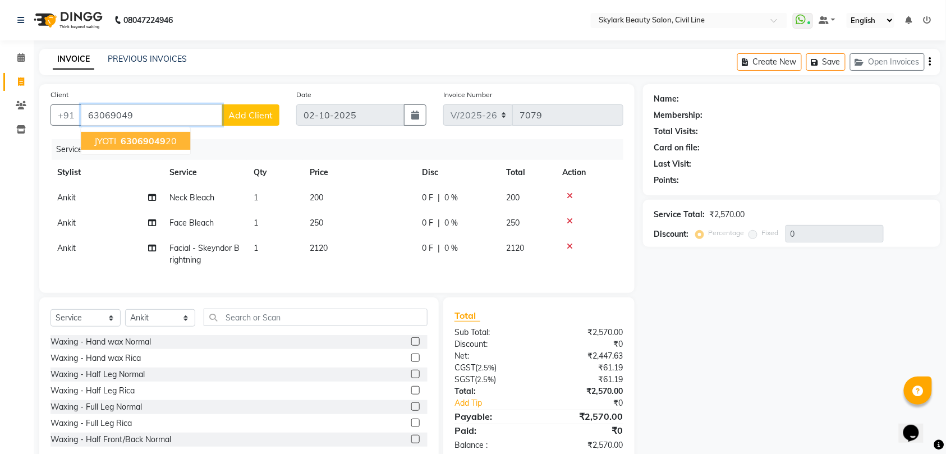
click at [166, 137] on ngb-highlight "63069049 20" at bounding box center [147, 140] width 58 height 11
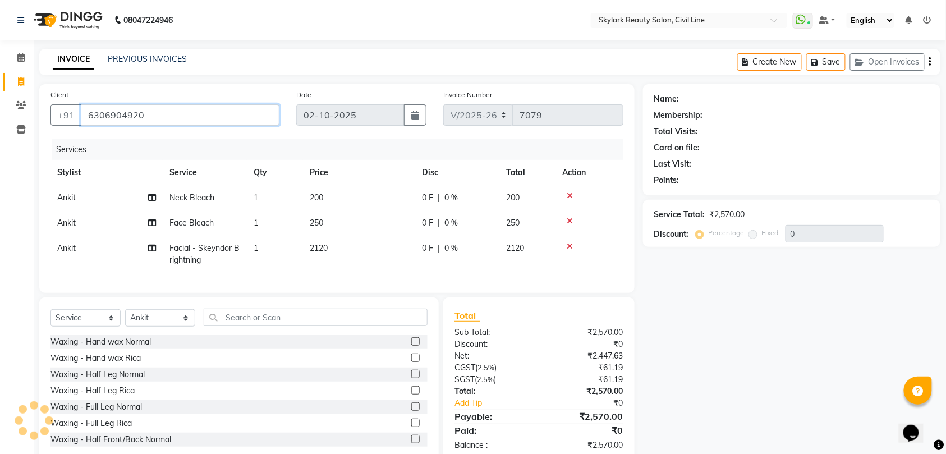
type input "6306904920"
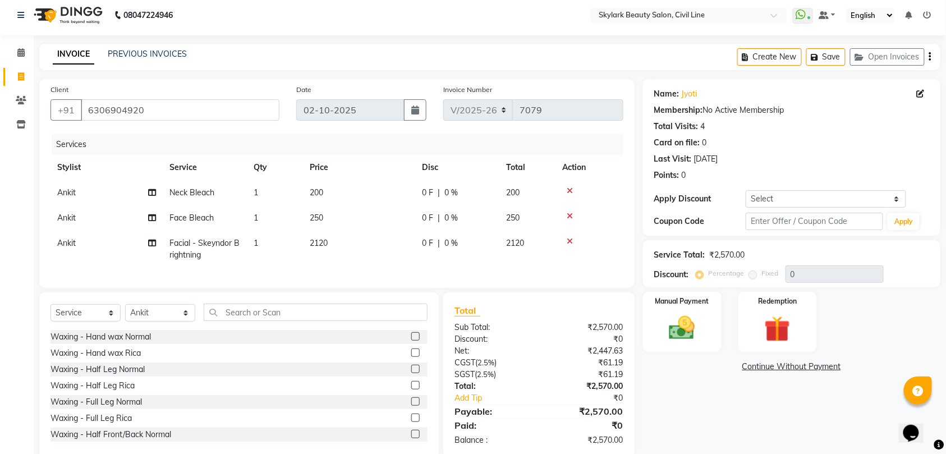
scroll to position [36, 0]
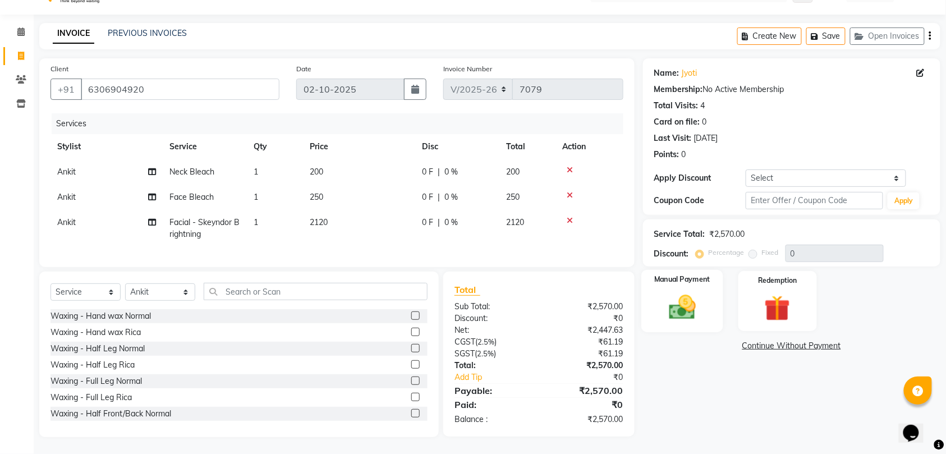
click at [696, 302] on img at bounding box center [683, 307] width 44 height 31
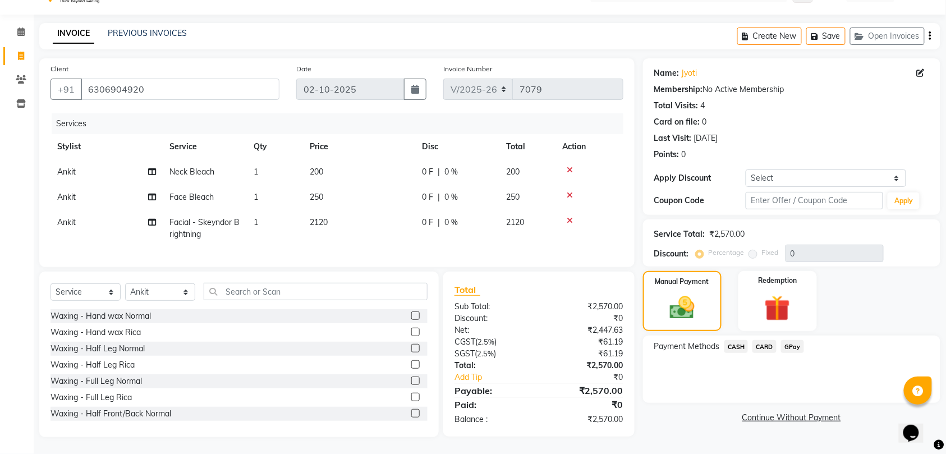
click at [735, 340] on span "CASH" at bounding box center [737, 346] width 24 height 13
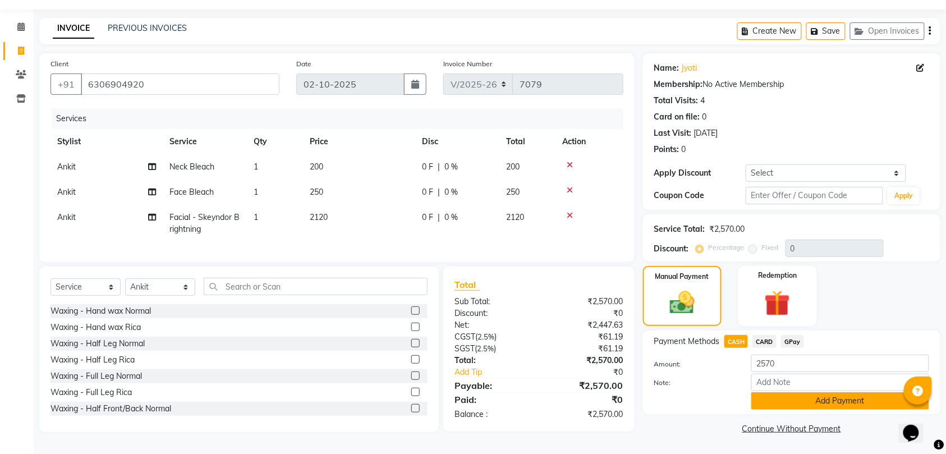
click at [828, 398] on button "Add Payment" at bounding box center [840, 400] width 178 height 17
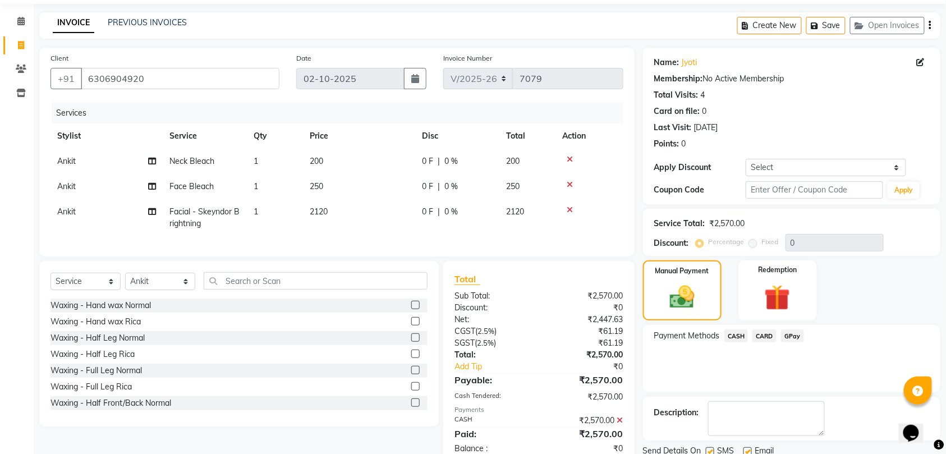
scroll to position [79, 0]
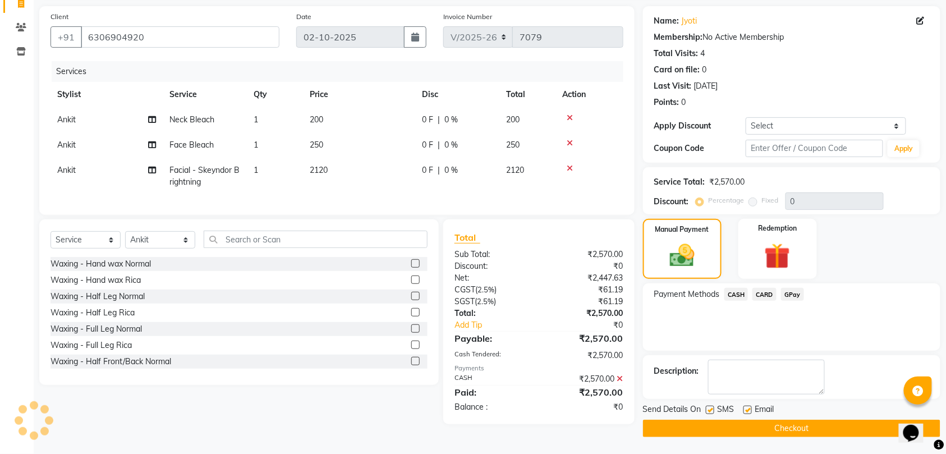
click at [803, 427] on button "Checkout" at bounding box center [791, 428] width 297 height 17
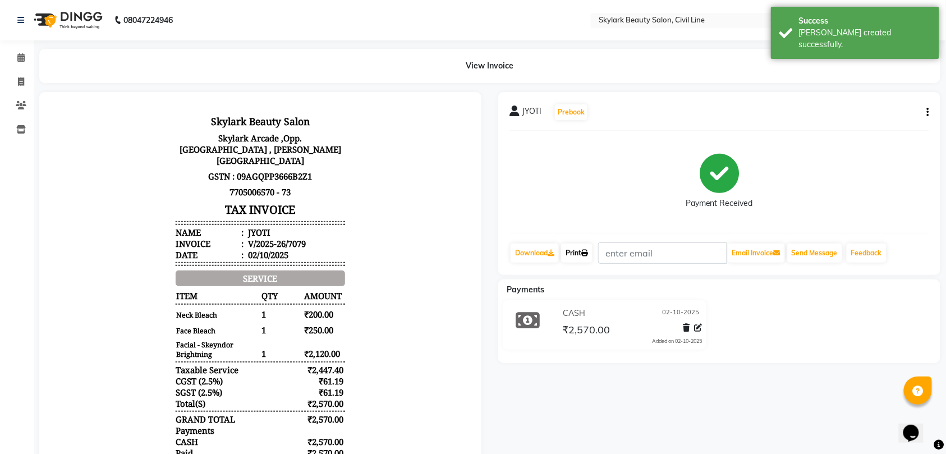
click at [578, 252] on link "Print" at bounding box center [576, 253] width 31 height 19
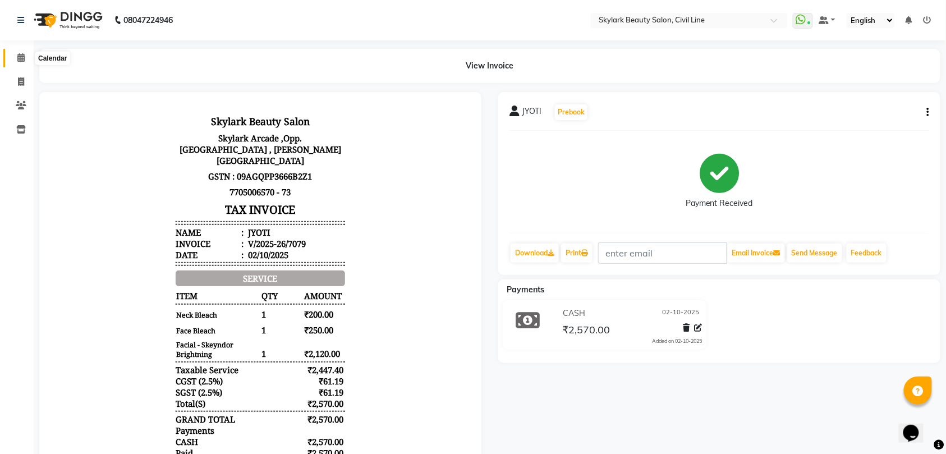
click at [20, 59] on icon at bounding box center [20, 57] width 7 height 8
